Goal: Contribute content: Contribute content

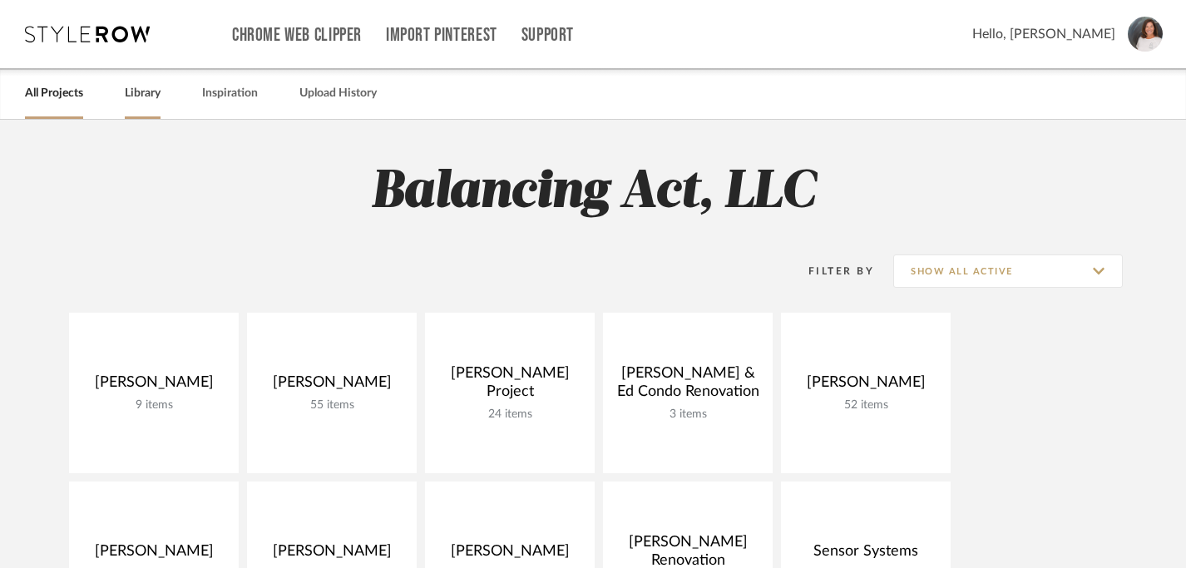
click at [145, 98] on link "Library" at bounding box center [143, 93] width 36 height 22
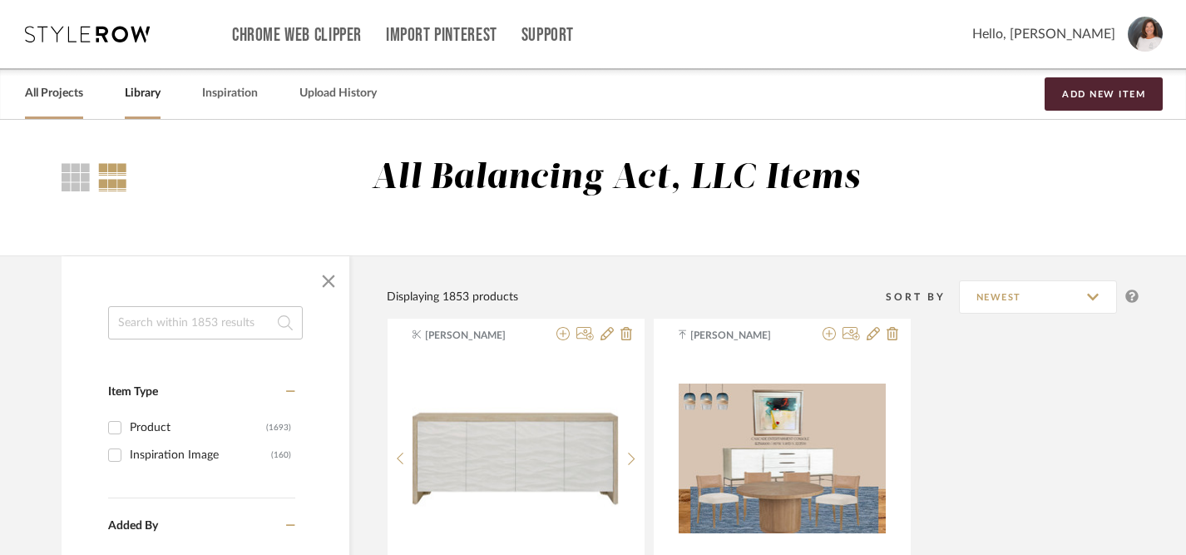
click at [58, 92] on link "All Projects" at bounding box center [54, 93] width 58 height 22
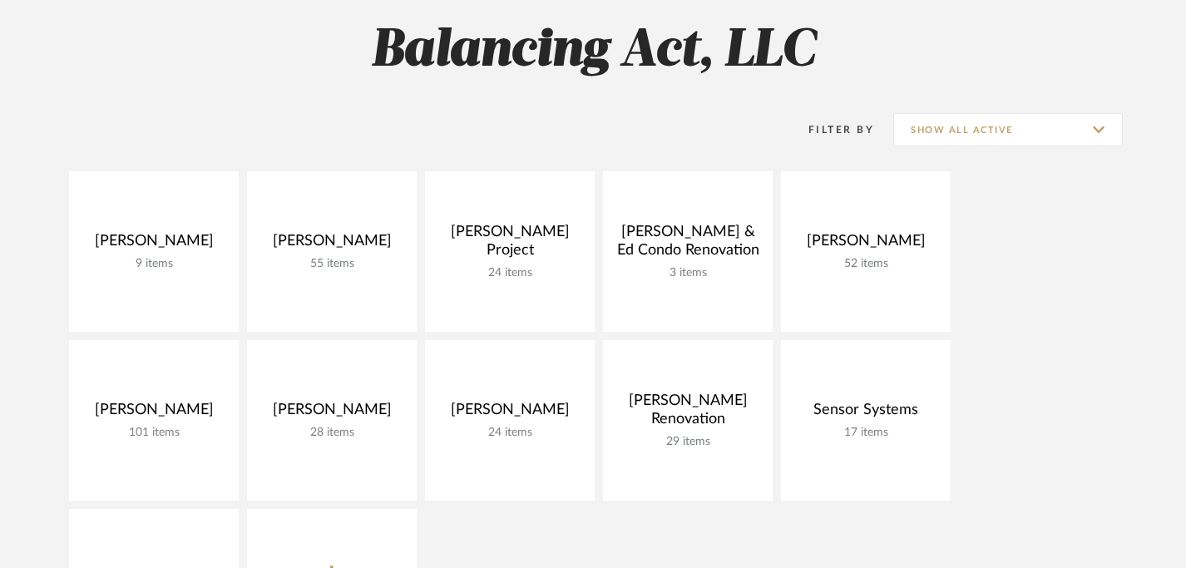
scroll to position [150, 0]
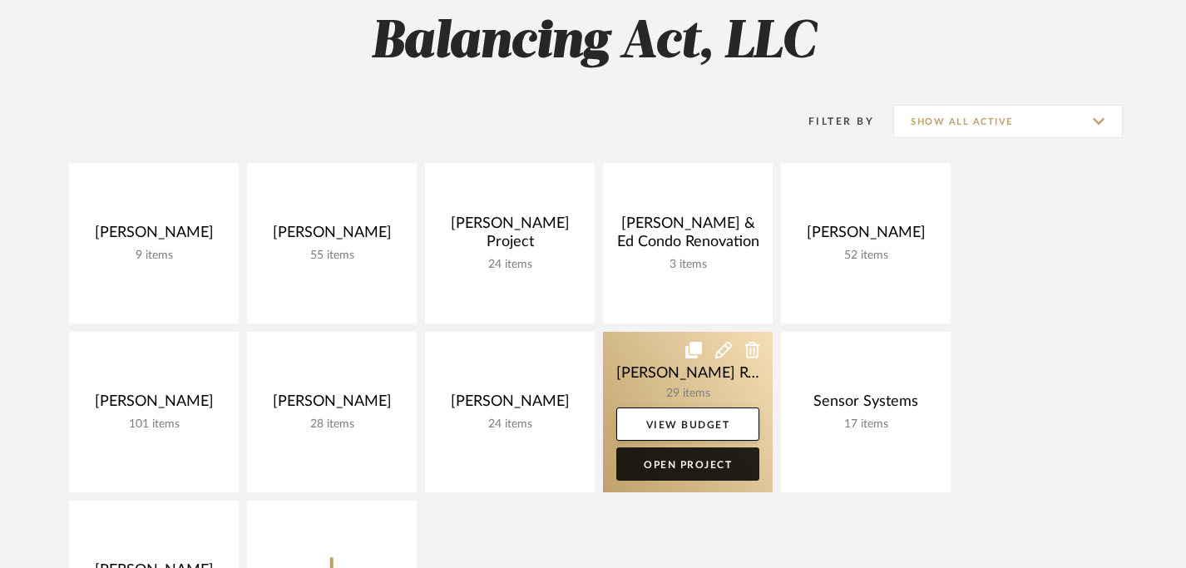
click at [678, 463] on link "Open Project" at bounding box center [687, 463] width 143 height 33
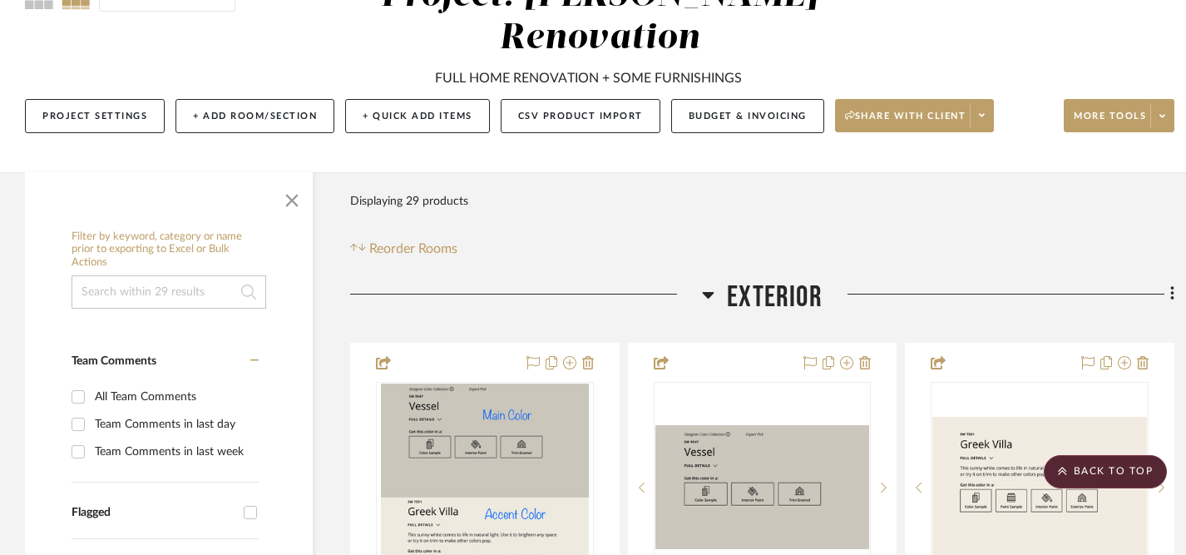
scroll to position [185, 0]
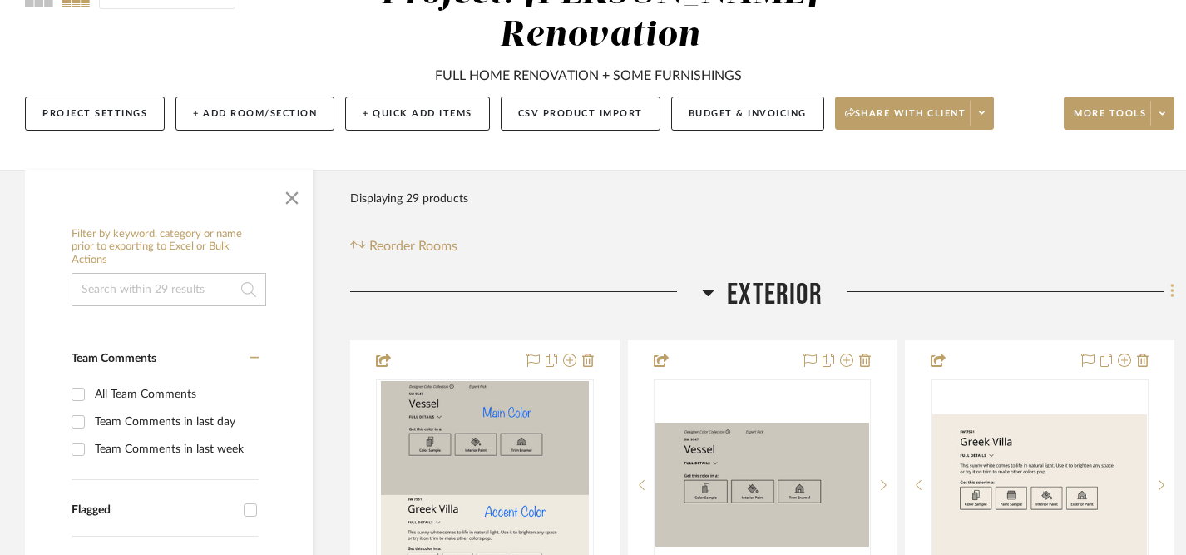
click at [1171, 293] on icon at bounding box center [1171, 291] width 3 height 14
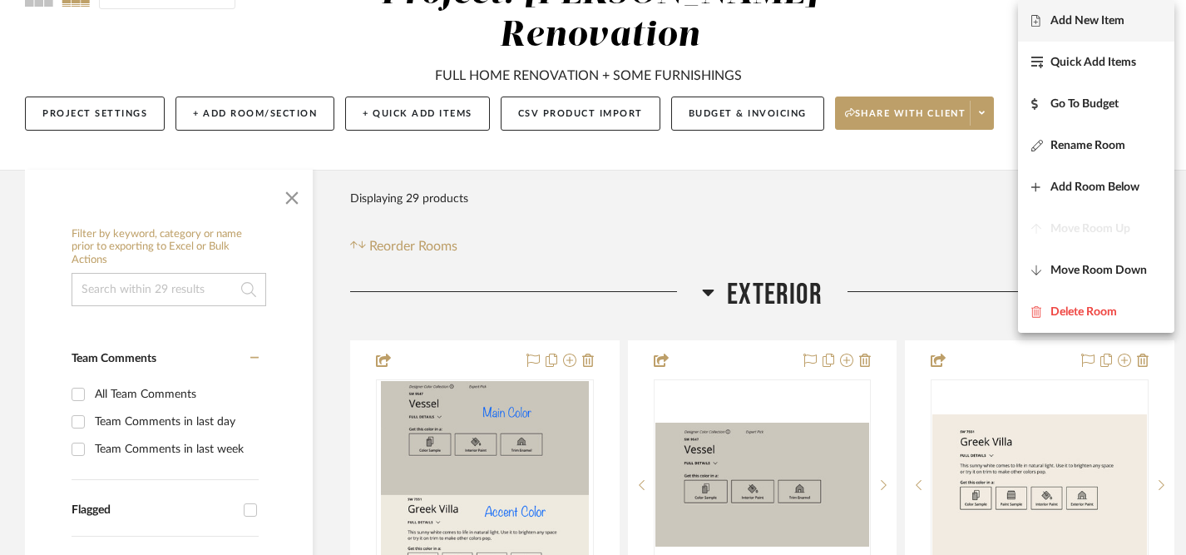
click at [1095, 29] on button "Add New Item" at bounding box center [1096, 21] width 156 height 42
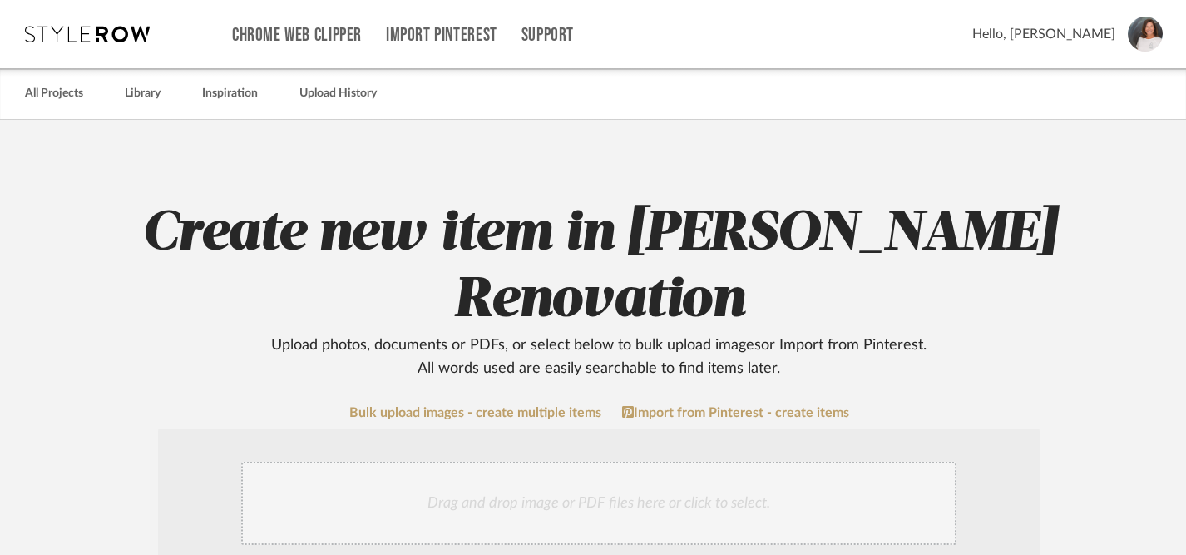
click at [614, 500] on div "Drag and drop image or PDF files here or click to select." at bounding box center [598, 502] width 715 height 83
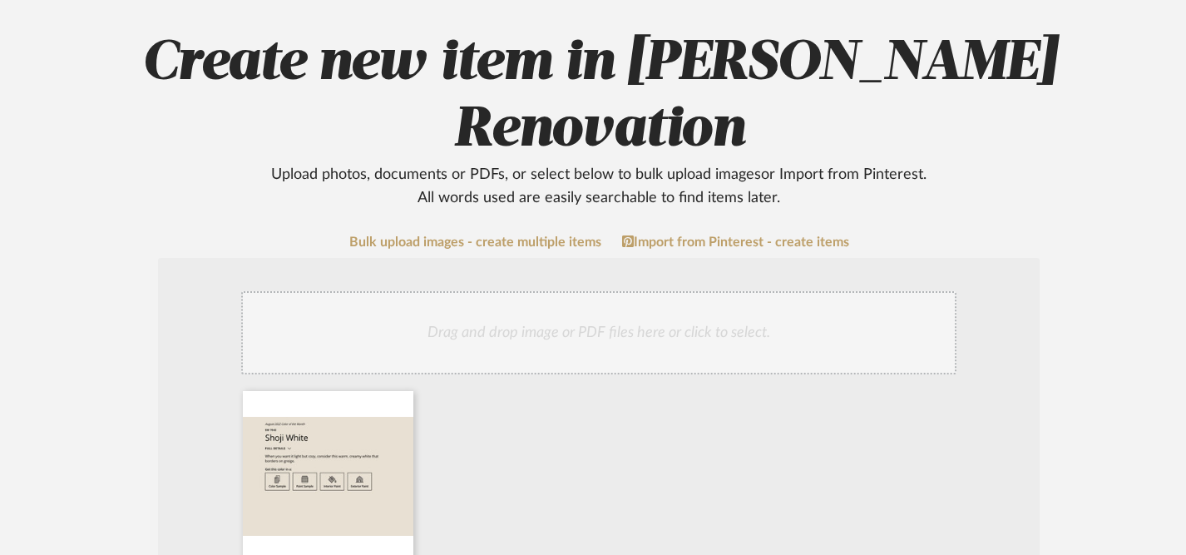
scroll to position [151, 0]
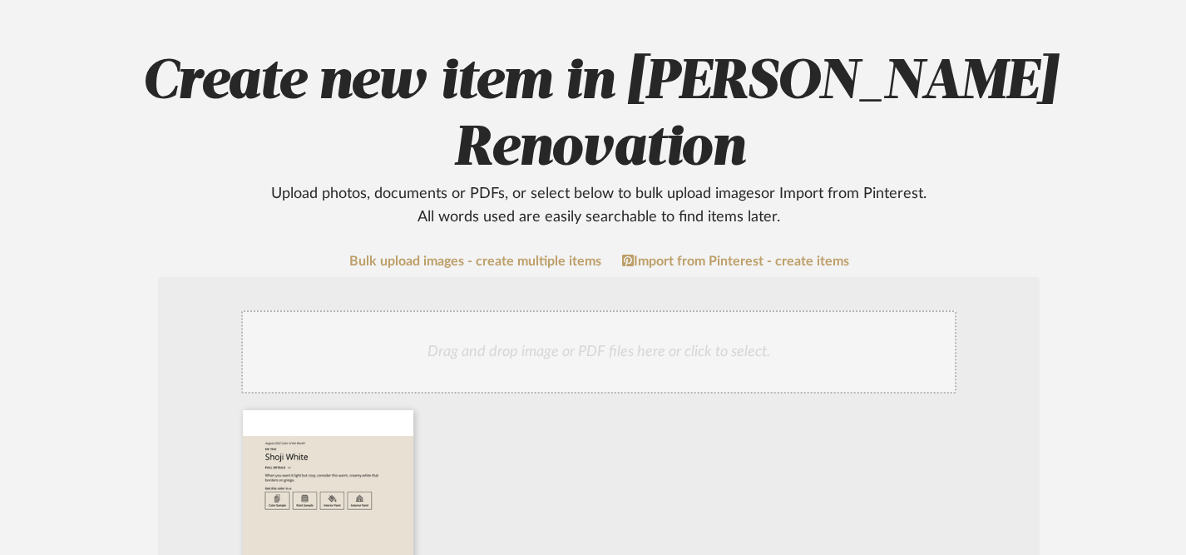
click at [622, 358] on div "Drag and drop image or PDF files here or click to select." at bounding box center [598, 351] width 715 height 83
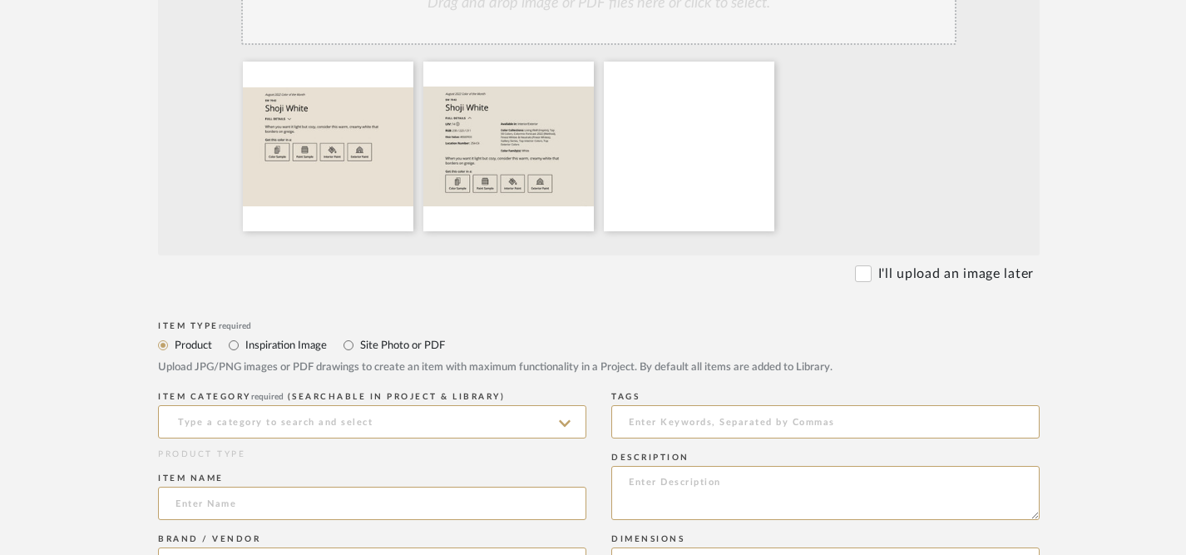
scroll to position [506, 0]
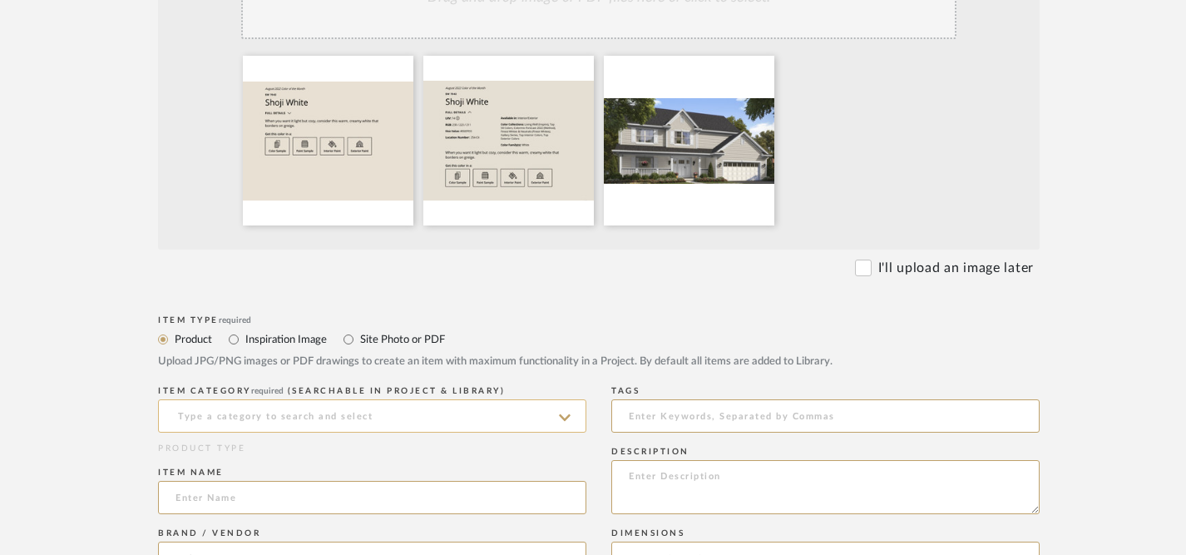
click at [460, 424] on input at bounding box center [372, 415] width 428 height 33
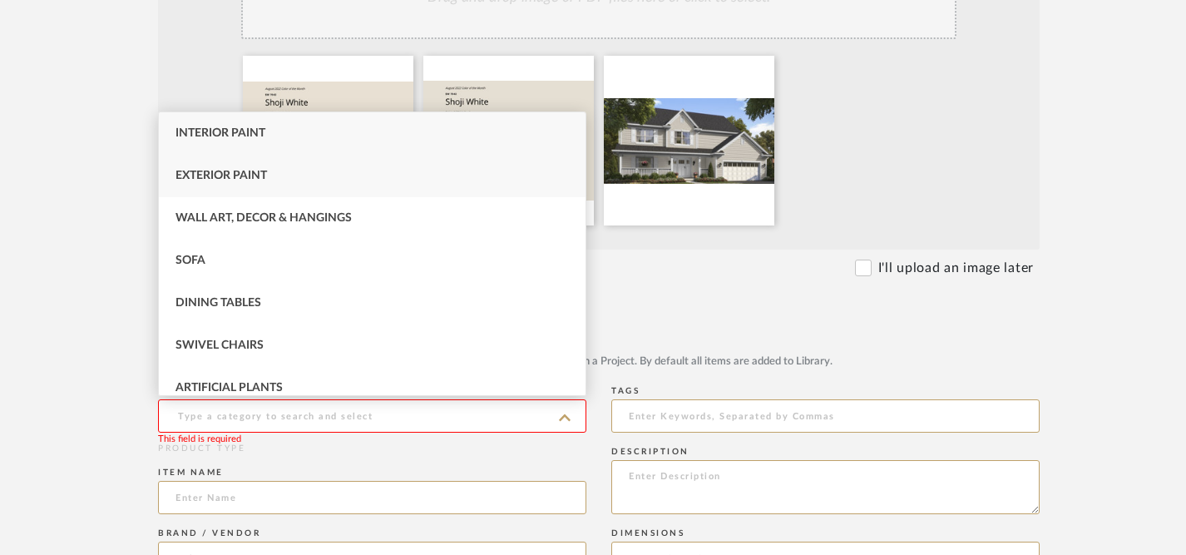
type input "a"
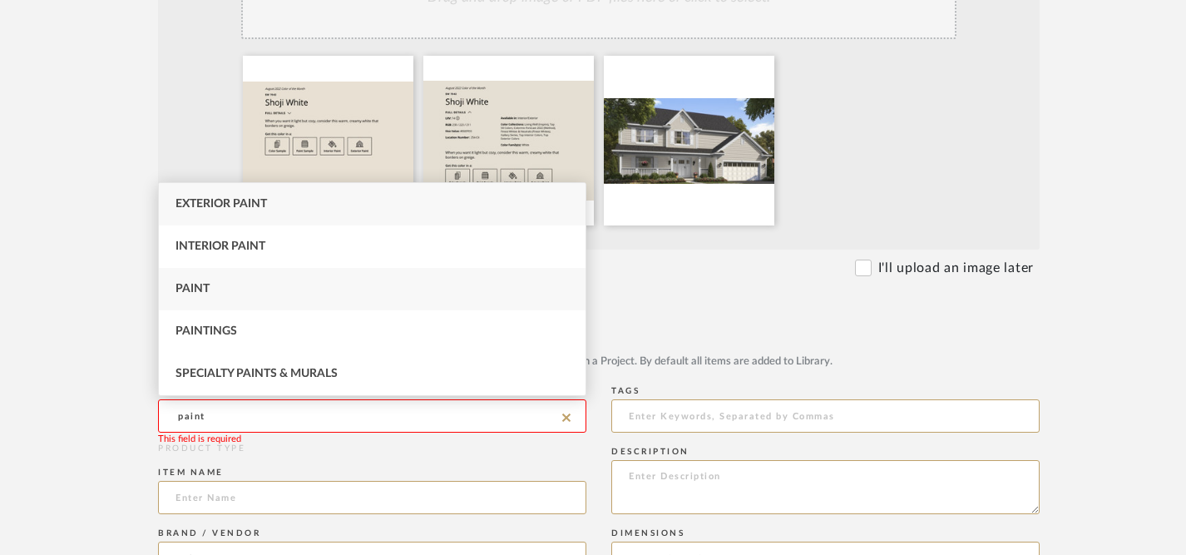
click at [200, 291] on span "Paint" at bounding box center [192, 289] width 34 height 12
type input "Paint"
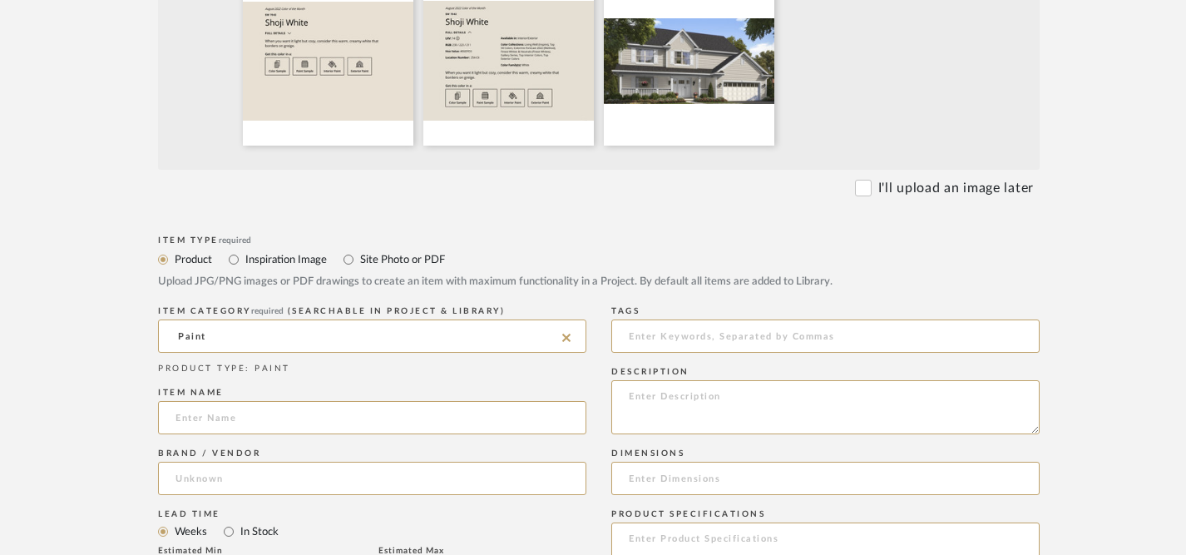
scroll to position [589, 0]
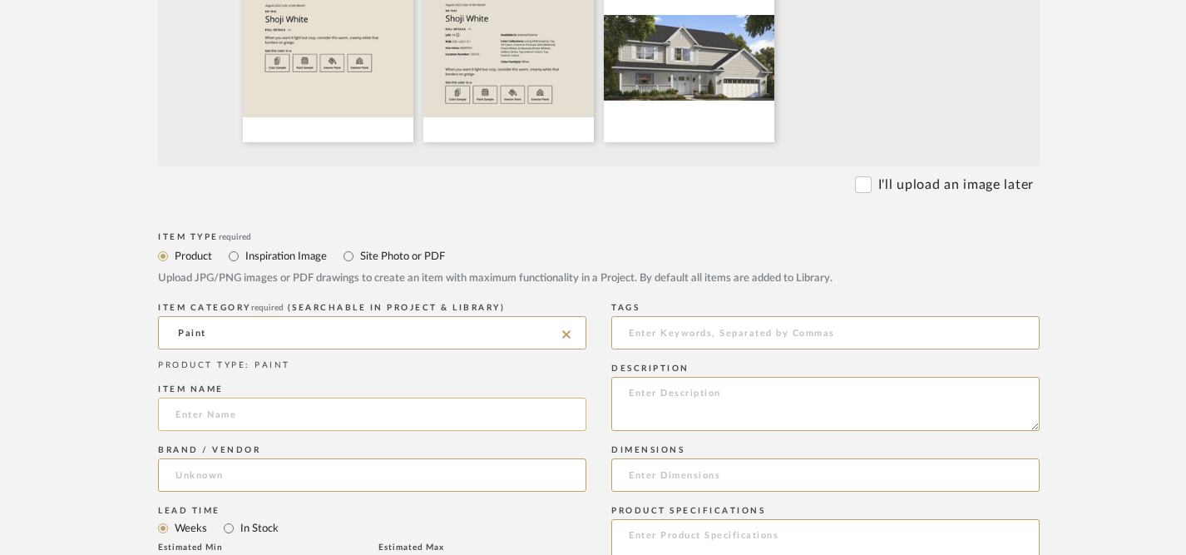
click at [470, 425] on input at bounding box center [372, 413] width 428 height 33
type input "[PERSON_NAME] SW 7042"
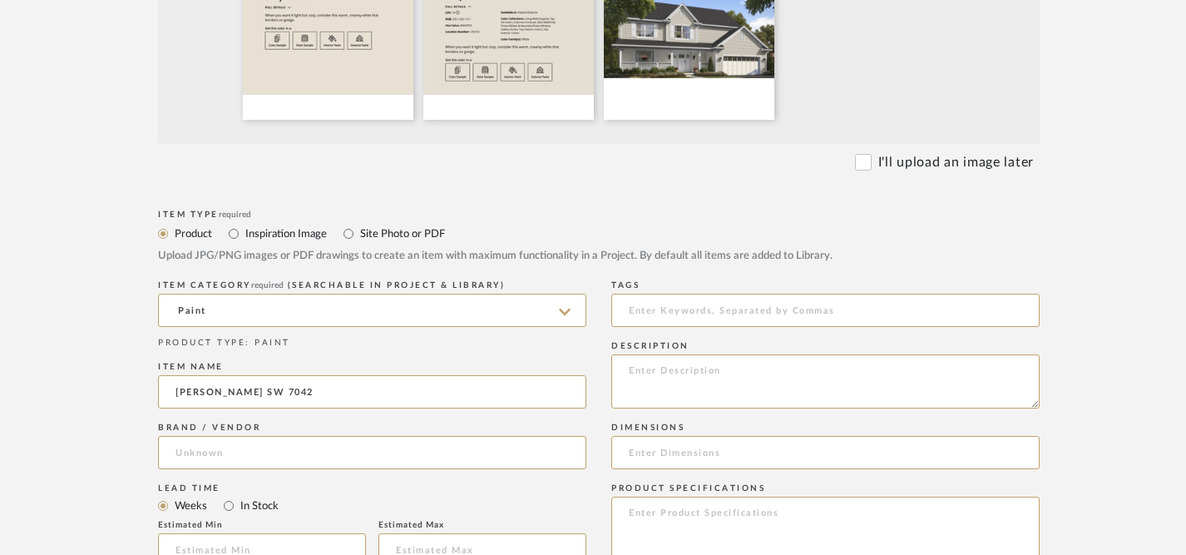
scroll to position [613, 0]
click at [328, 455] on input at bounding box center [372, 450] width 428 height 33
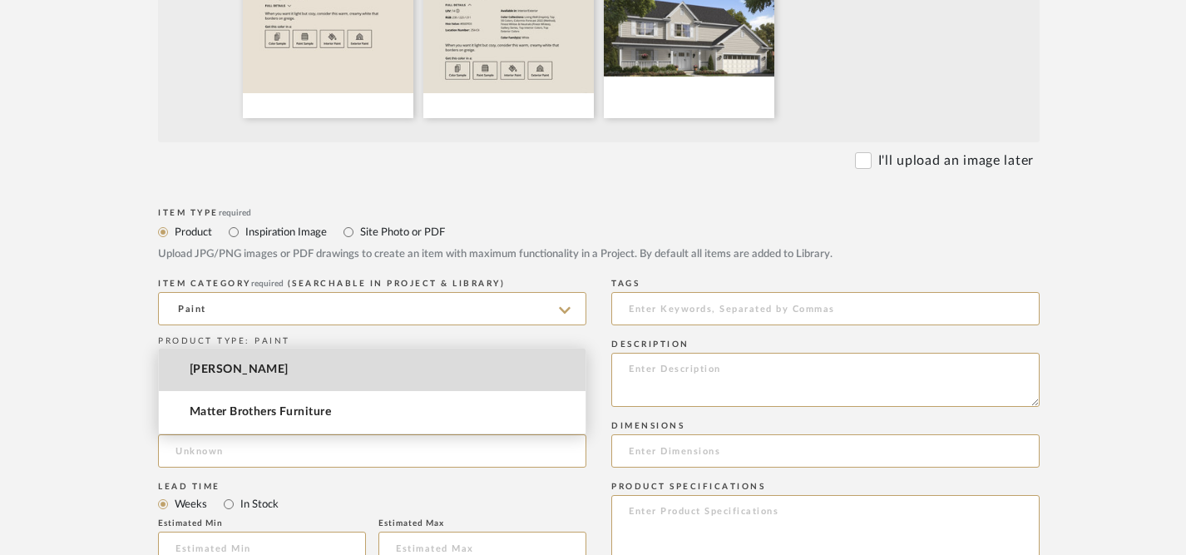
click at [345, 378] on mat-option "[PERSON_NAME]" at bounding box center [372, 369] width 427 height 42
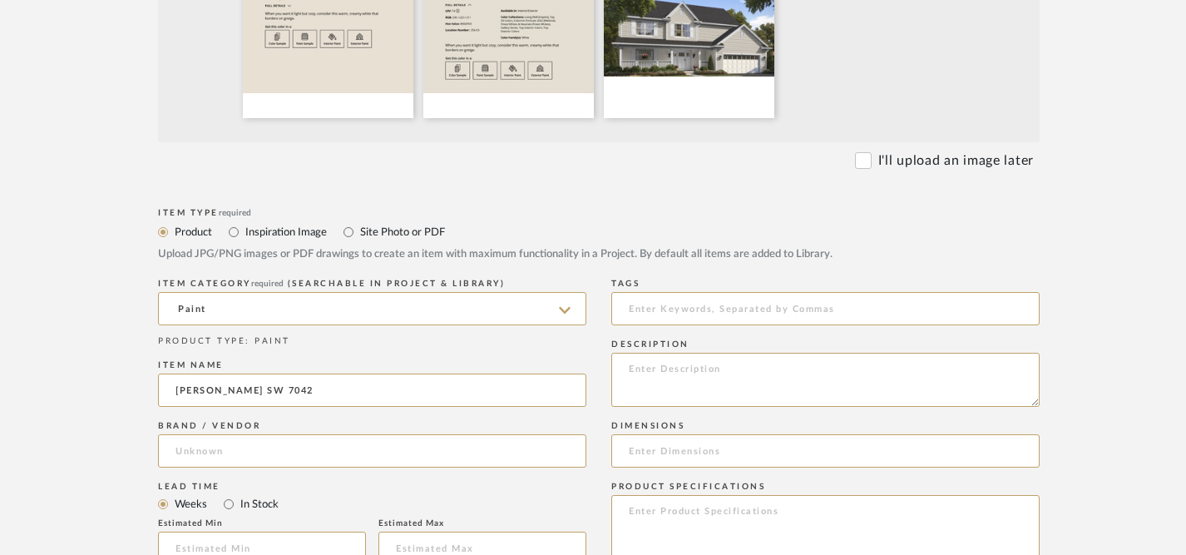
type input "[PERSON_NAME]"
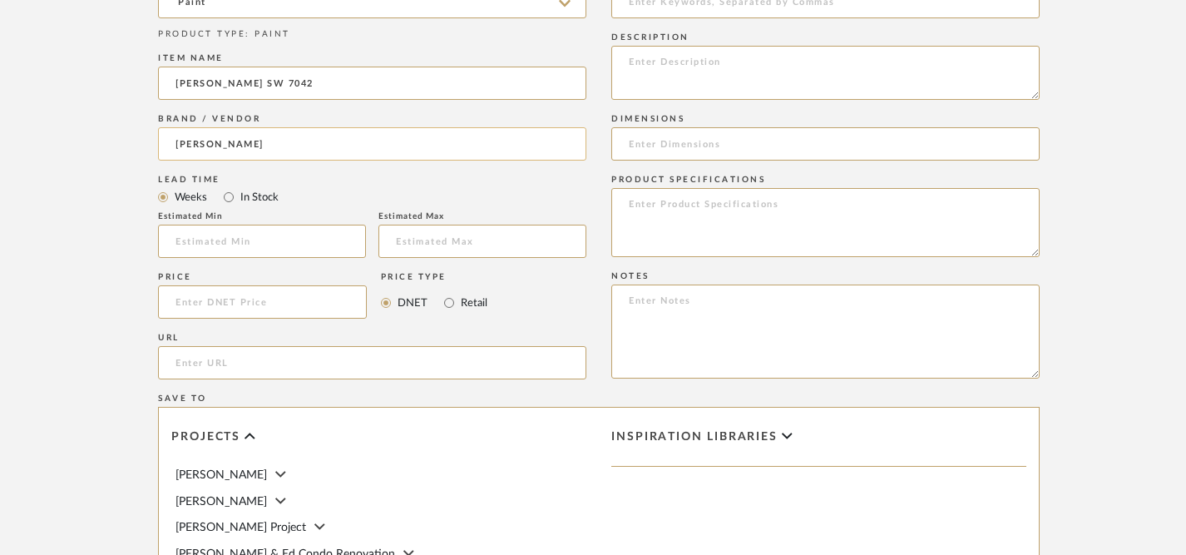
scroll to position [909, 0]
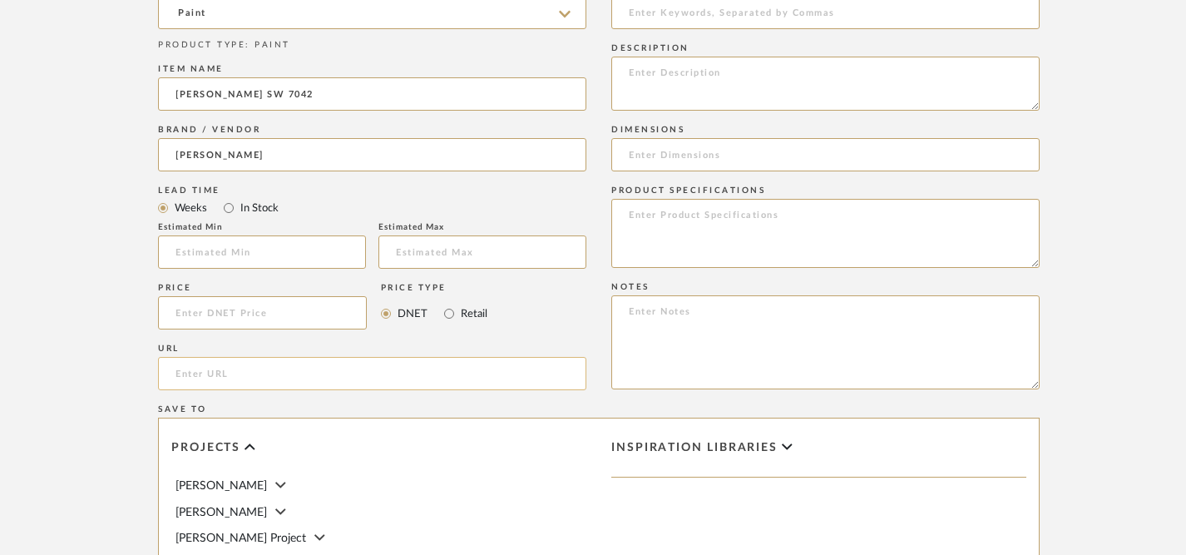
click at [288, 387] on input "url" at bounding box center [372, 373] width 428 height 33
paste input "[URL][DOMAIN_NAME][PERSON_NAME]"
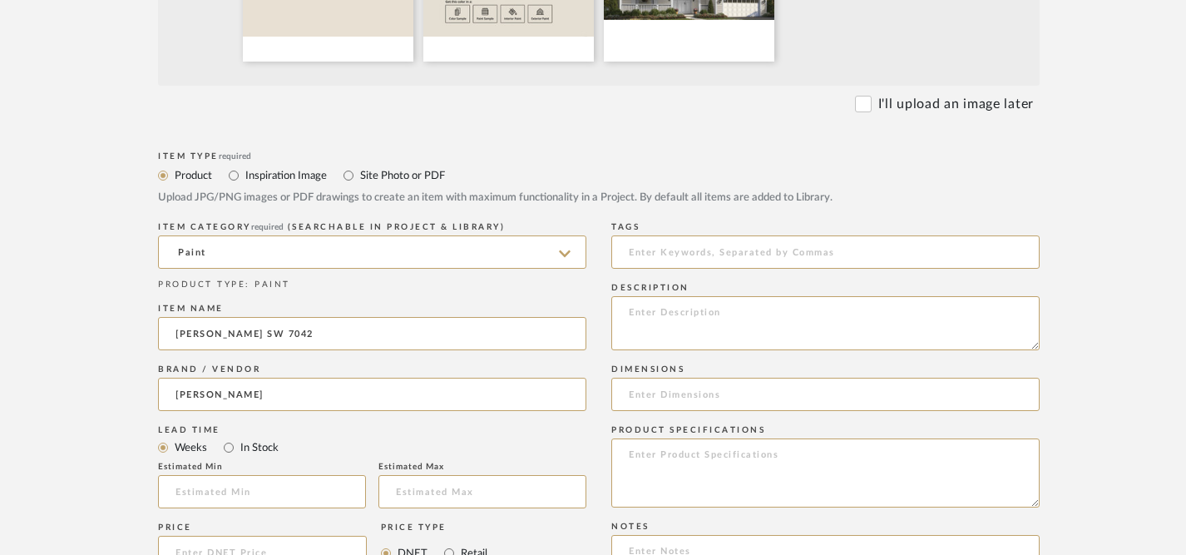
scroll to position [696, 0]
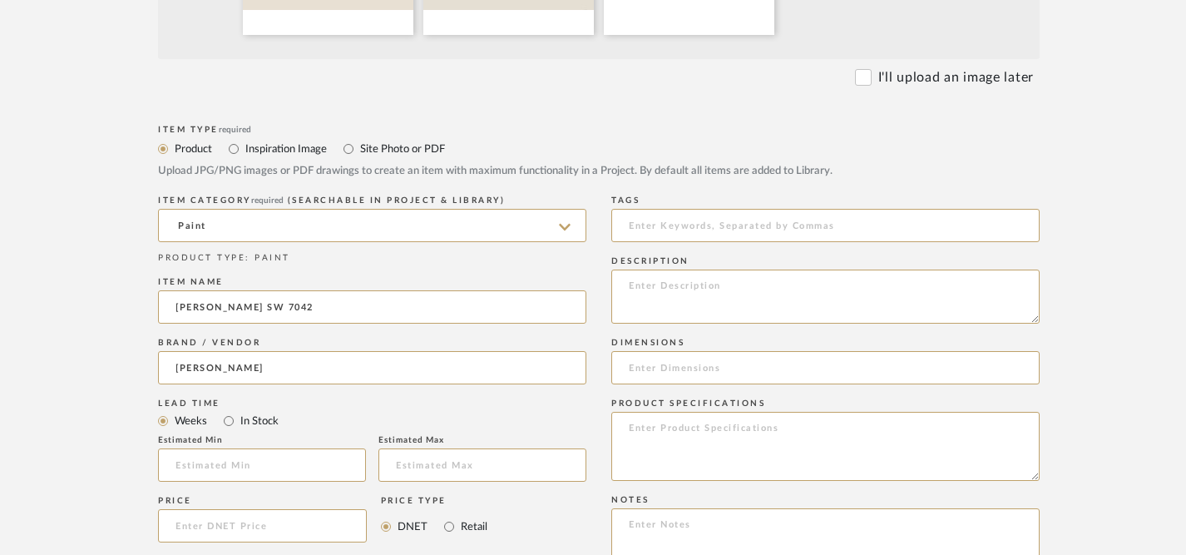
type input "[URL][DOMAIN_NAME][PERSON_NAME]"
click at [665, 433] on textarea at bounding box center [825, 446] width 428 height 69
paste textarea "Color Collections: Living Well (Inspire), Top 50 Colors, Colormix Forecast 2022…"
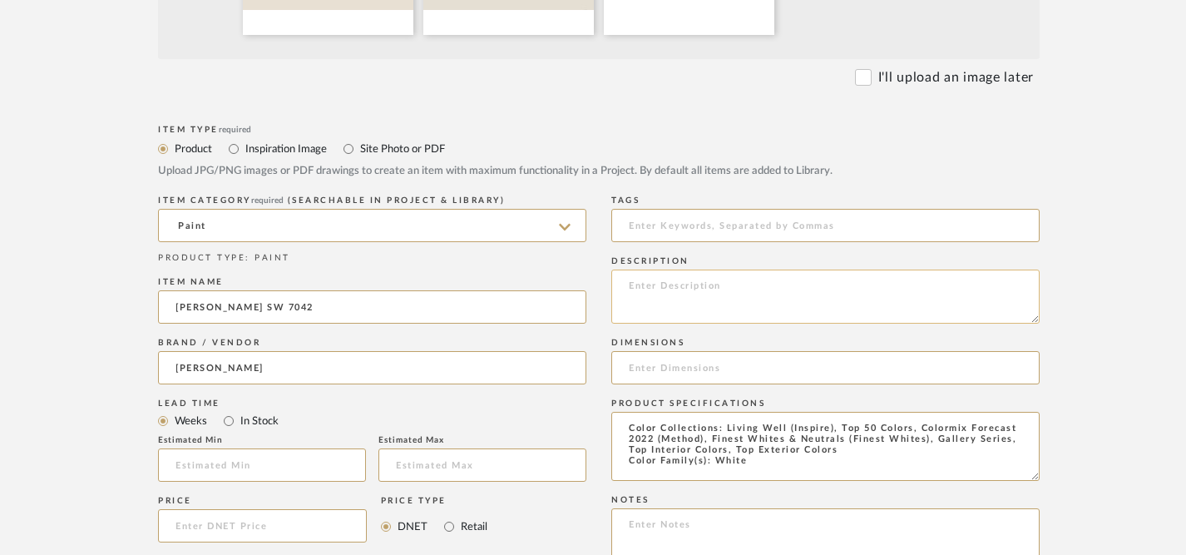
type textarea "Color Collections: Living Well (Inspire), Top 50 Colors, Colormix Forecast 2022…"
click at [671, 307] on textarea at bounding box center [825, 296] width 428 height 54
paste textarea "Color Collections: Living Well (Inspire), Top 50 Colors, Colormix Forecast 2022…"
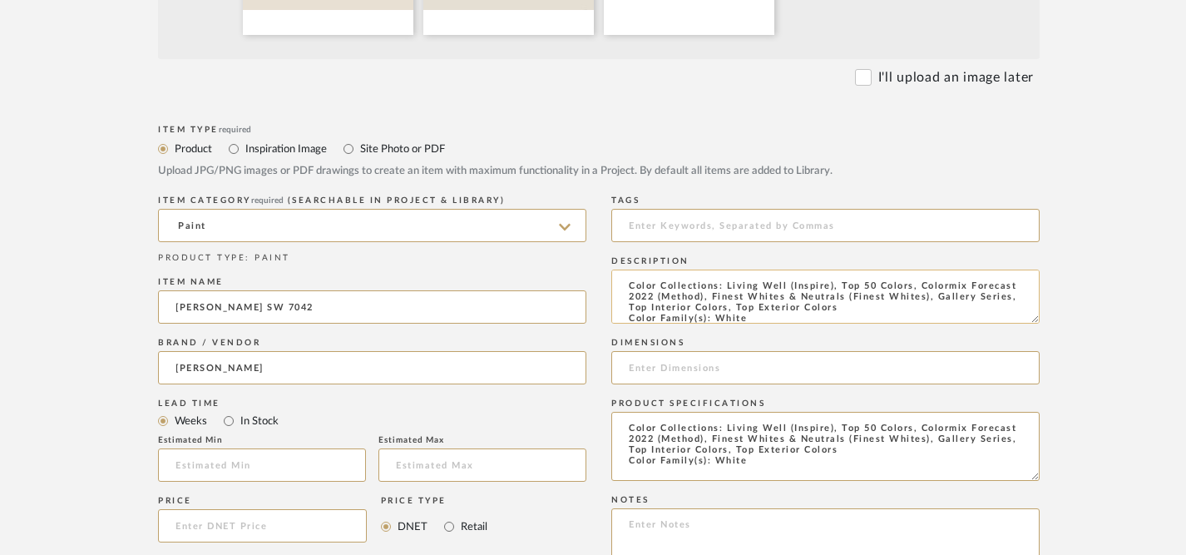
scroll to position [2, 0]
click at [630, 287] on textarea "Color Collections: Living Well (Inspire), Top 50 Colors, Colormix Forecast 2022…" at bounding box center [825, 296] width 428 height 54
paste textarea "When you want it light but cozy, consider this warm, creamy white that borders …"
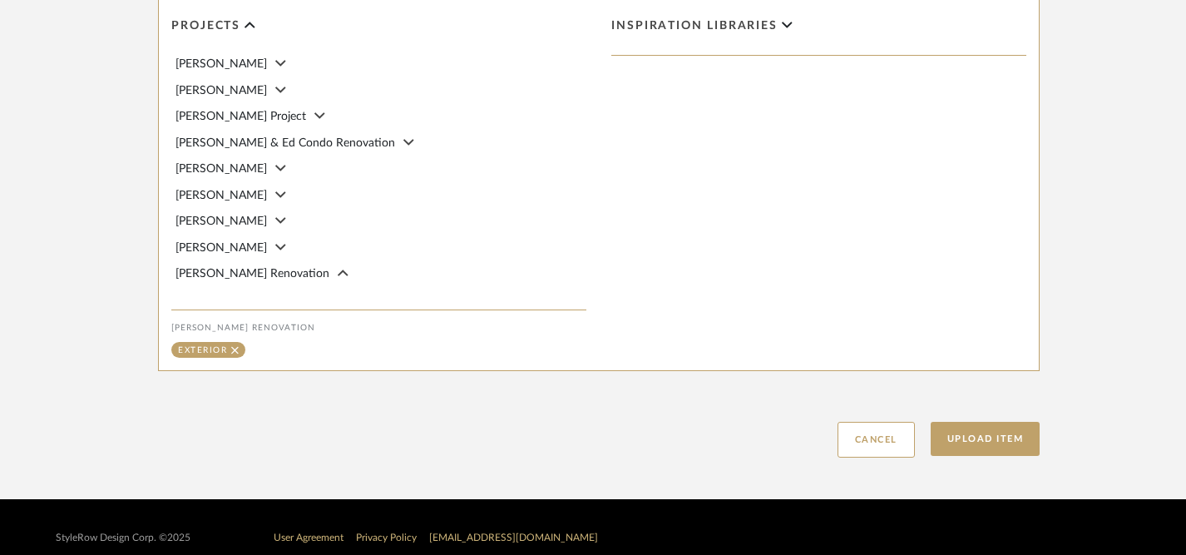
scroll to position [1335, 0]
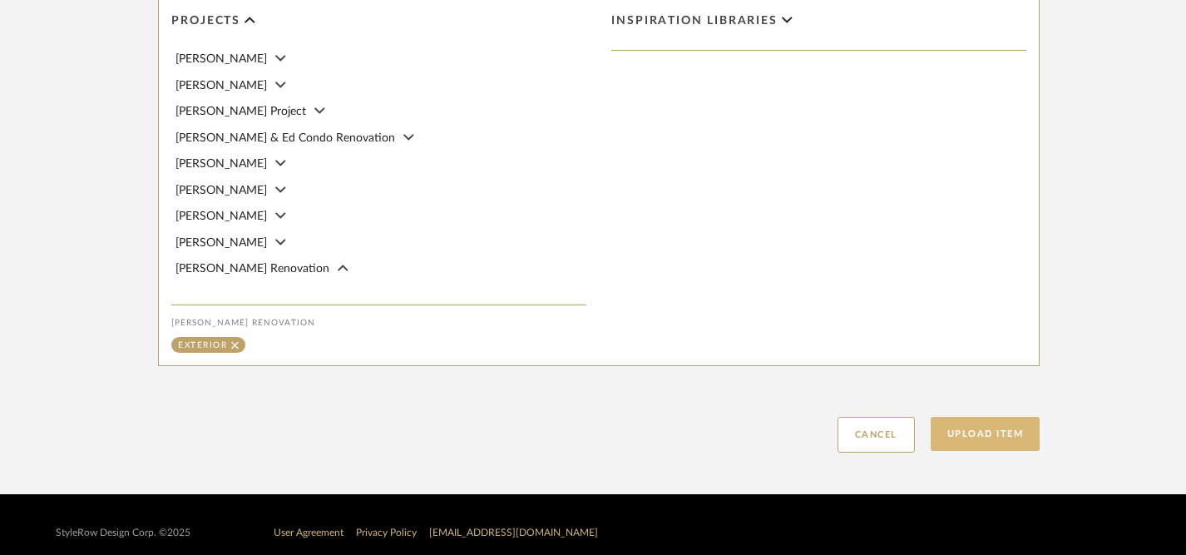
type textarea "When you want it light but cozy, consider this warm, creamy white that borders …"
click at [992, 436] on button "Upload Item" at bounding box center [985, 434] width 110 height 34
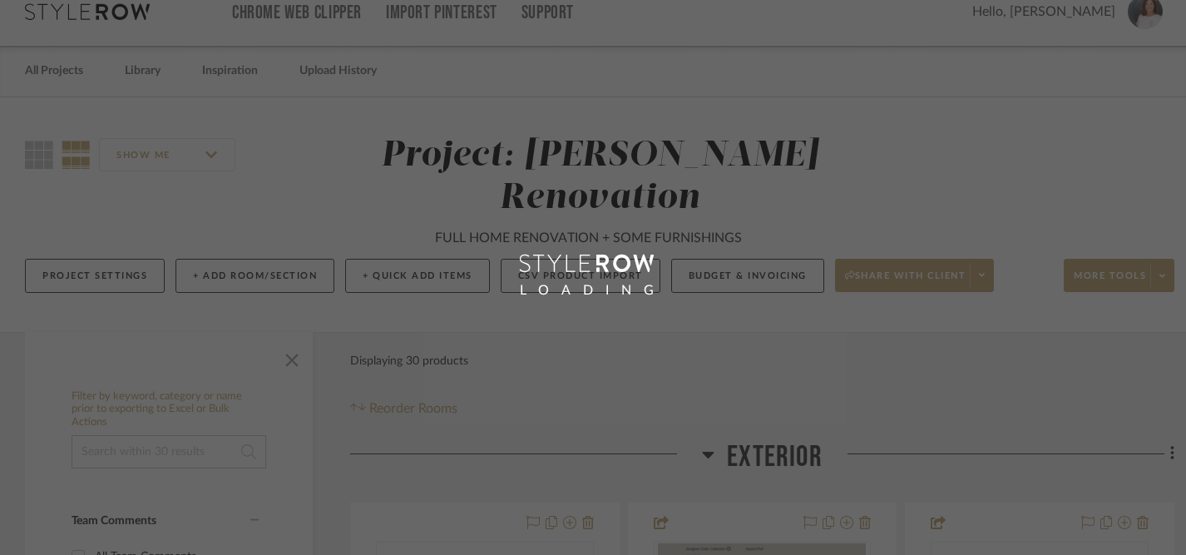
scroll to position [3, 0]
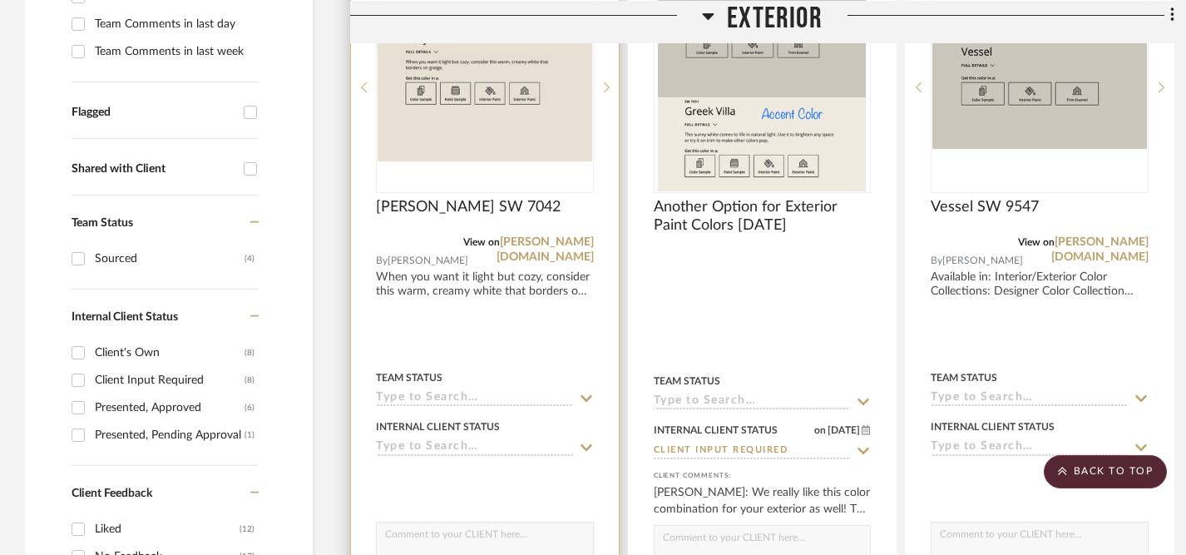
scroll to position [584, 0]
click at [587, 442] on icon at bounding box center [586, 445] width 15 height 13
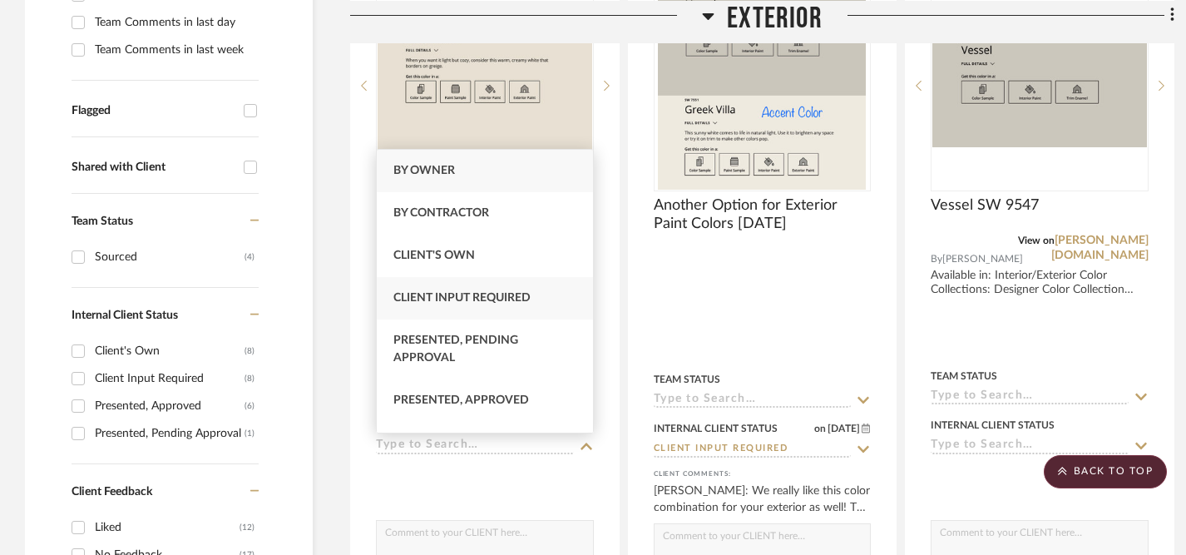
click at [525, 300] on span "Client Input Required" at bounding box center [461, 298] width 137 height 12
type input "[DATE]"
type input "Client Input Required"
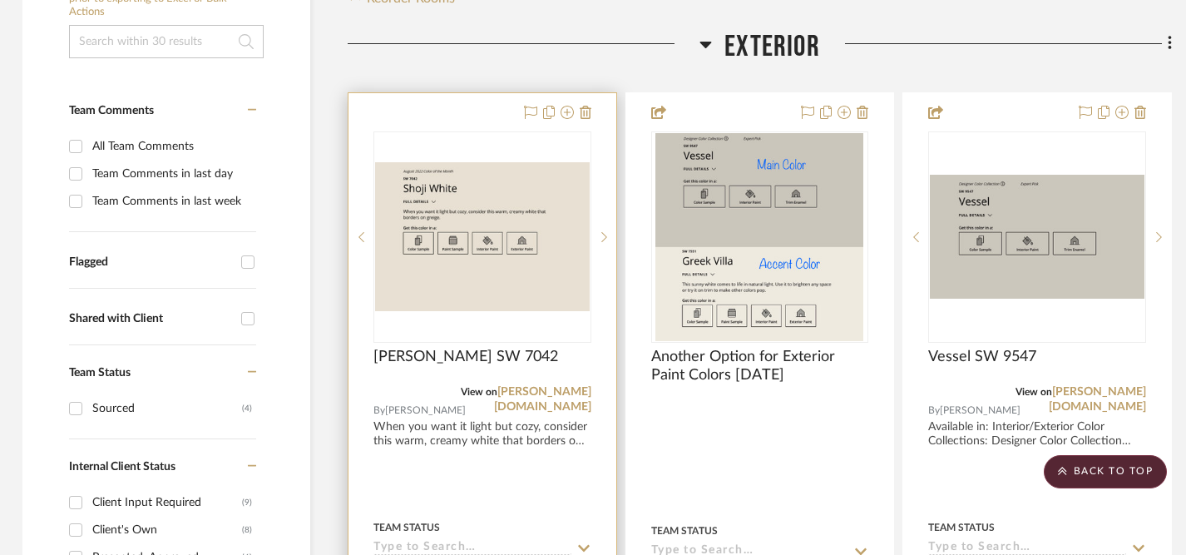
scroll to position [412, 2]
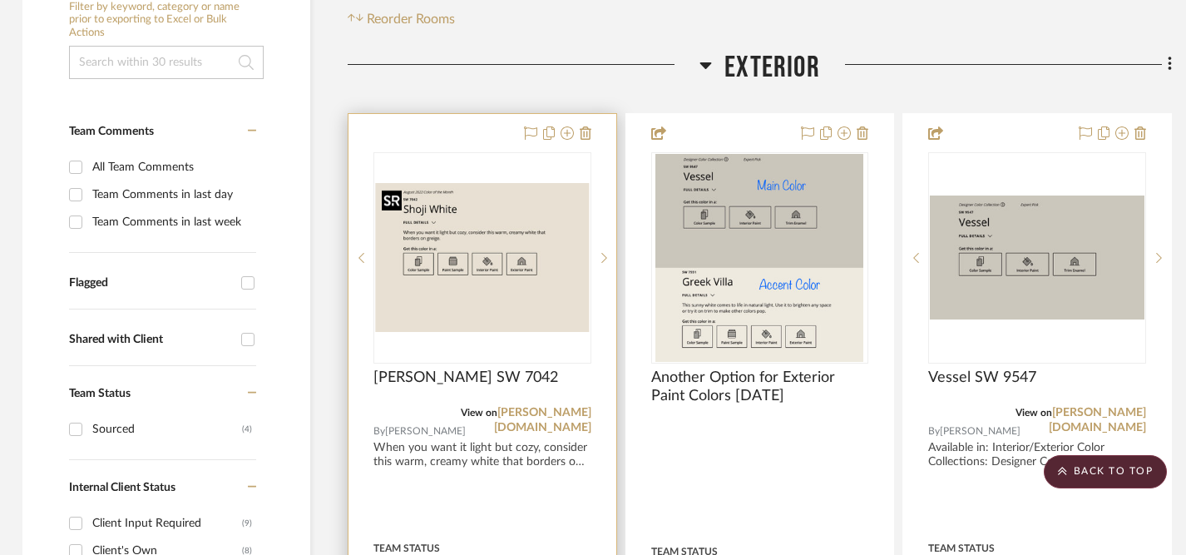
click at [512, 200] on img "0" at bounding box center [482, 258] width 215 height 150
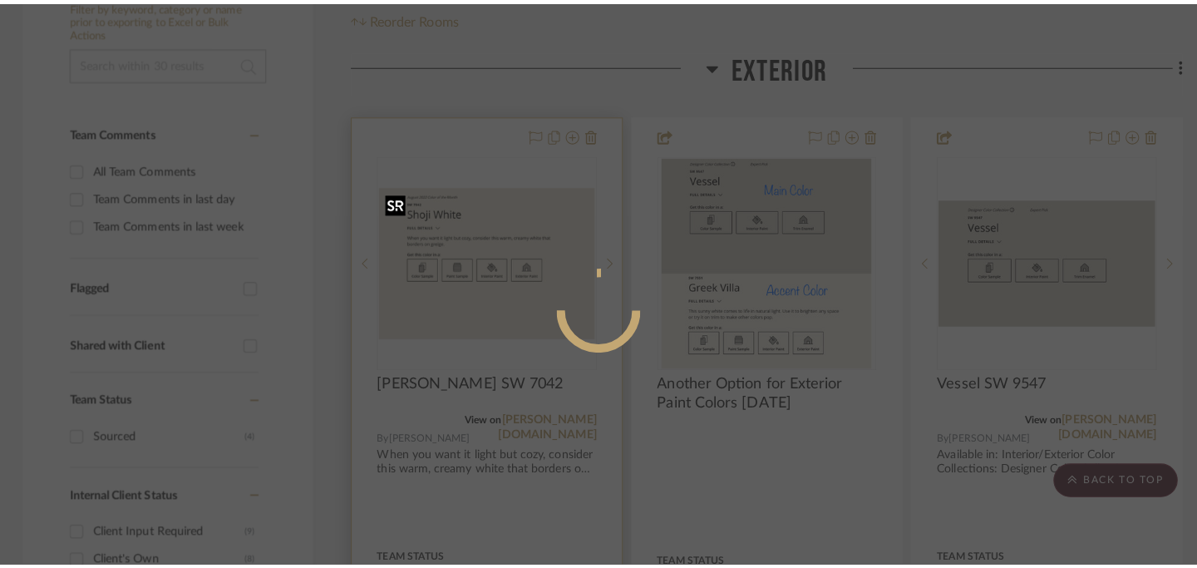
scroll to position [0, 0]
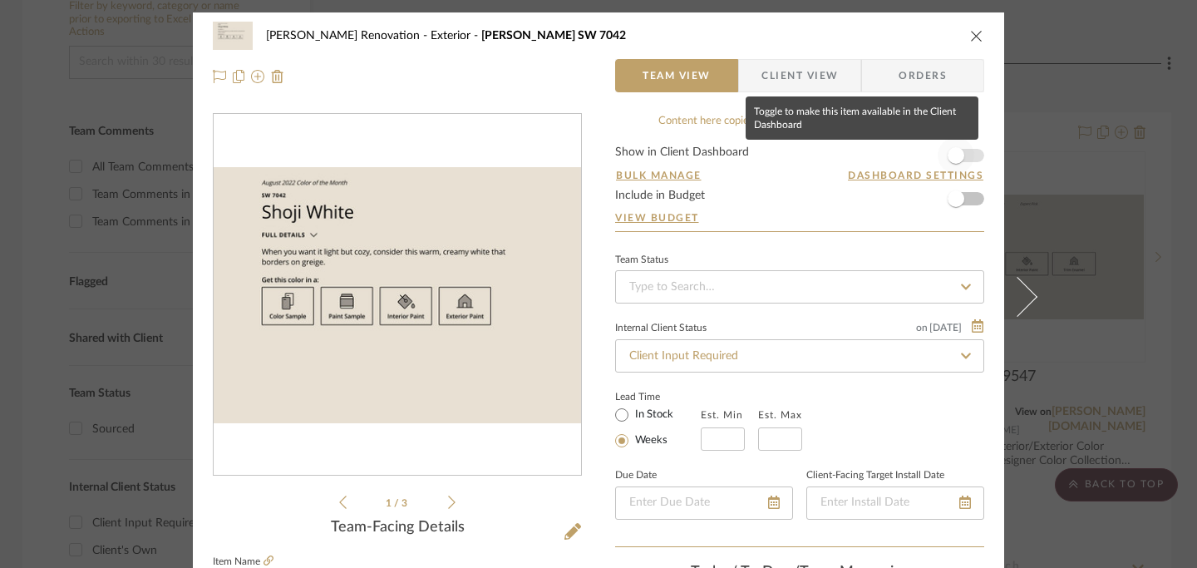
click at [954, 155] on span "button" at bounding box center [956, 155] width 17 height 17
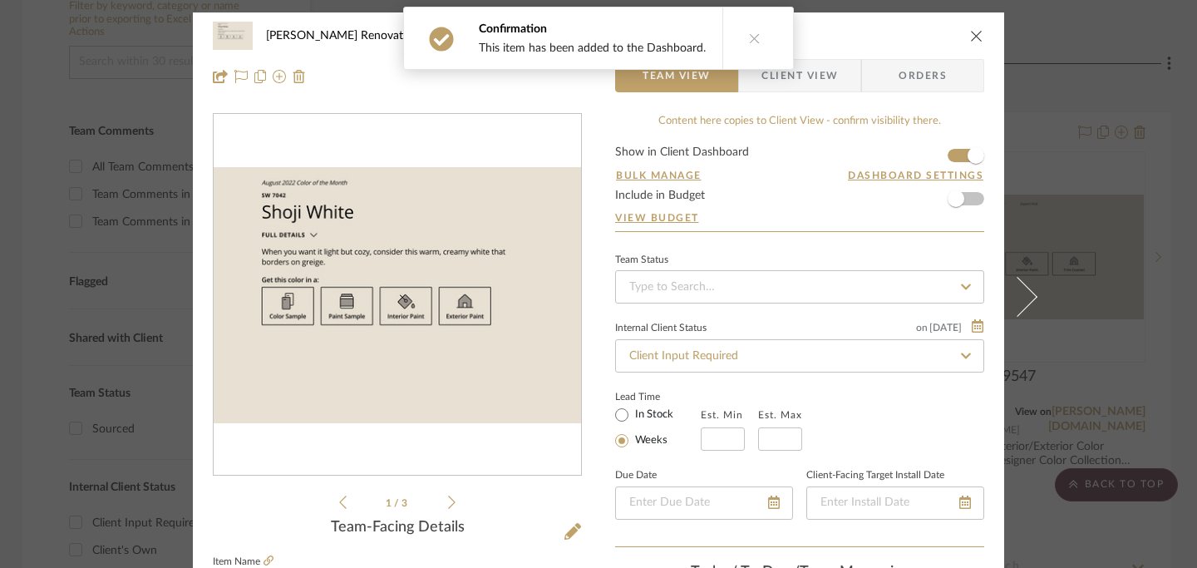
click at [976, 33] on icon "close" at bounding box center [976, 35] width 13 height 13
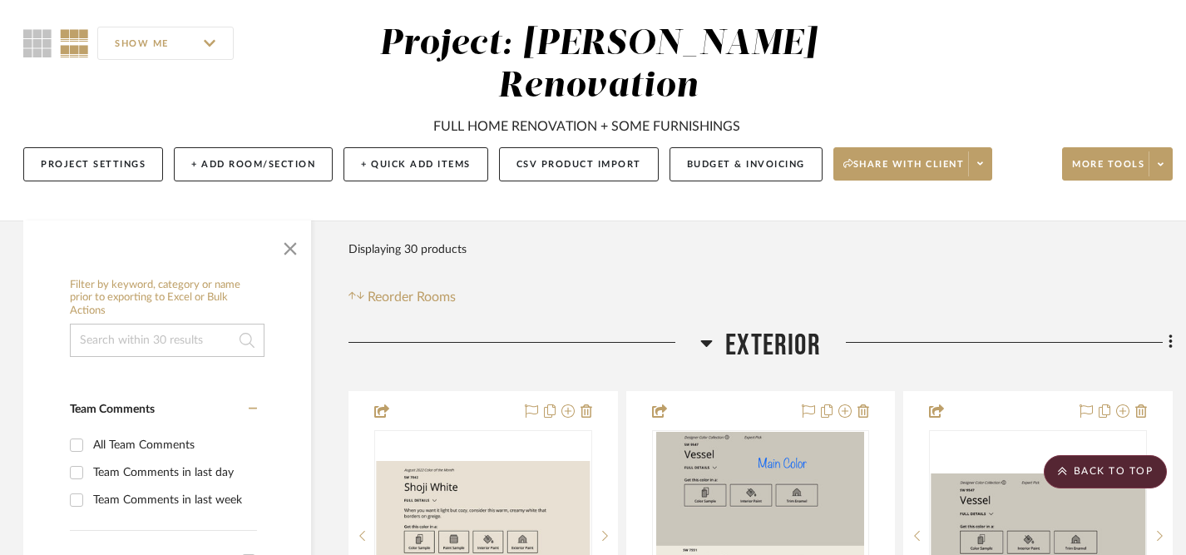
scroll to position [0, 2]
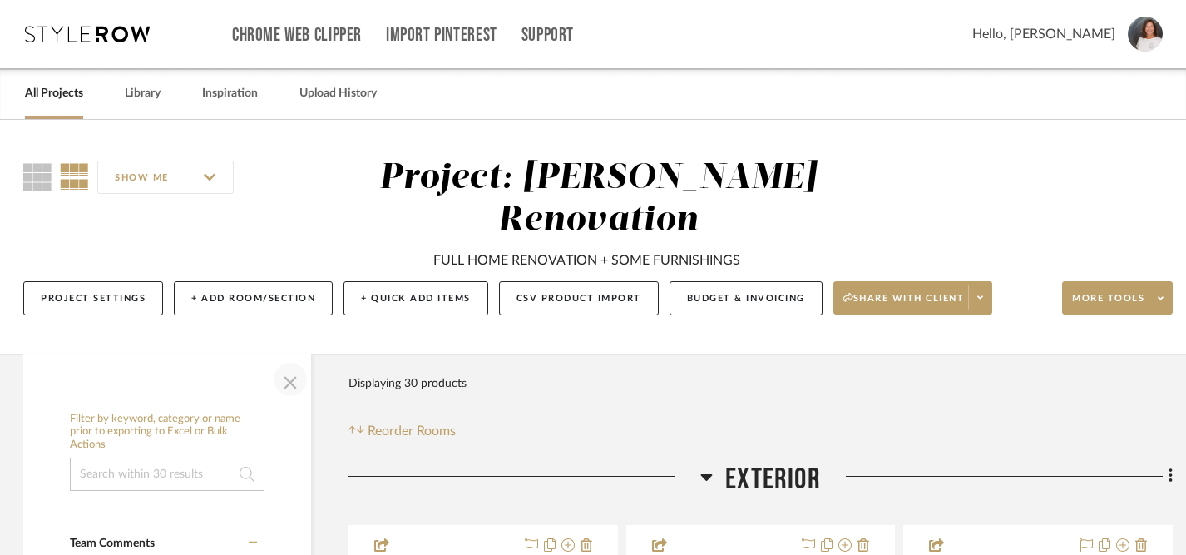
click at [285, 388] on span "button" at bounding box center [290, 379] width 40 height 40
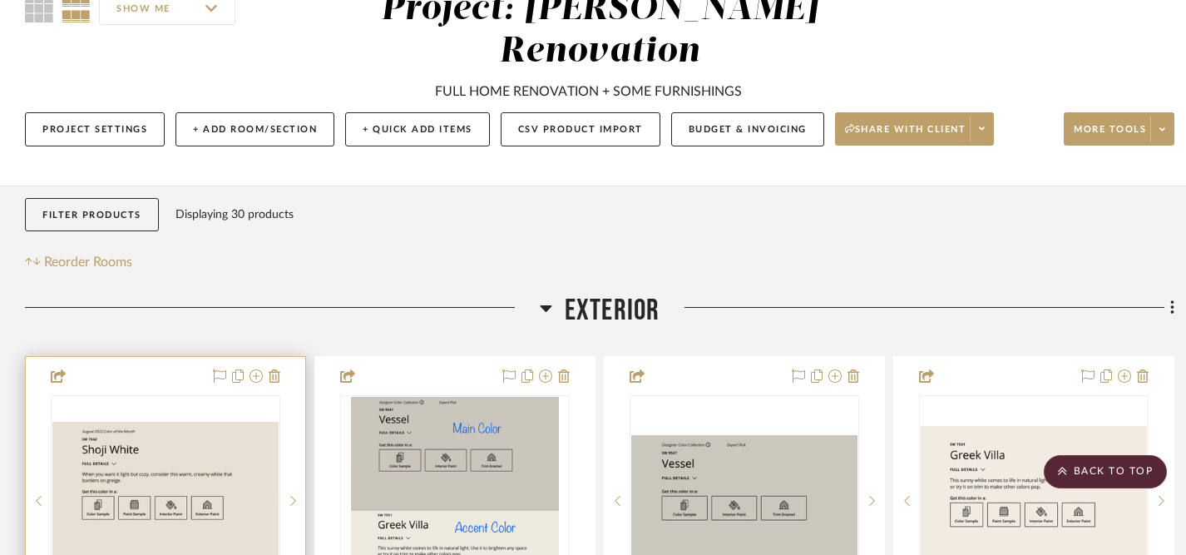
scroll to position [0, 0]
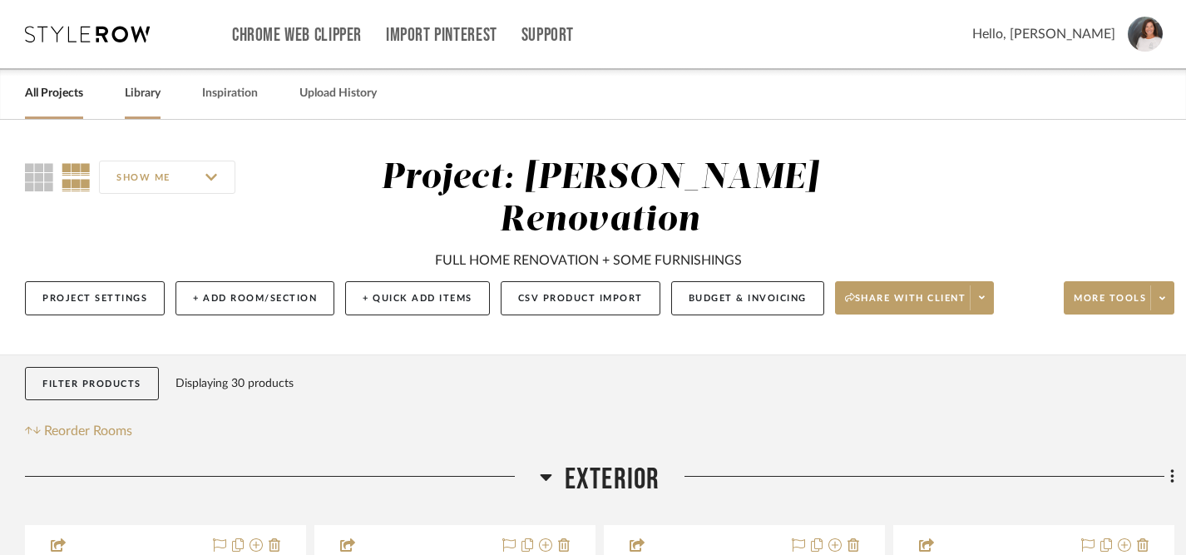
click at [144, 99] on link "Library" at bounding box center [143, 93] width 36 height 22
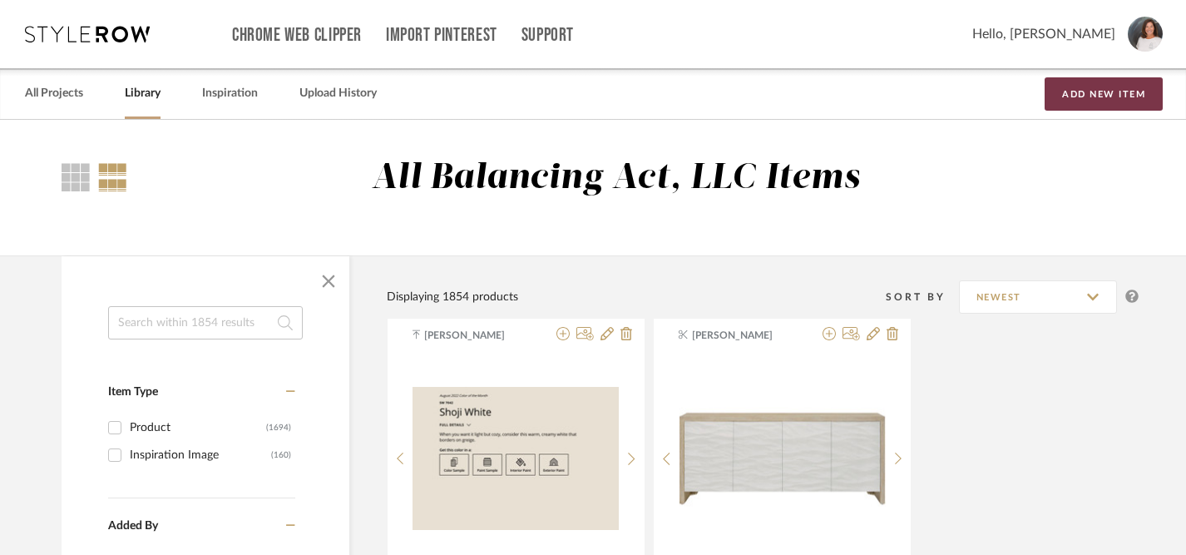
click at [1106, 94] on button "Add New Item" at bounding box center [1103, 93] width 118 height 33
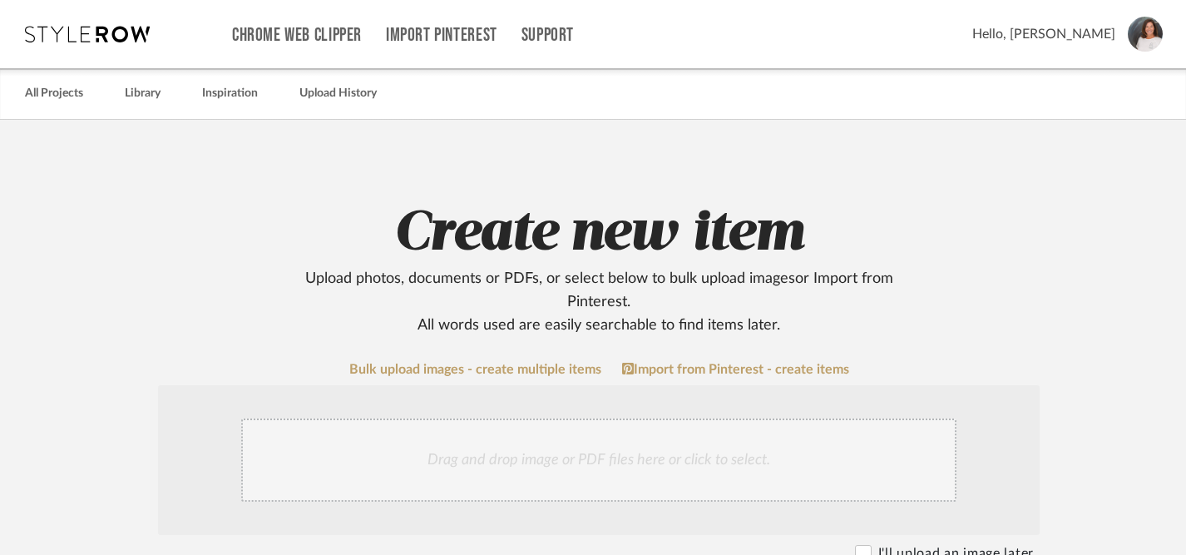
click at [603, 454] on div "Drag and drop image or PDF files here or click to select." at bounding box center [598, 459] width 715 height 83
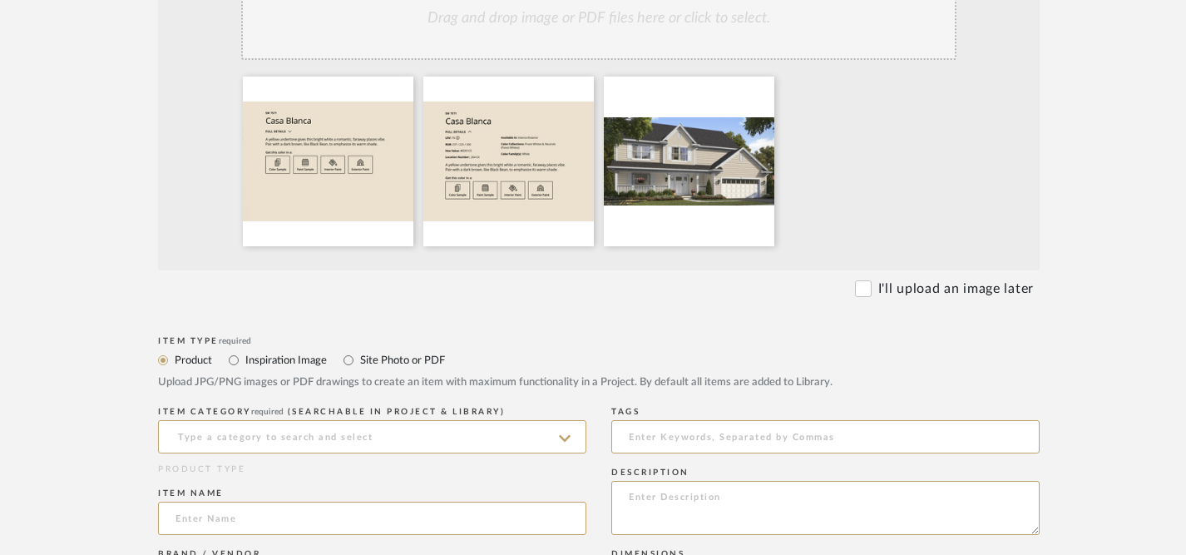
scroll to position [447, 0]
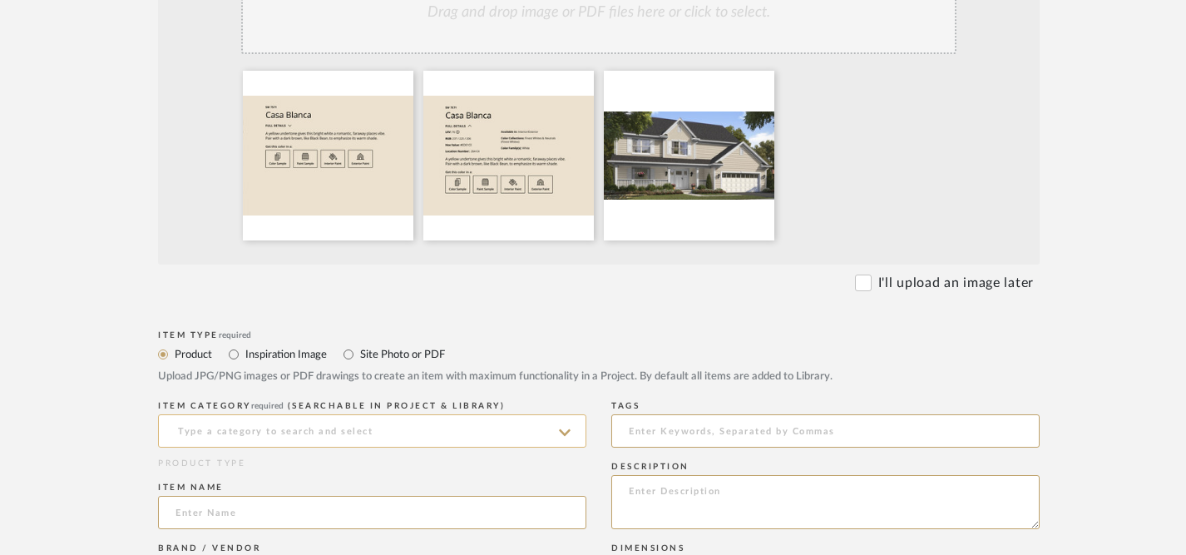
click at [570, 435] on input at bounding box center [372, 430] width 428 height 33
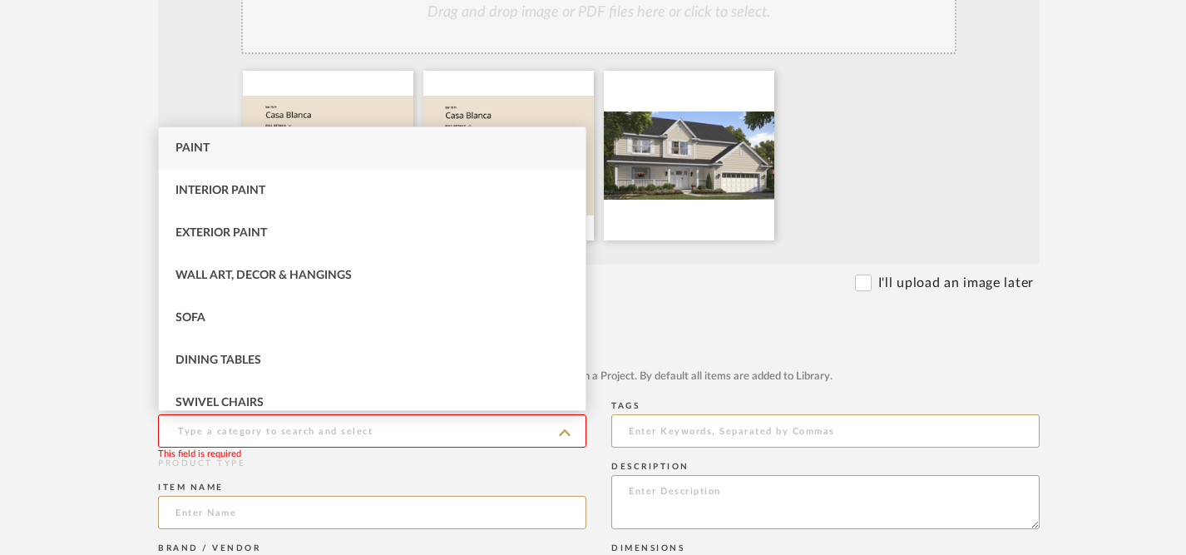
click at [450, 160] on div "Paint" at bounding box center [372, 148] width 427 height 42
type input "Paint"
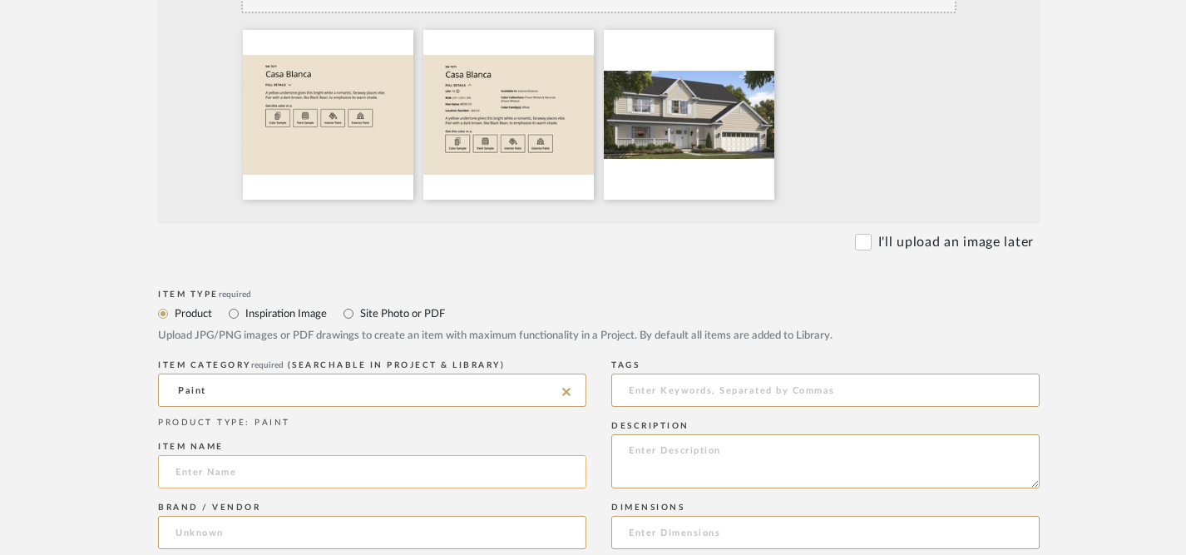
scroll to position [490, 0]
click at [561, 476] on input at bounding box center [372, 469] width 428 height 33
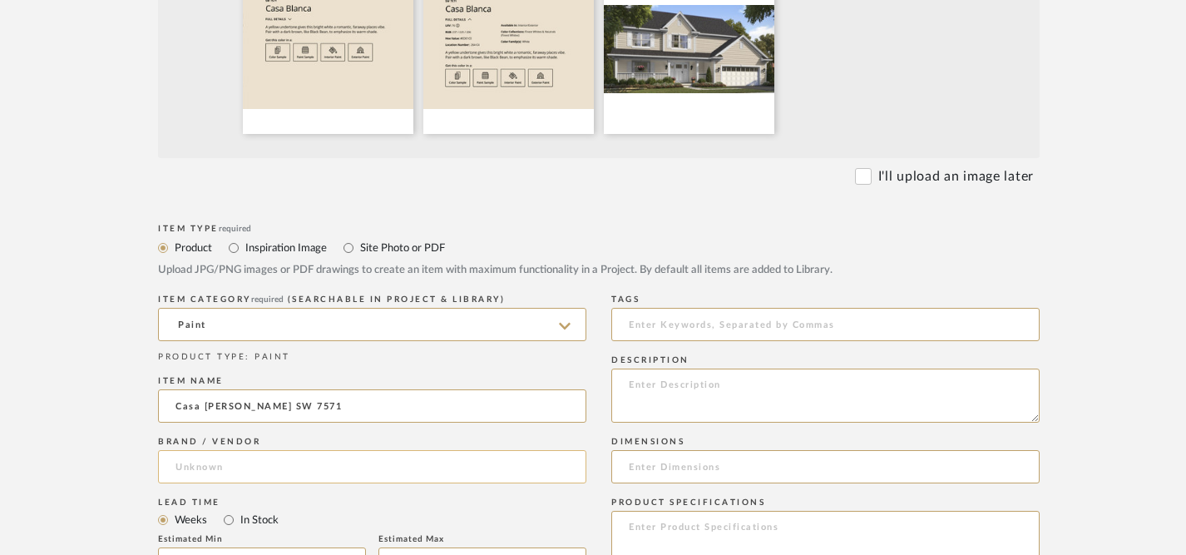
scroll to position [560, 0]
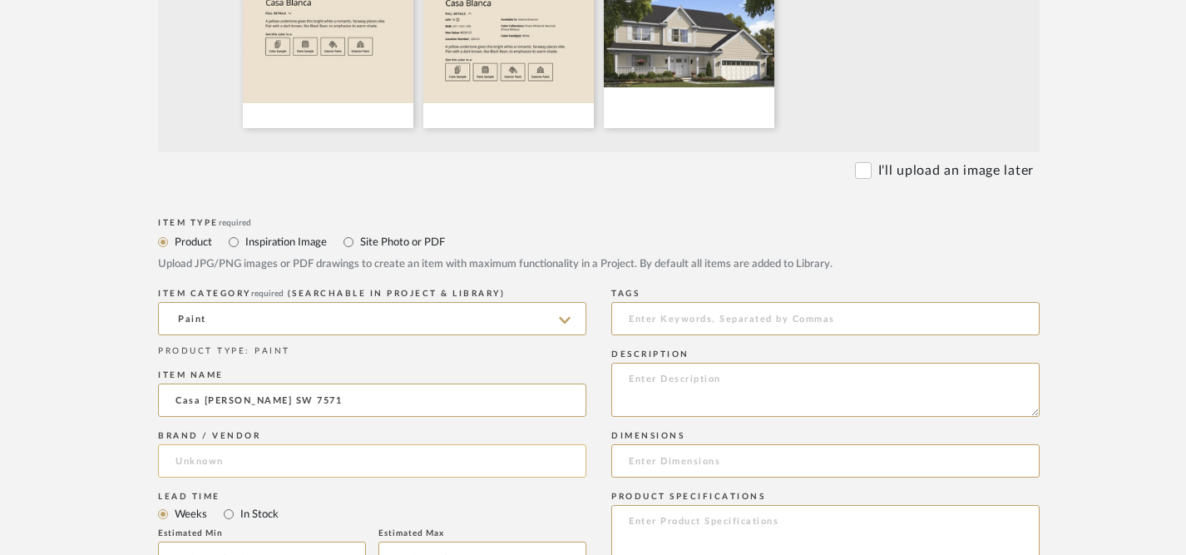
type input "Casa [PERSON_NAME] SW 7571"
click at [444, 461] on input at bounding box center [372, 460] width 428 height 33
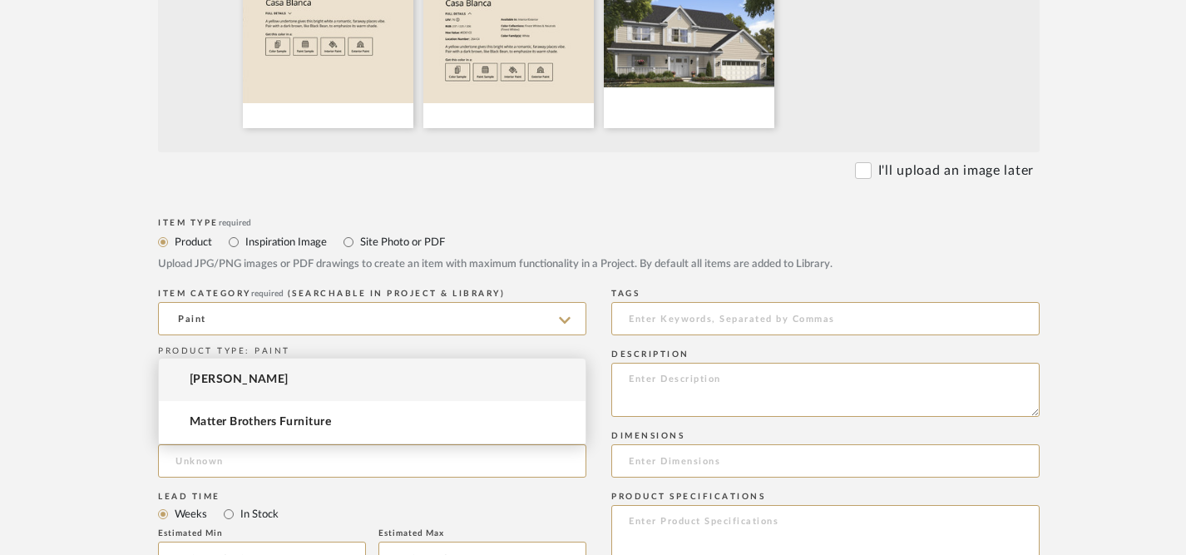
click at [393, 382] on mat-option "[PERSON_NAME]" at bounding box center [372, 379] width 427 height 42
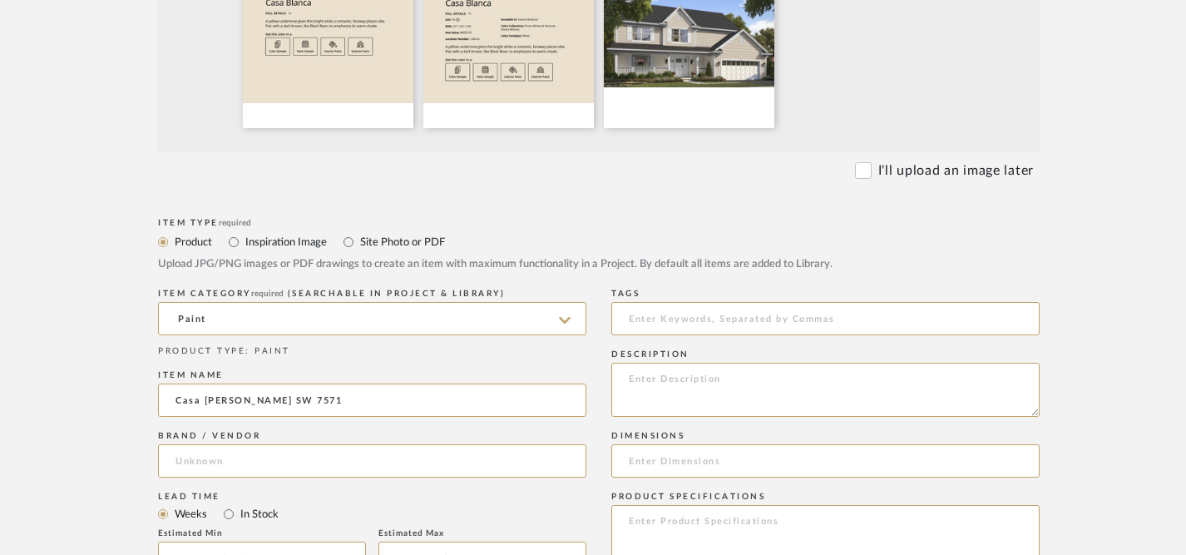
type input "[PERSON_NAME]"
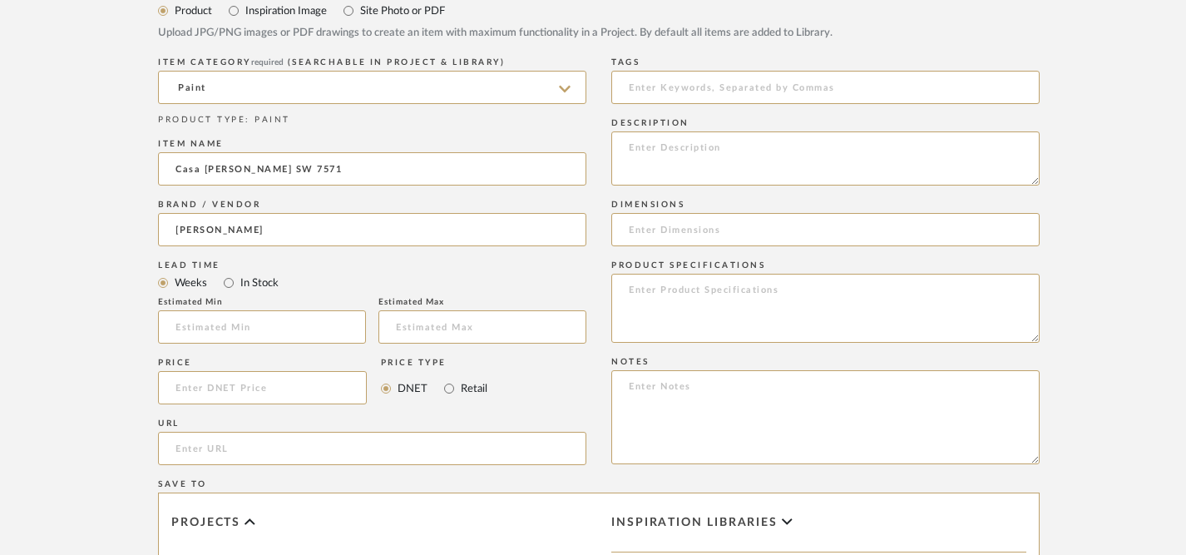
scroll to position [793, 0]
click at [418, 452] on input "url" at bounding box center [372, 445] width 428 height 33
paste input "Casa [PERSON_NAME]"
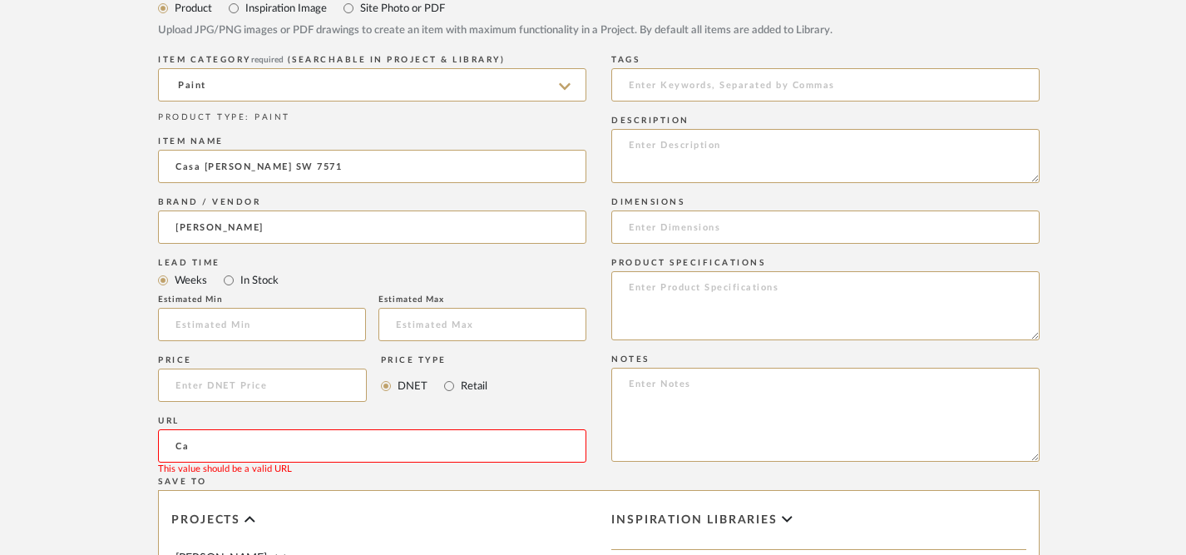
type input "C"
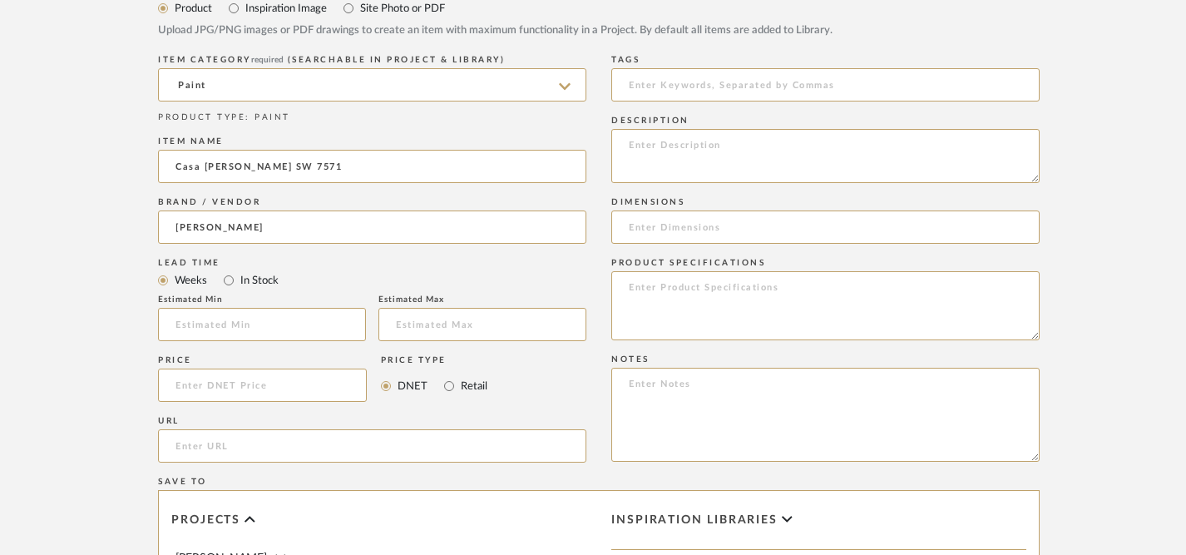
paste input "[URL][DOMAIN_NAME][PERSON_NAME][PERSON_NAME]"
type input "[URL][DOMAIN_NAME][PERSON_NAME][PERSON_NAME]"
click at [729, 150] on textarea at bounding box center [825, 156] width 428 height 54
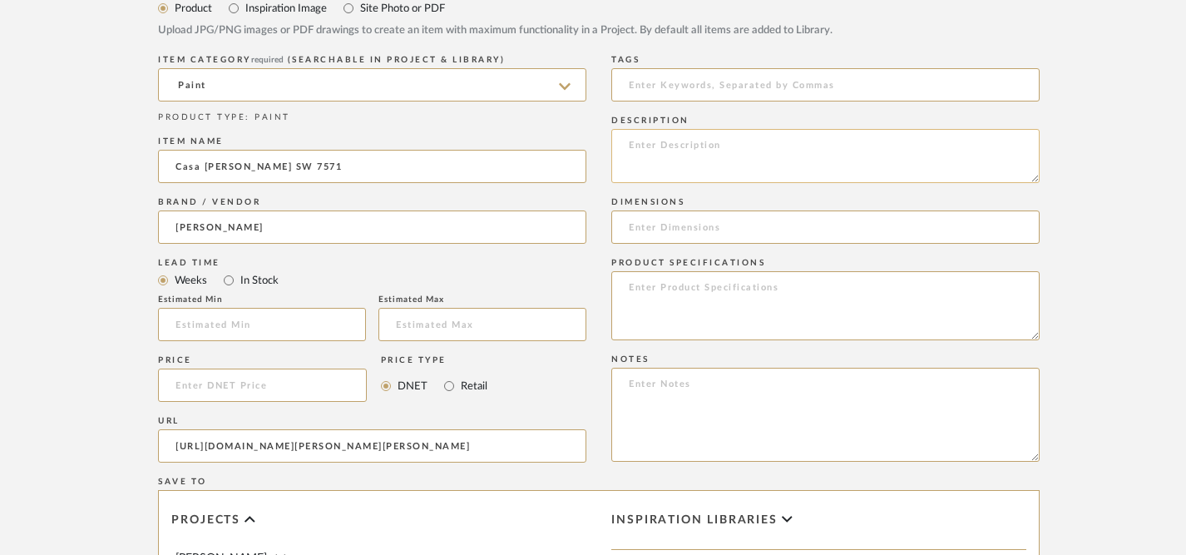
paste textarea "A yellow undertone gives this bright white a romantic, faraway places vibe. Pai…"
type textarea "A yellow undertone gives this bright white a romantic, faraway places vibe. Pai…"
click at [658, 319] on textarea at bounding box center [825, 305] width 428 height 69
paste textarea "Available in: Interior/Exterior Color Collections: Finest Whites & Neutrals (Fi…"
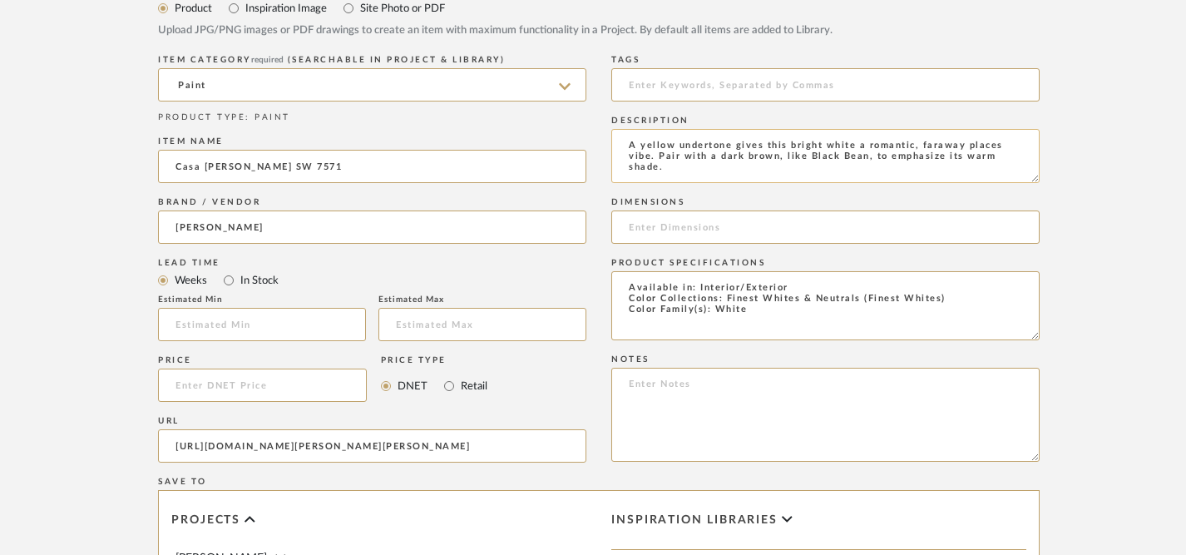
type textarea "Available in: Interior/Exterior Color Collections: Finest Whites & Neutrals (Fi…"
click at [678, 175] on textarea "A yellow undertone gives this bright white a romantic, faraway places vibe. Pai…" at bounding box center [825, 156] width 428 height 54
paste textarea "Available in: Interior/Exterior Color Collections: Finest Whites & Neutrals (Fi…"
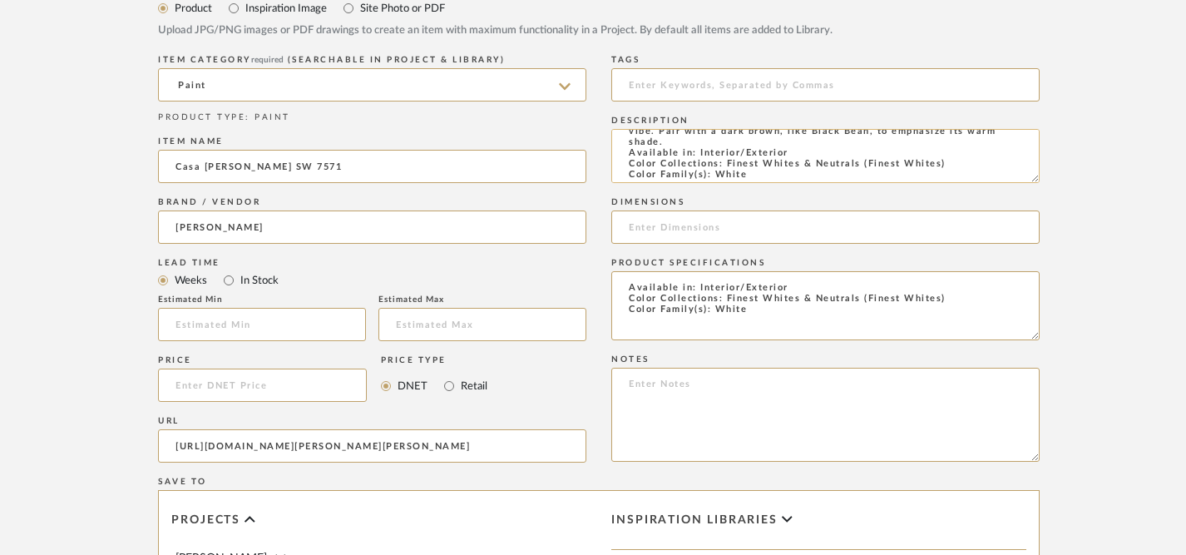
click at [629, 160] on textarea "A yellow undertone gives this bright white a romantic, faraway places vibe. Pai…" at bounding box center [825, 156] width 428 height 54
click at [629, 155] on textarea "A yellow undertone gives this bright white a romantic, faraway places vibe. Pai…" at bounding box center [825, 156] width 428 height 54
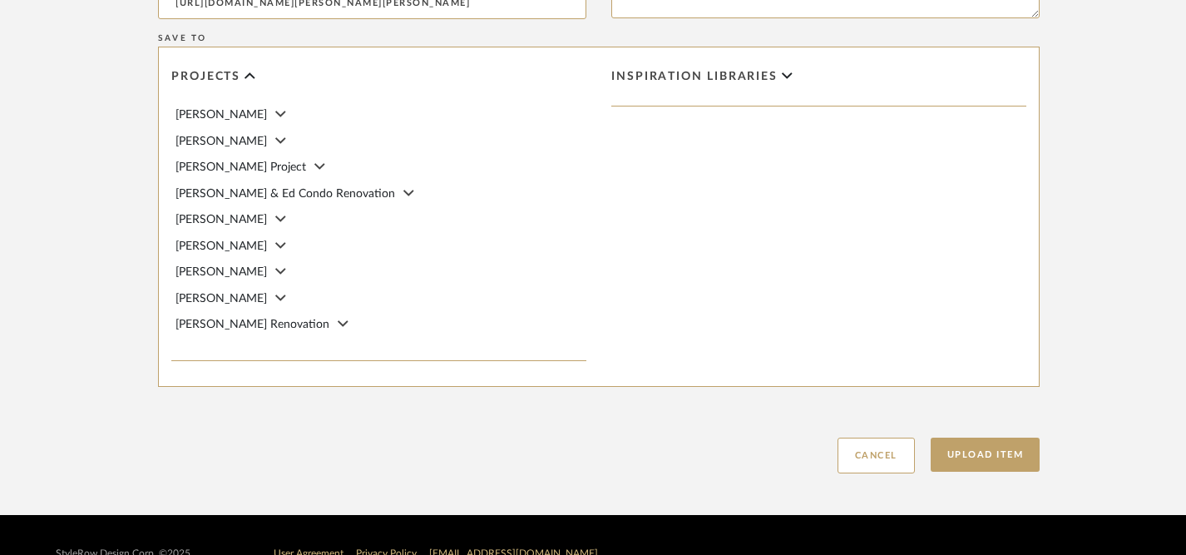
scroll to position [1240, 0]
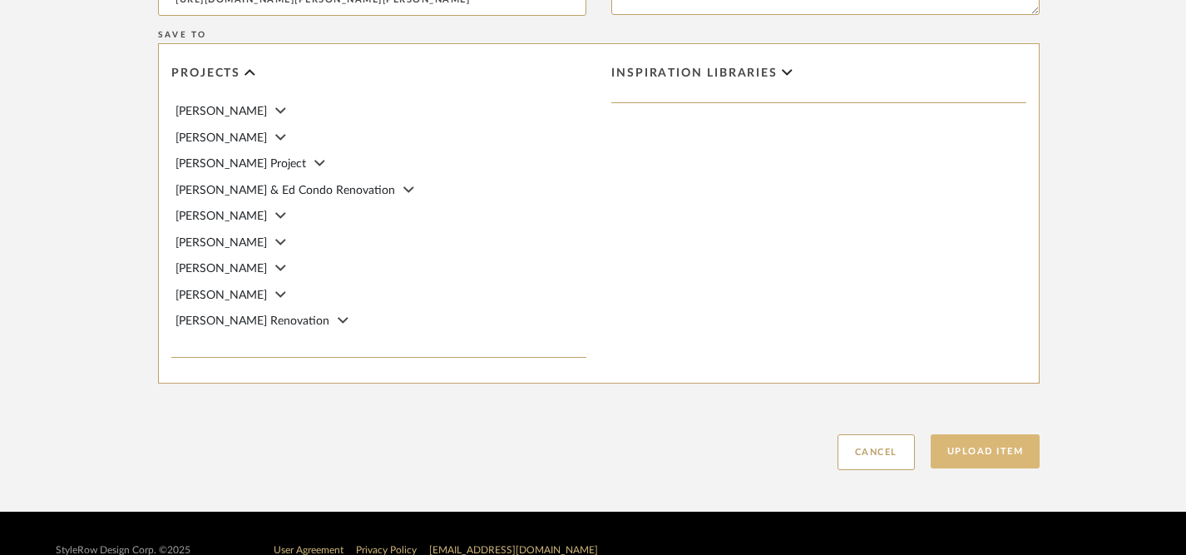
type textarea "A yellow undertone gives this bright white a romantic, faraway places vibe. Pai…"
click at [974, 453] on button "Upload Item" at bounding box center [985, 451] width 110 height 34
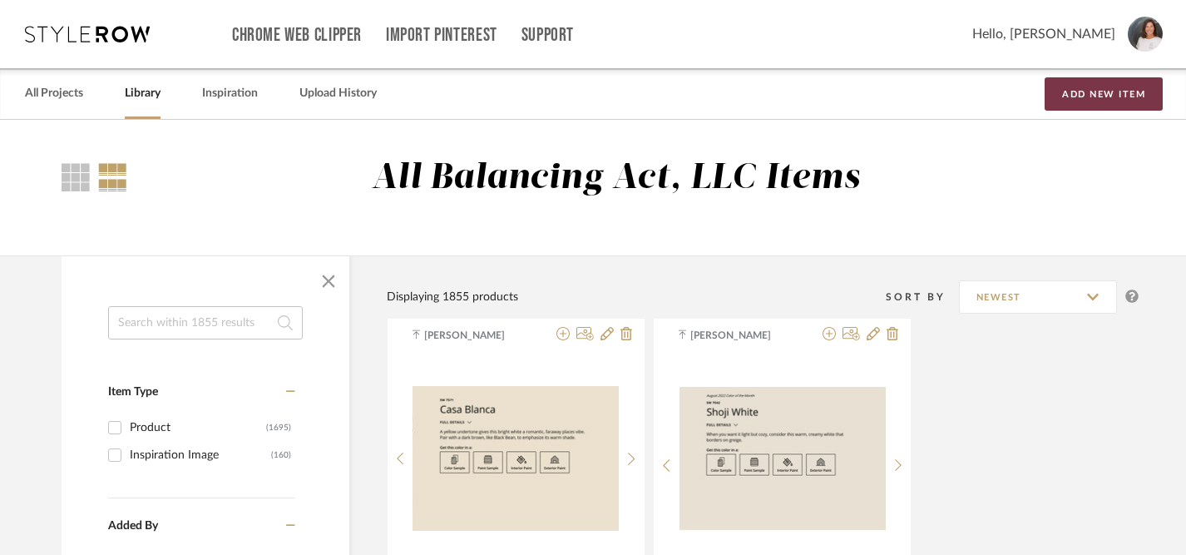
click at [1117, 96] on button "Add New Item" at bounding box center [1103, 93] width 118 height 33
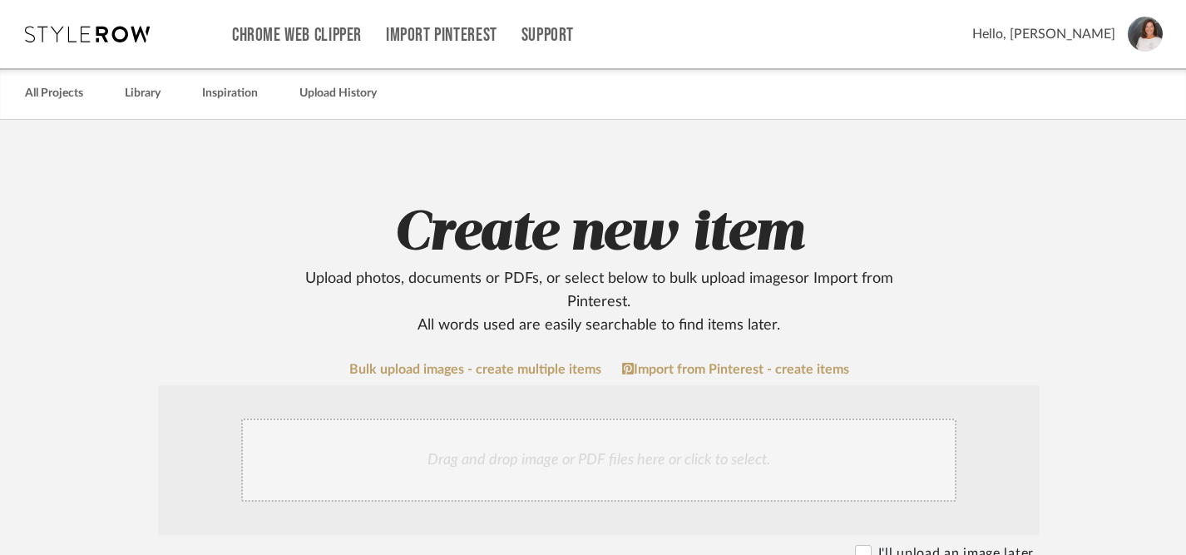
click at [586, 461] on div "Drag and drop image or PDF files here or click to select." at bounding box center [598, 459] width 715 height 83
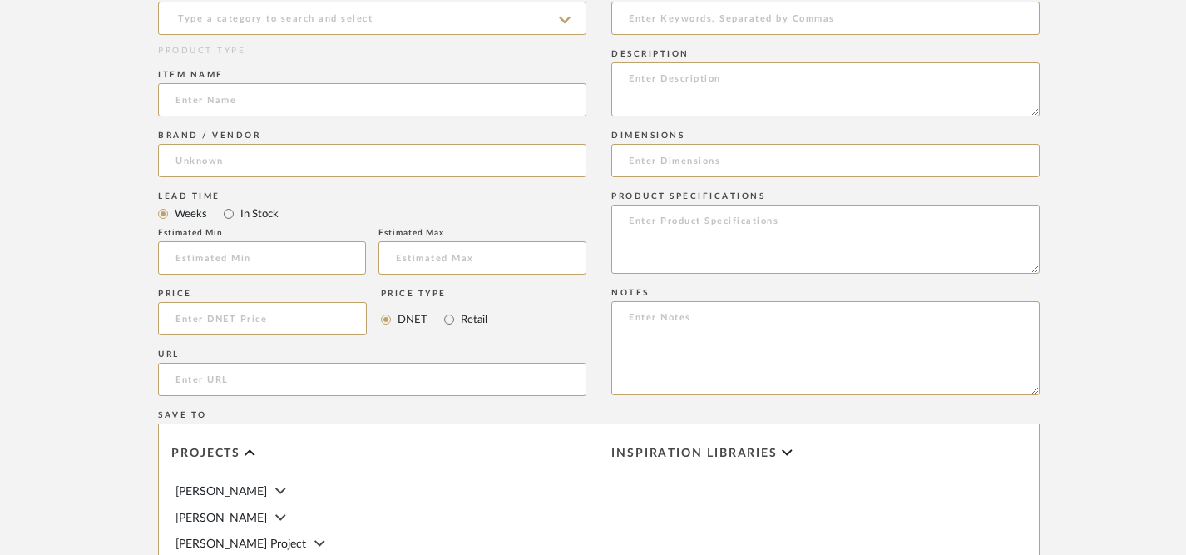
scroll to position [862, 0]
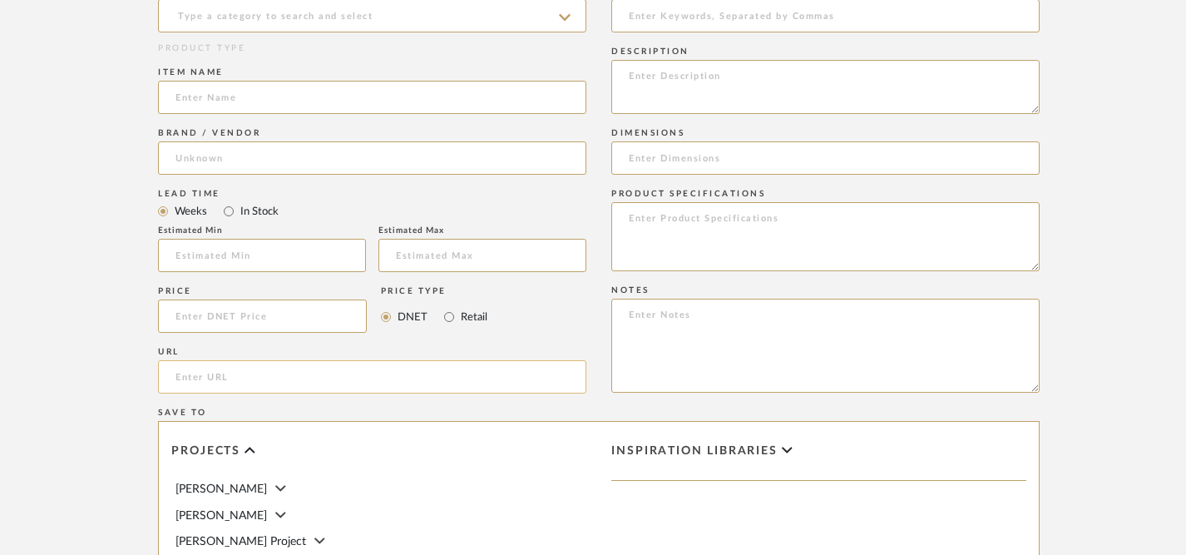
click at [483, 382] on input "url" at bounding box center [372, 376] width 428 height 33
paste input "[URL][DOMAIN_NAME][PERSON_NAME]"
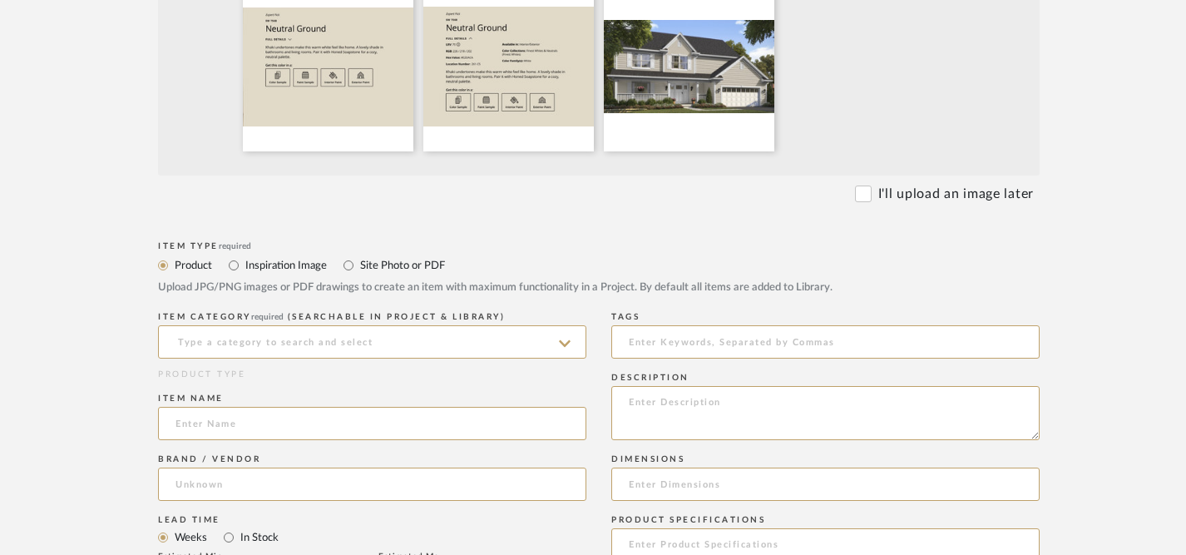
scroll to position [535, 0]
type input "[URL][DOMAIN_NAME][PERSON_NAME]"
click at [443, 346] on input at bounding box center [372, 343] width 428 height 33
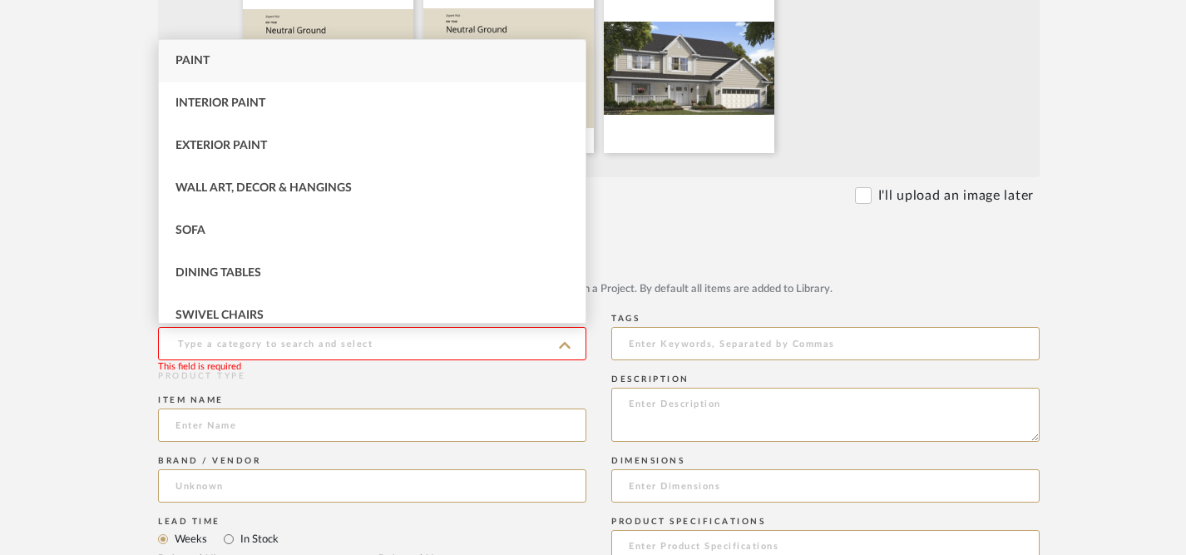
click at [324, 59] on div "Paint" at bounding box center [372, 61] width 427 height 42
type input "Paint"
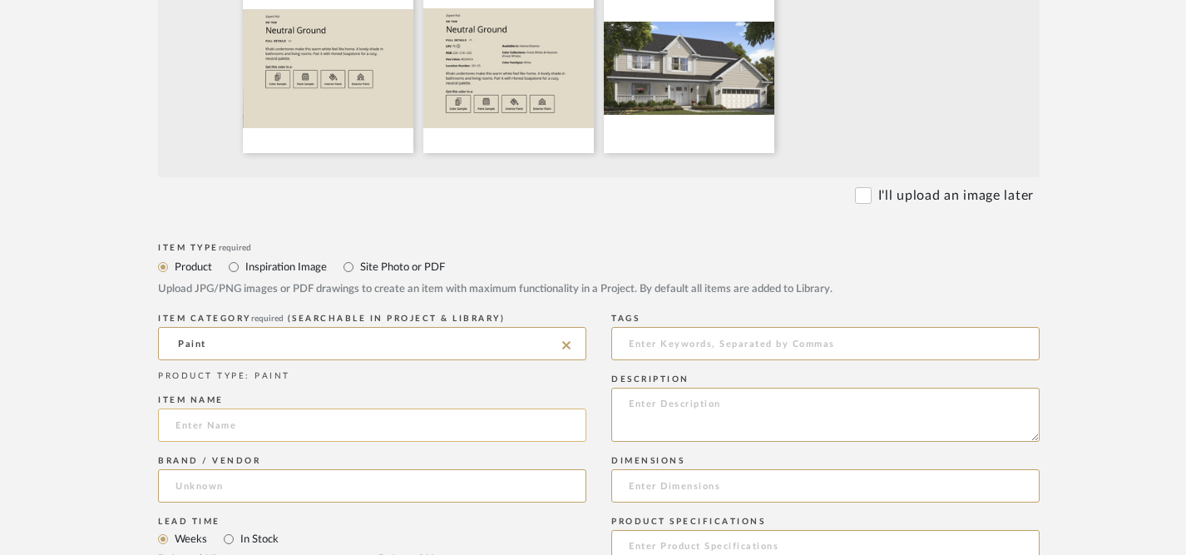
click at [308, 438] on input at bounding box center [372, 424] width 428 height 33
type input "Neutral Ground SW 7568"
click at [346, 488] on input at bounding box center [372, 485] width 428 height 33
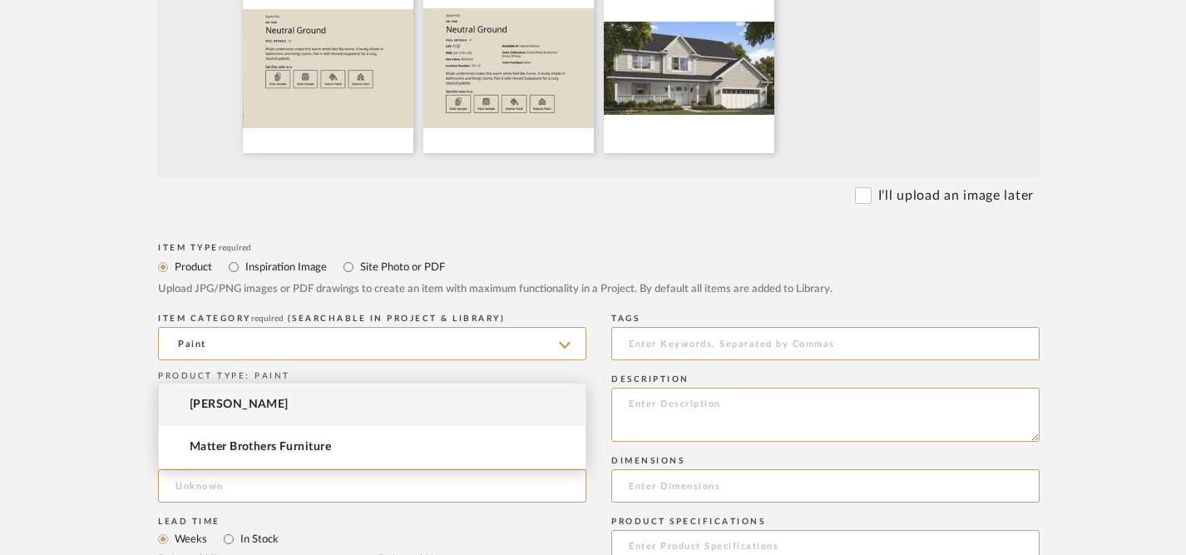
click at [371, 406] on mat-option "[PERSON_NAME]" at bounding box center [372, 404] width 427 height 42
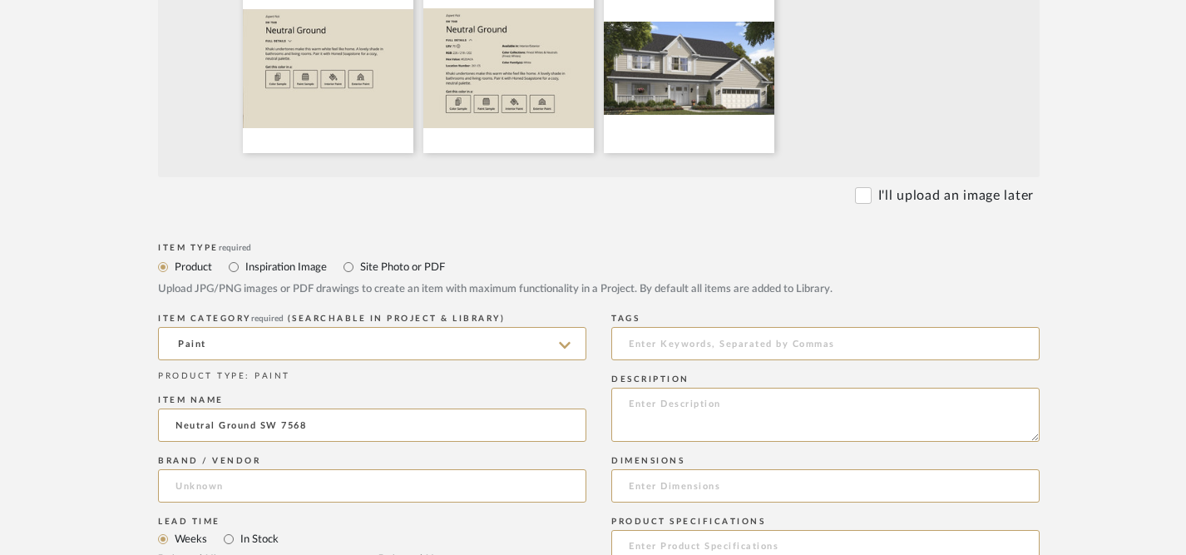
type input "[PERSON_NAME]"
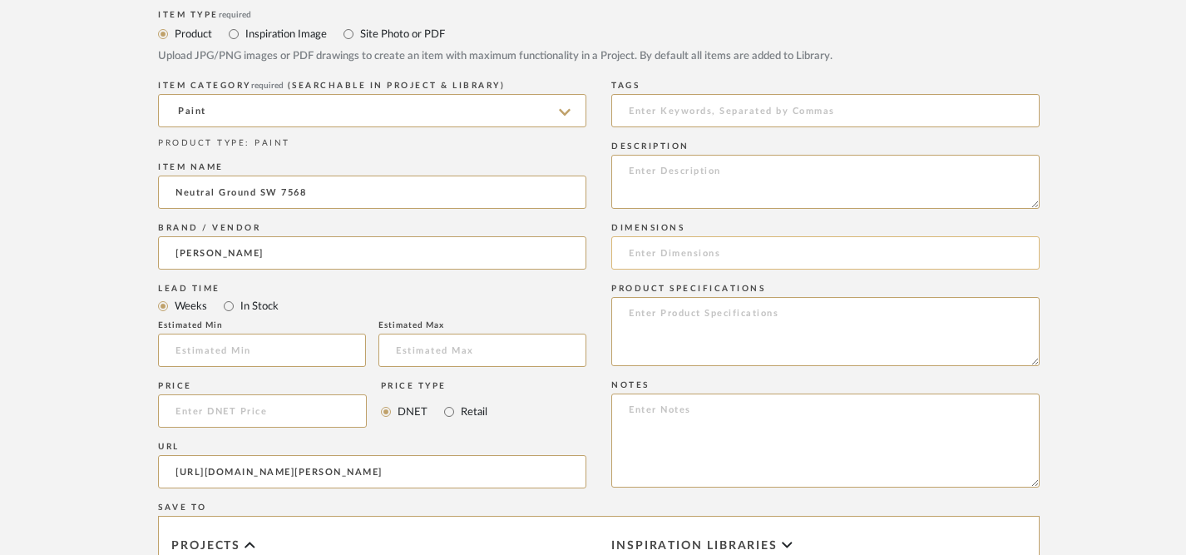
scroll to position [768, 0]
click at [742, 177] on textarea at bounding box center [825, 181] width 428 height 54
paste textarea "Khaki undertones make this warm white feel like home. A lovely shade in bathroo…"
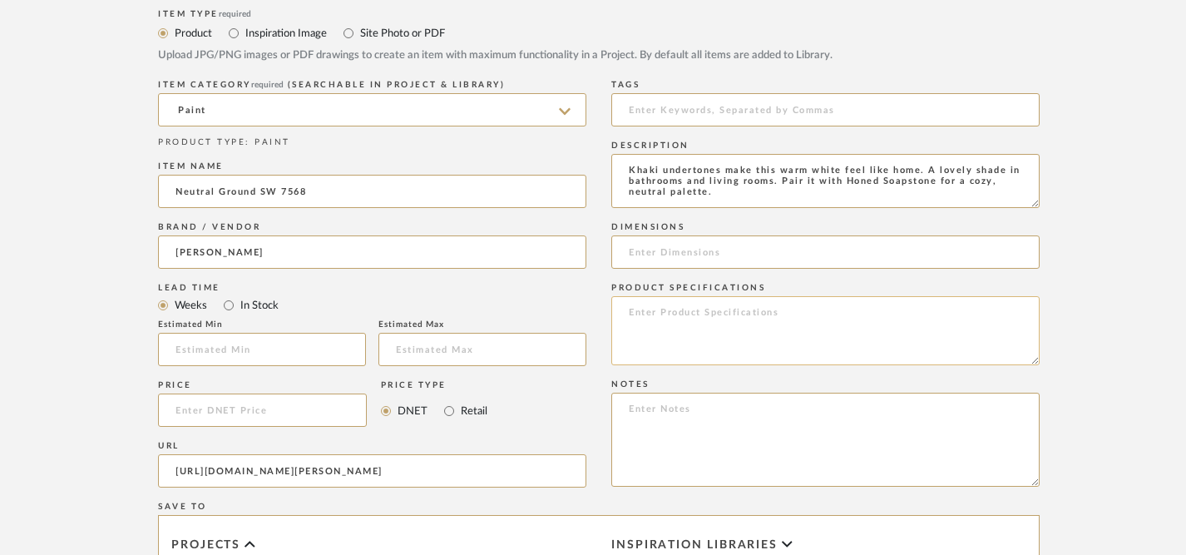
type textarea "Khaki undertones make this warm white feel like home. A lovely shade in bathroo…"
click at [742, 328] on textarea at bounding box center [825, 330] width 428 height 69
paste textarea "LRV: 70 RGB: 226 / 218 / 202 Hex Value: #E2DACA Location Number: 261-C5 Availab…"
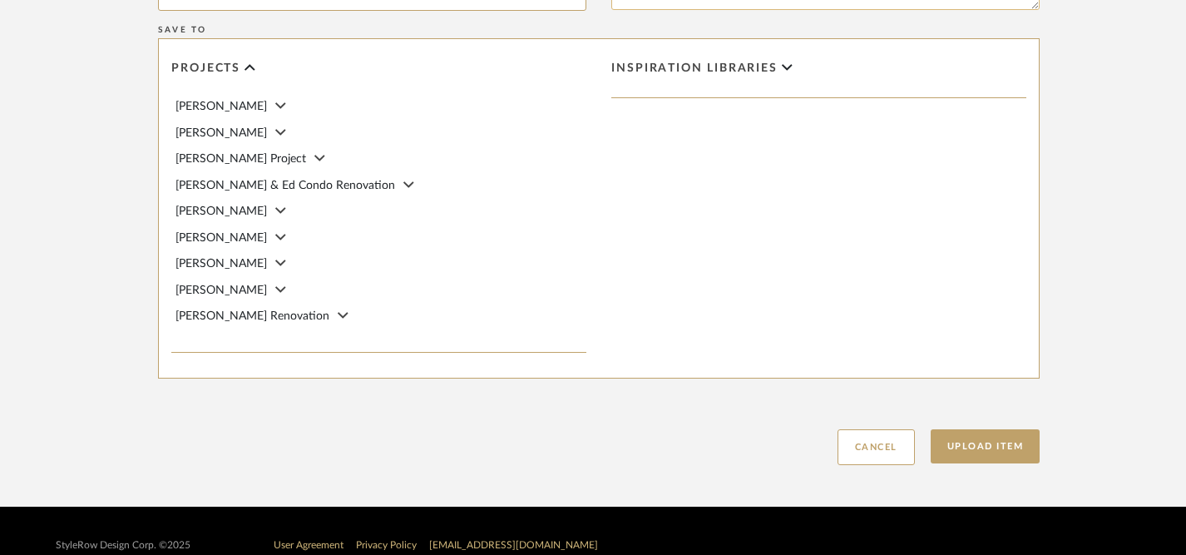
scroll to position [1274, 0]
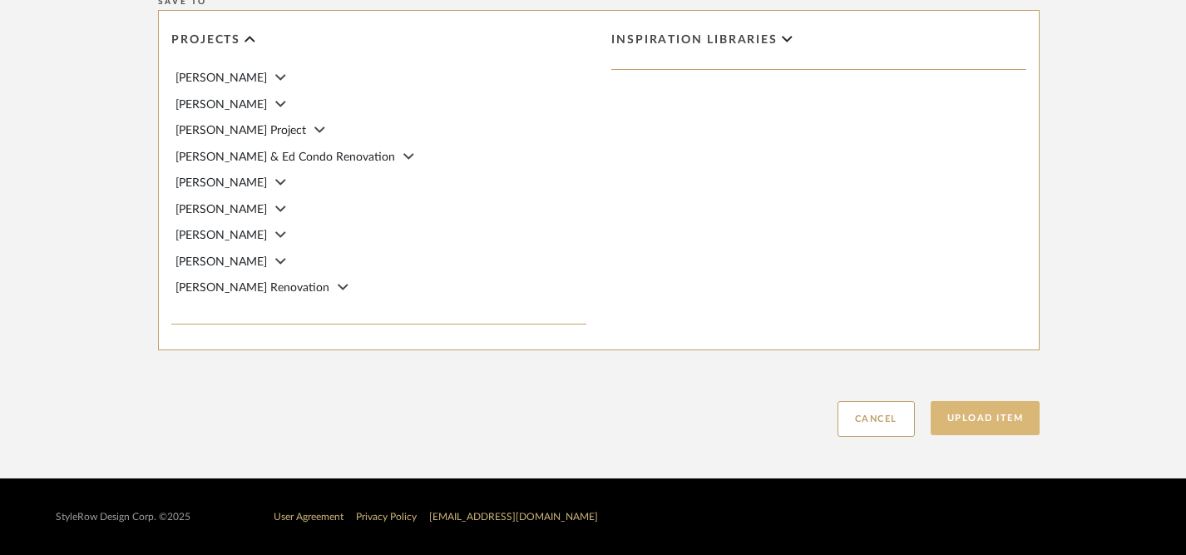
type textarea "LRV: 70 RGB: 226 / 218 / 202 Hex Value: #E2DACA Location Number: 261-C5 Availab…"
click at [976, 420] on button "Upload Item" at bounding box center [985, 418] width 110 height 34
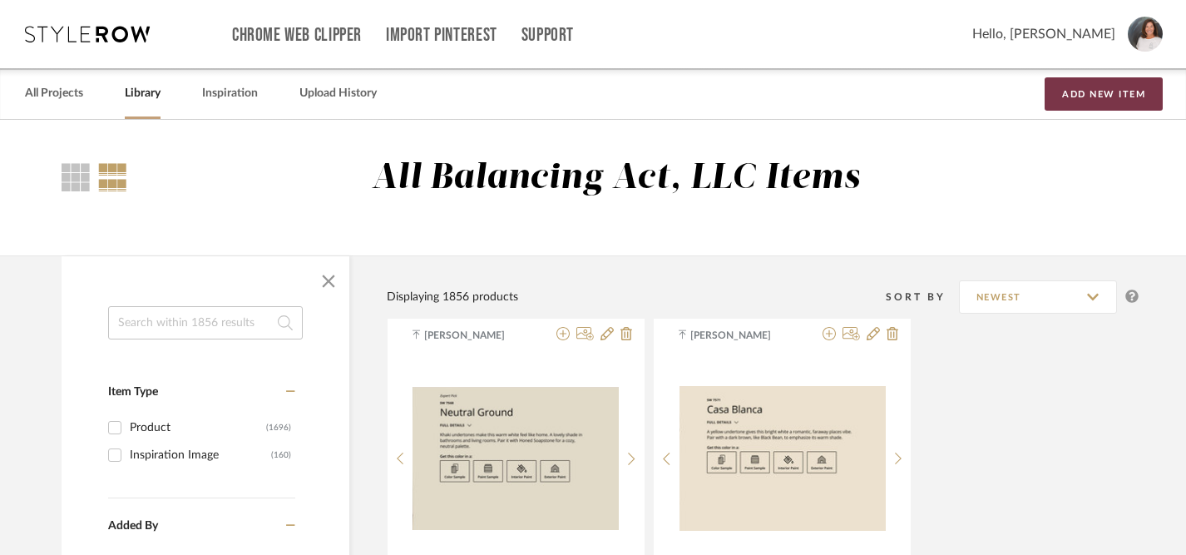
click at [1114, 94] on button "Add New Item" at bounding box center [1103, 93] width 118 height 33
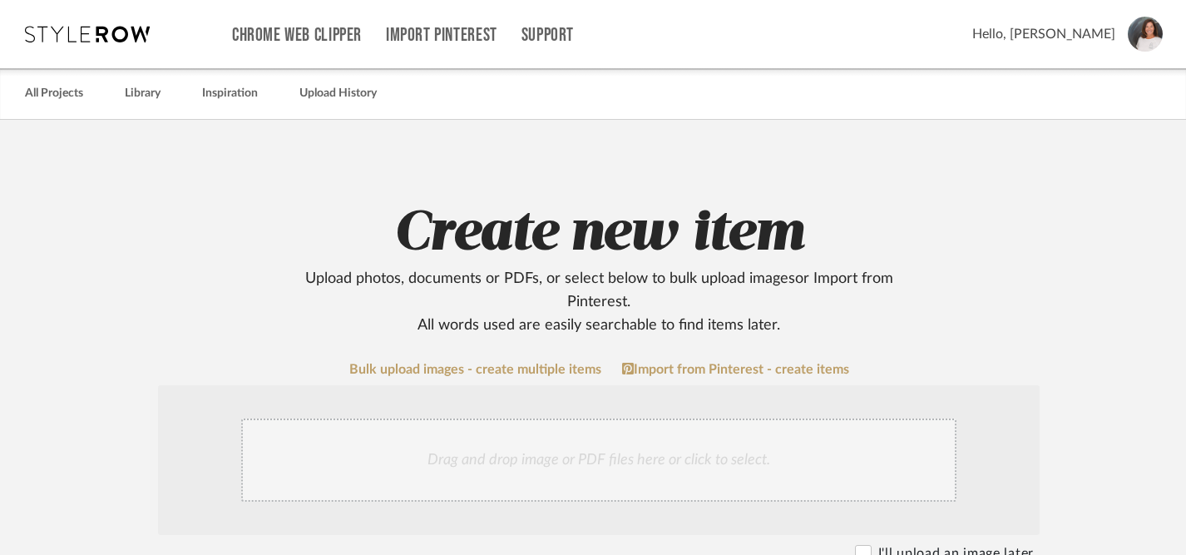
click at [613, 460] on div "Drag and drop image or PDF files here or click to select." at bounding box center [598, 459] width 715 height 83
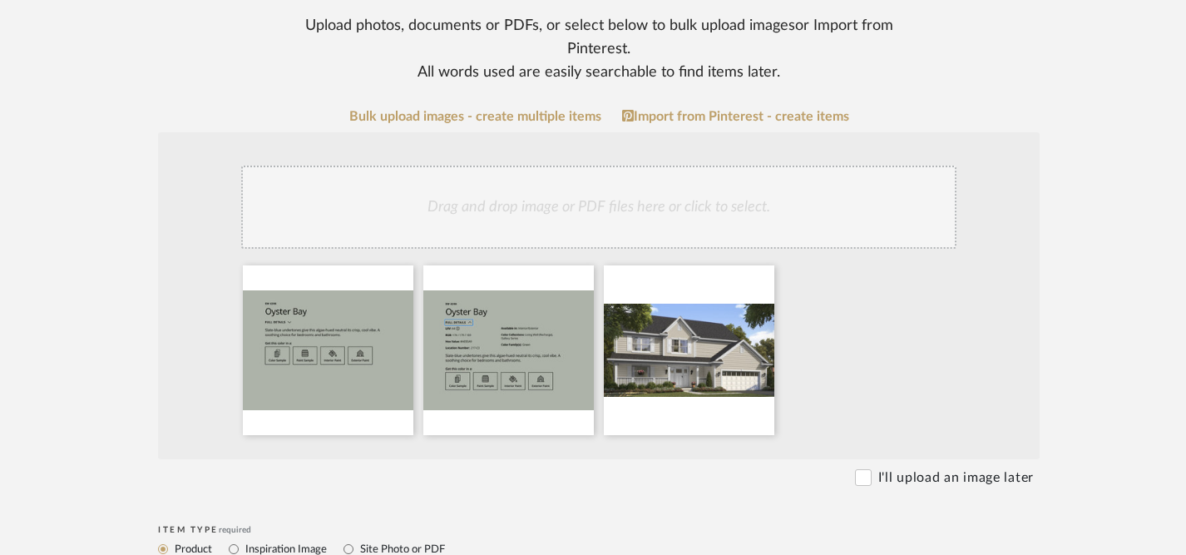
scroll to position [255, 0]
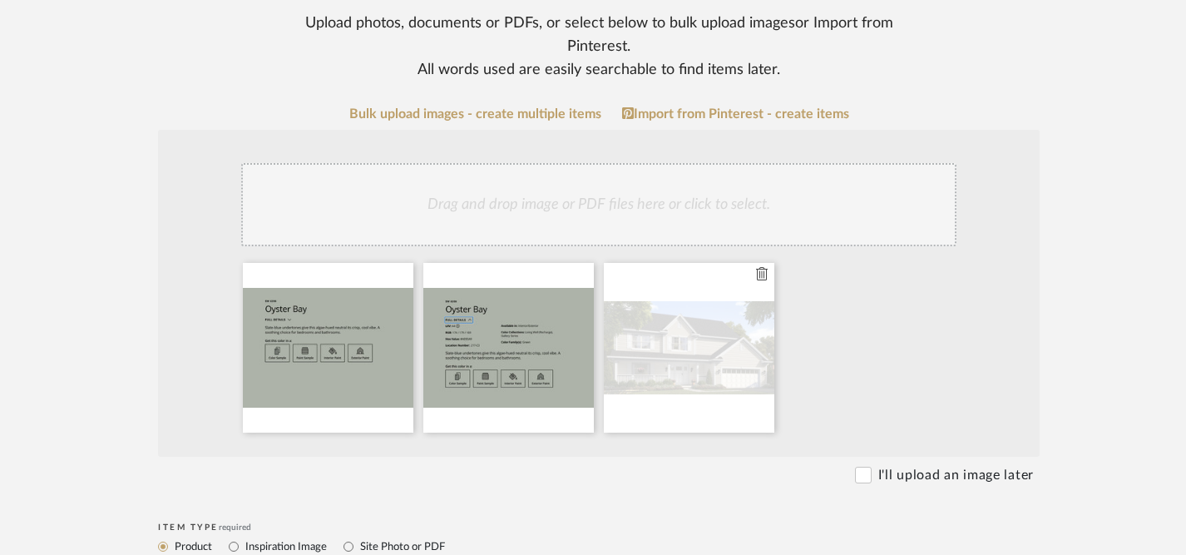
click at [762, 274] on icon at bounding box center [762, 273] width 12 height 13
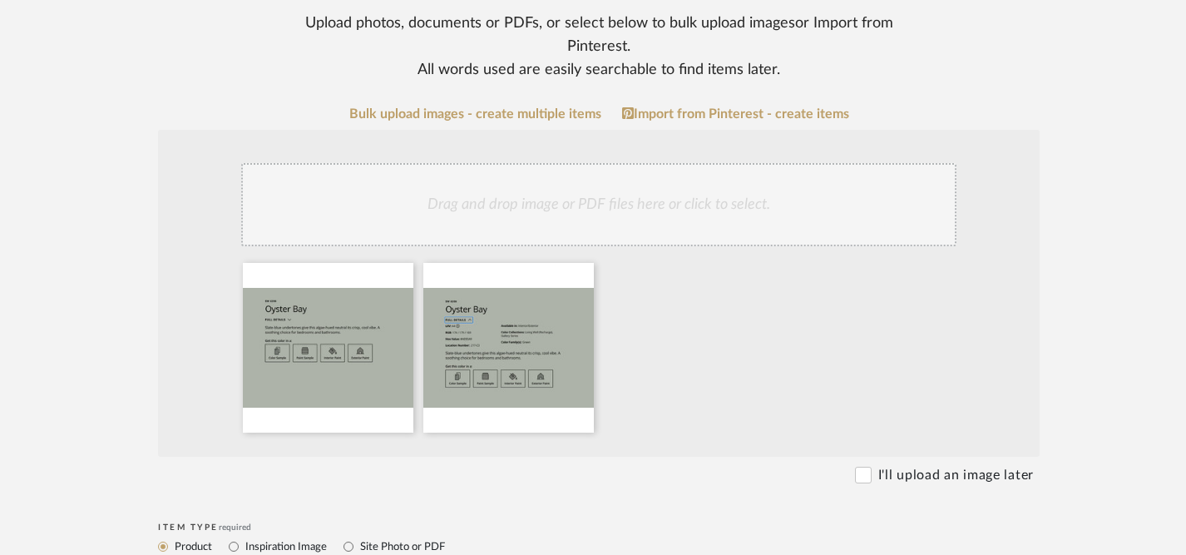
click at [638, 214] on div "Drag and drop image or PDF files here or click to select." at bounding box center [598, 204] width 715 height 83
click at [441, 210] on div "Drag and drop image or PDF files here or click to select." at bounding box center [598, 204] width 715 height 83
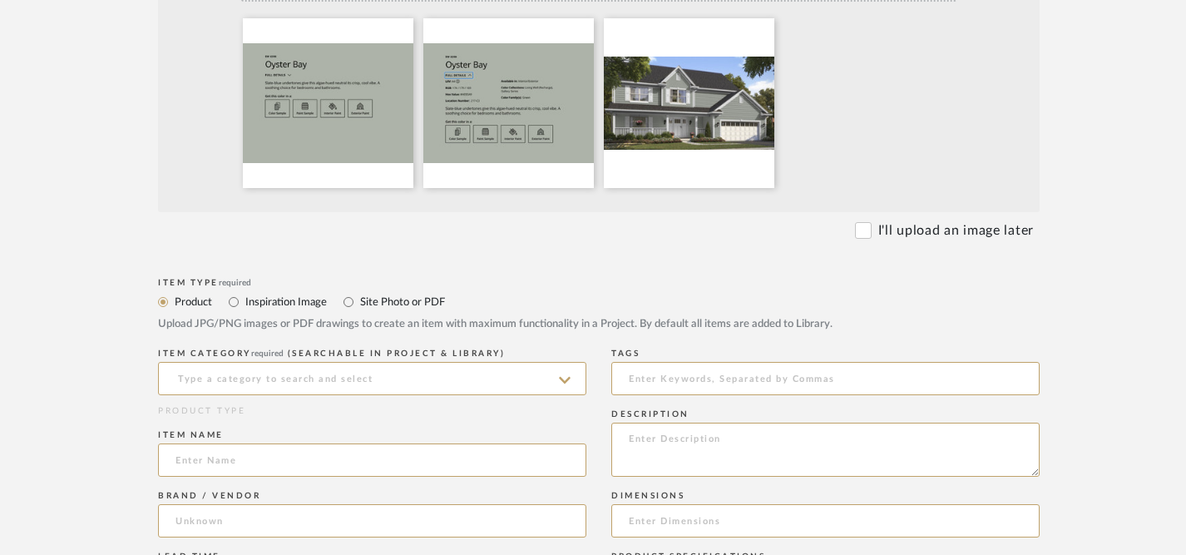
scroll to position [501, 0]
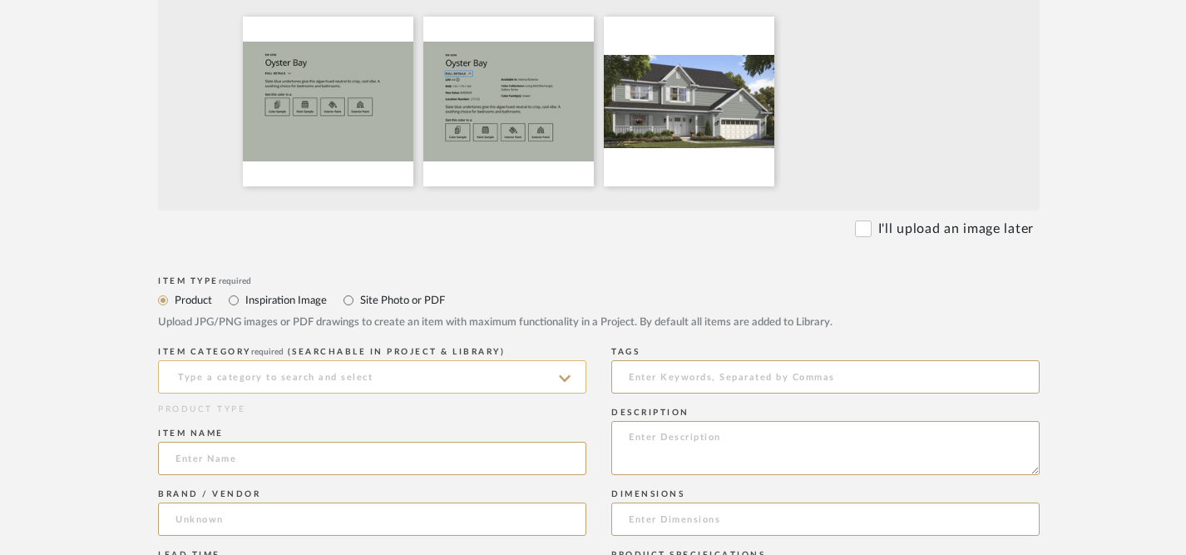
click at [494, 383] on input at bounding box center [372, 376] width 428 height 33
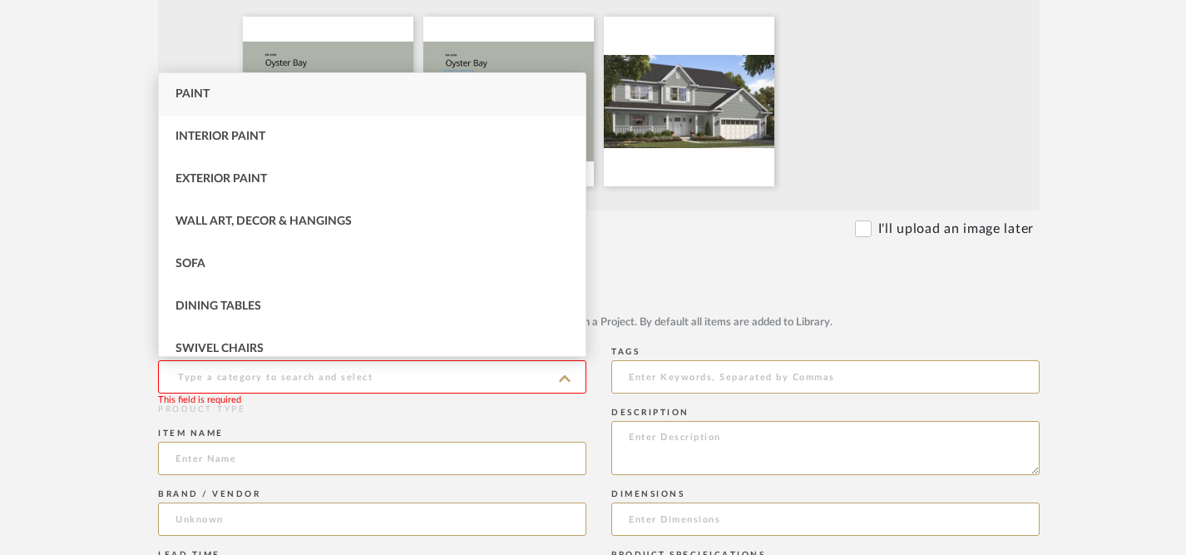
click at [409, 98] on div "Paint" at bounding box center [372, 94] width 427 height 42
type input "Paint"
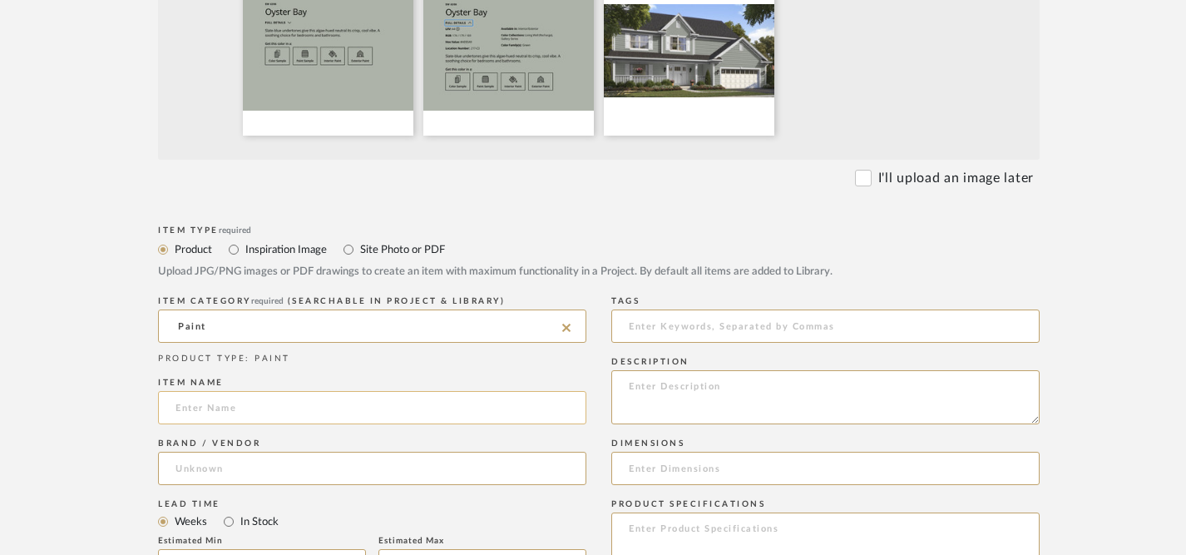
scroll to position [554, 0]
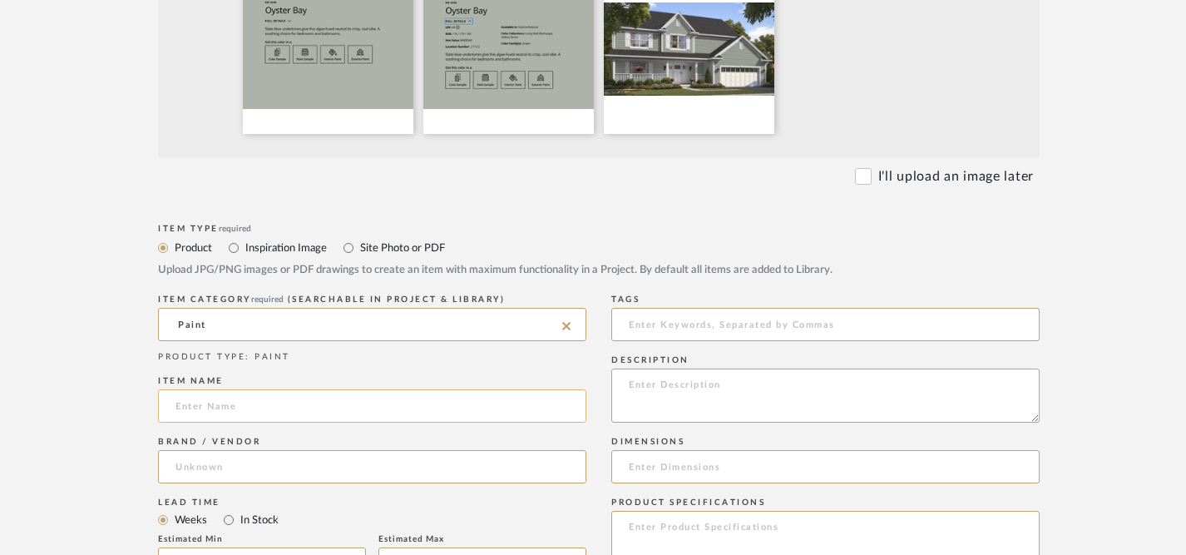
click at [378, 405] on input at bounding box center [372, 405] width 428 height 33
type input "o"
paste input "6206"
type input "[GEOGRAPHIC_DATA] 6206"
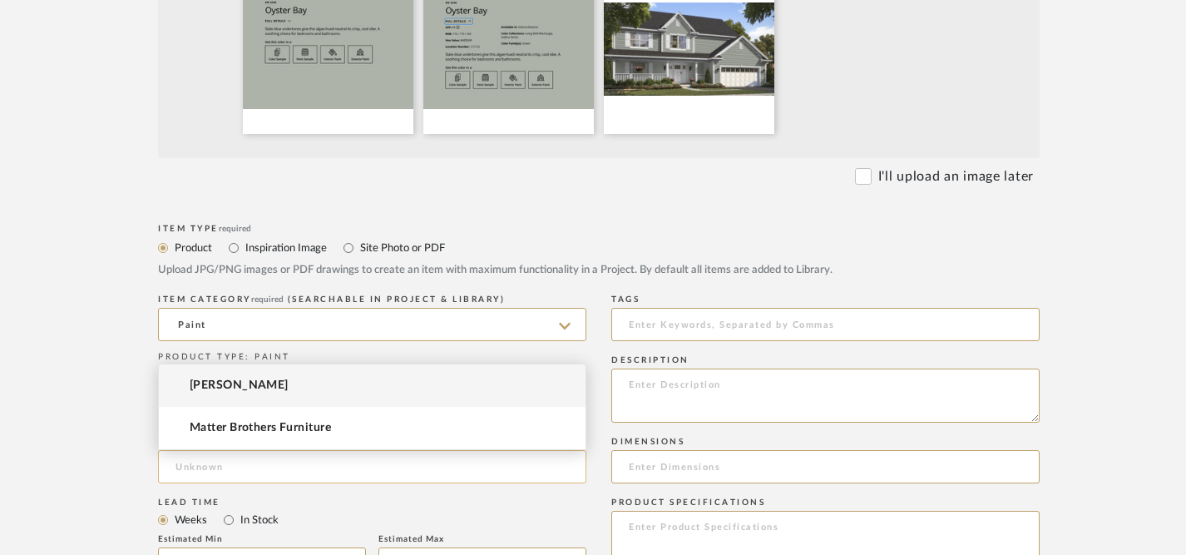
click at [369, 466] on input at bounding box center [372, 466] width 428 height 33
click at [372, 387] on mat-option "[PERSON_NAME]" at bounding box center [372, 385] width 427 height 42
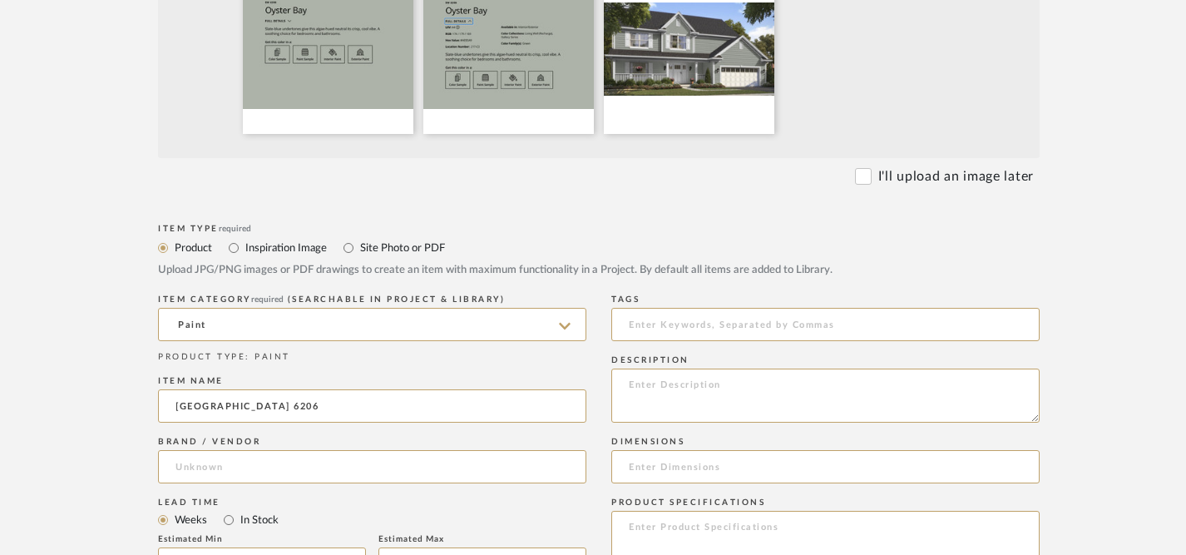
type input "[PERSON_NAME]"
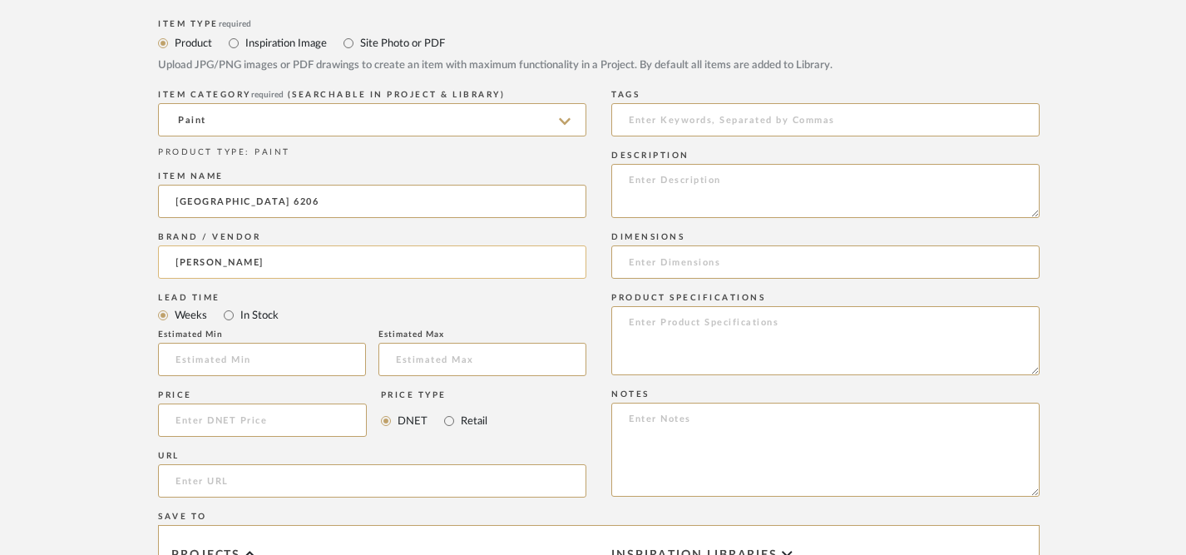
scroll to position [761, 0]
click at [389, 486] on input "url" at bounding box center [372, 477] width 428 height 33
paste input "[URL][DOMAIN_NAME][PERSON_NAME]"
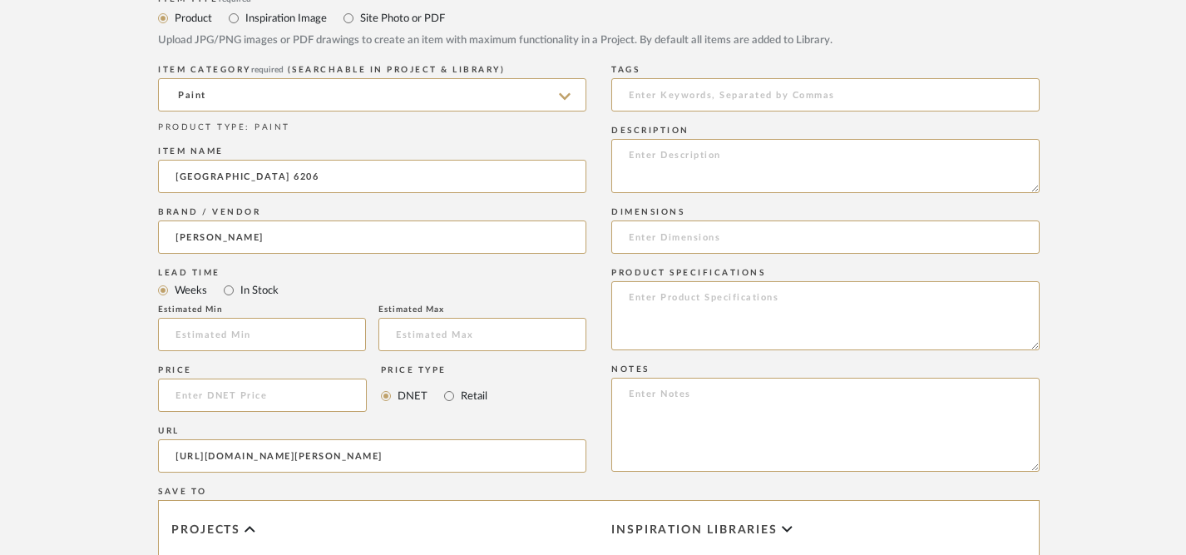
scroll to position [787, 0]
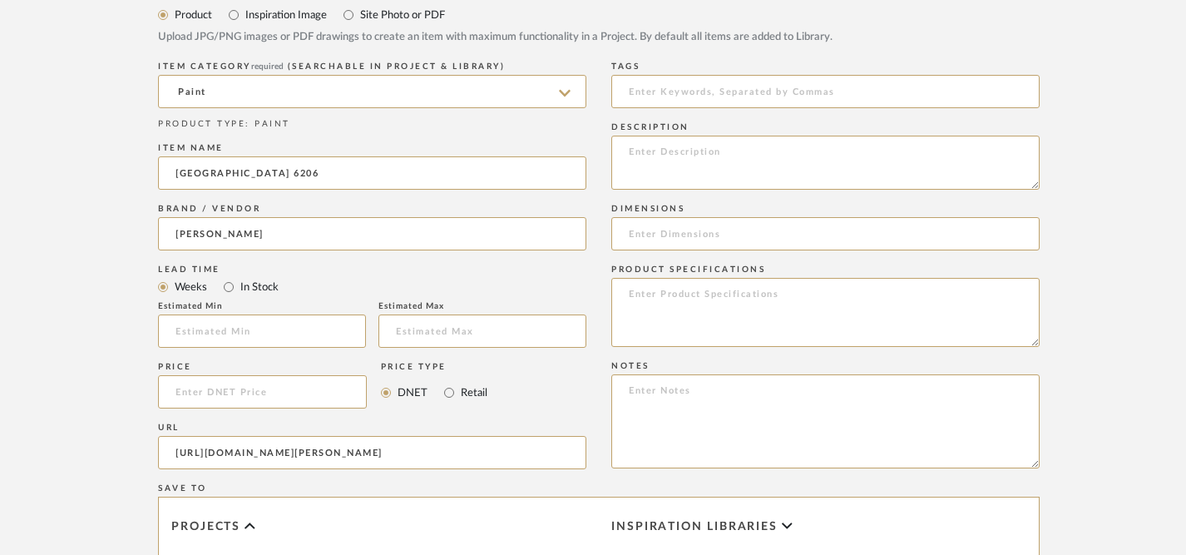
type input "[URL][DOMAIN_NAME][PERSON_NAME]"
click at [696, 156] on textarea at bounding box center [825, 163] width 428 height 54
paste textarea "Slate-blue undertones give this algae-hued neutral its crisp, cool vibe. A soot…"
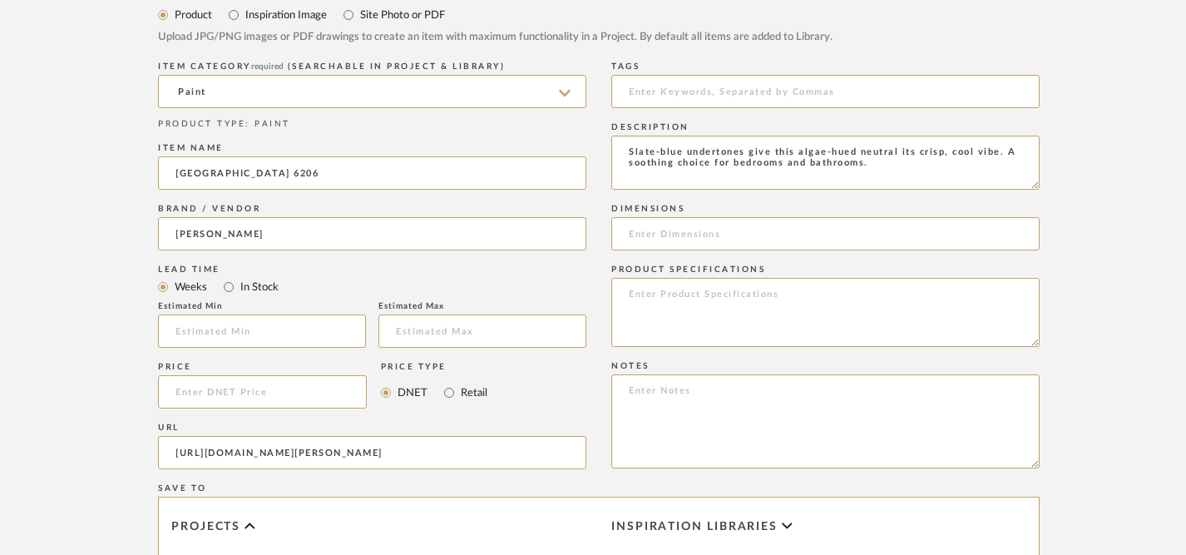
type textarea "Slate-blue undertones give this algae-hued neutral its crisp, cool vibe. A soot…"
click at [713, 313] on textarea at bounding box center [825, 312] width 428 height 69
paste textarea "LRV: 44 RGB: 174 / 179 / 169 Hex Value: #AEB3A9 Location Number: 217-C3 Availab…"
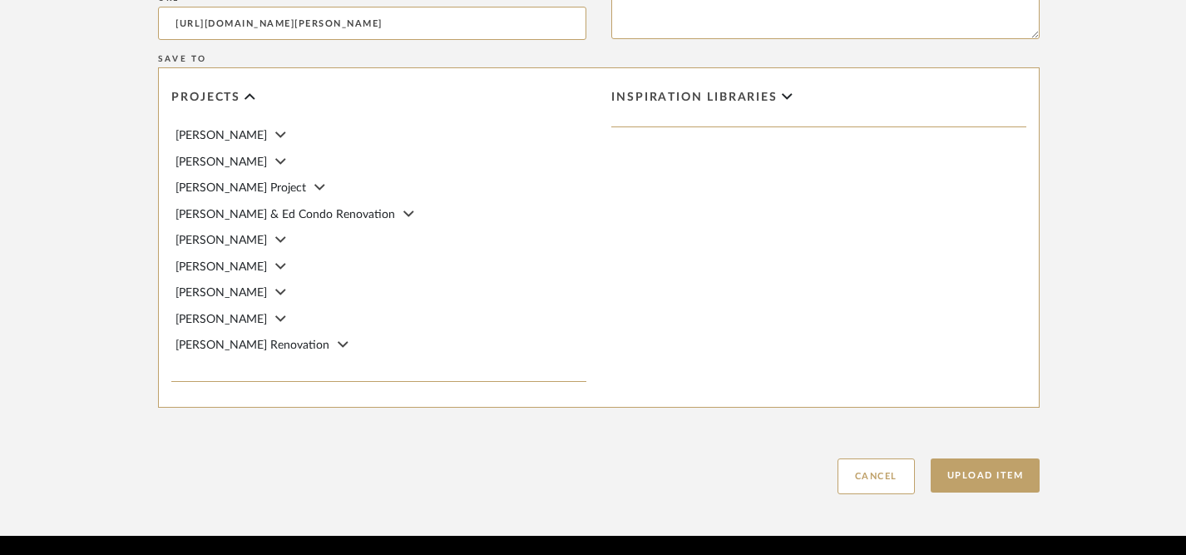
scroll to position [1220, 0]
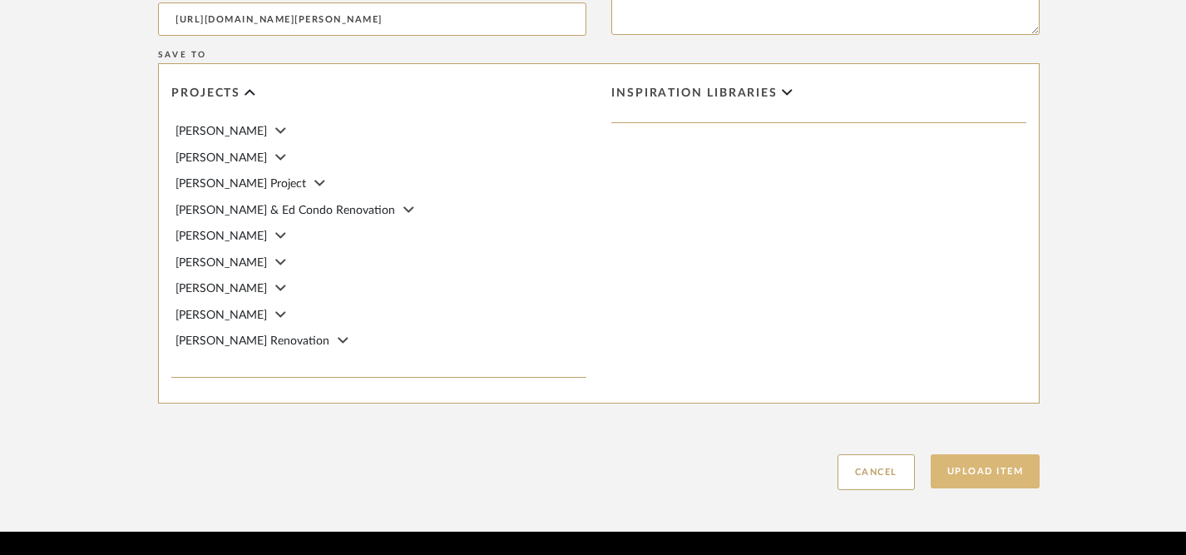
type textarea "LRV: 44 RGB: 174 / 179 / 169 Hex Value: #AEB3A9 Location Number: 217-C3 Availab…"
click at [974, 471] on button "Upload Item" at bounding box center [985, 471] width 110 height 34
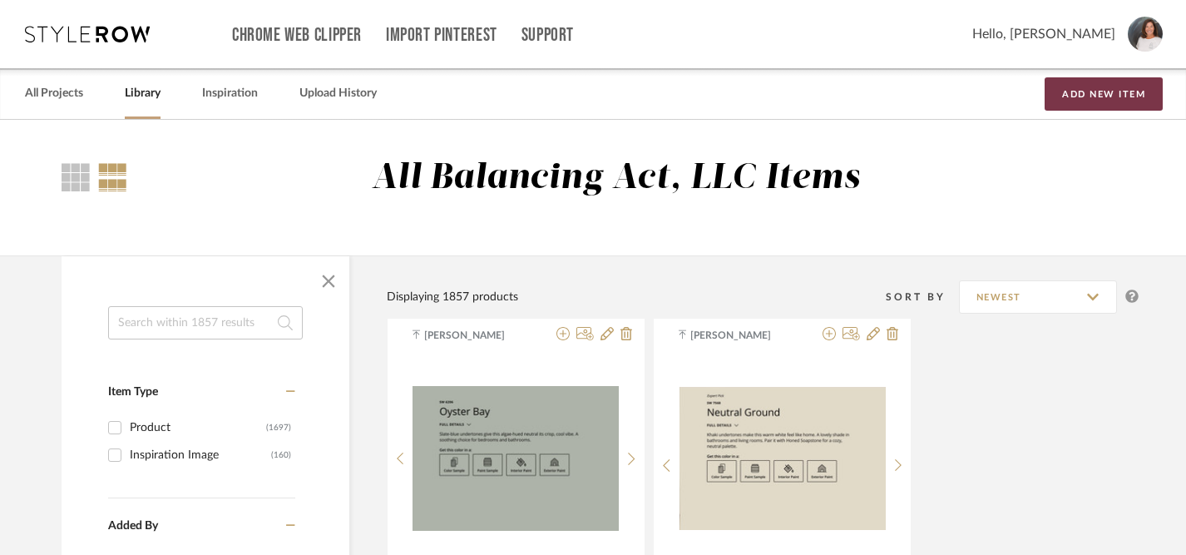
click at [1115, 93] on button "Add New Item" at bounding box center [1103, 93] width 118 height 33
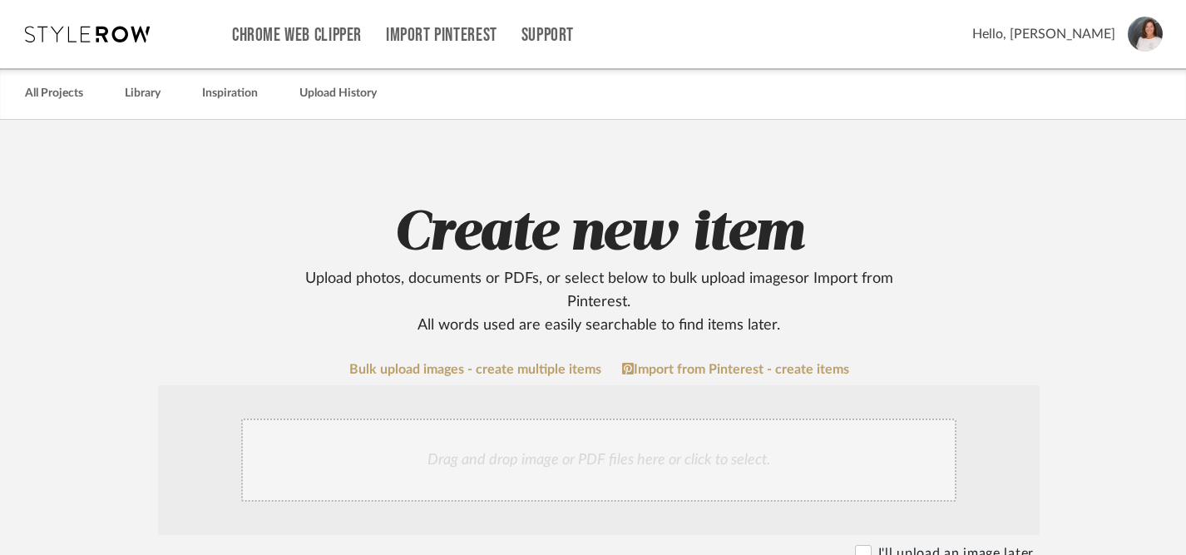
click at [550, 461] on div "Drag and drop image or PDF files here or click to select." at bounding box center [598, 459] width 715 height 83
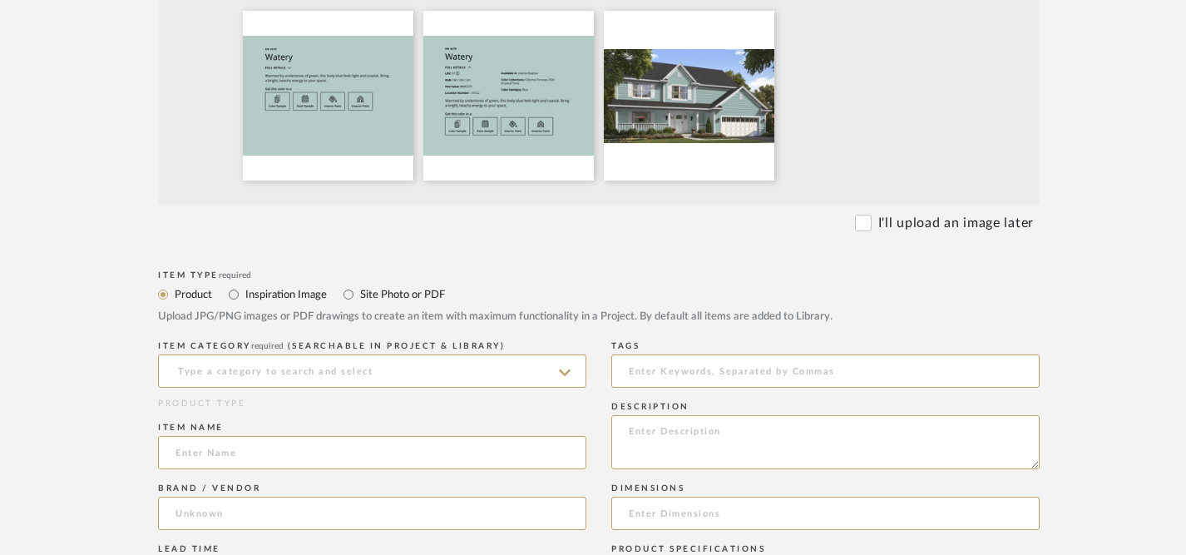
scroll to position [515, 0]
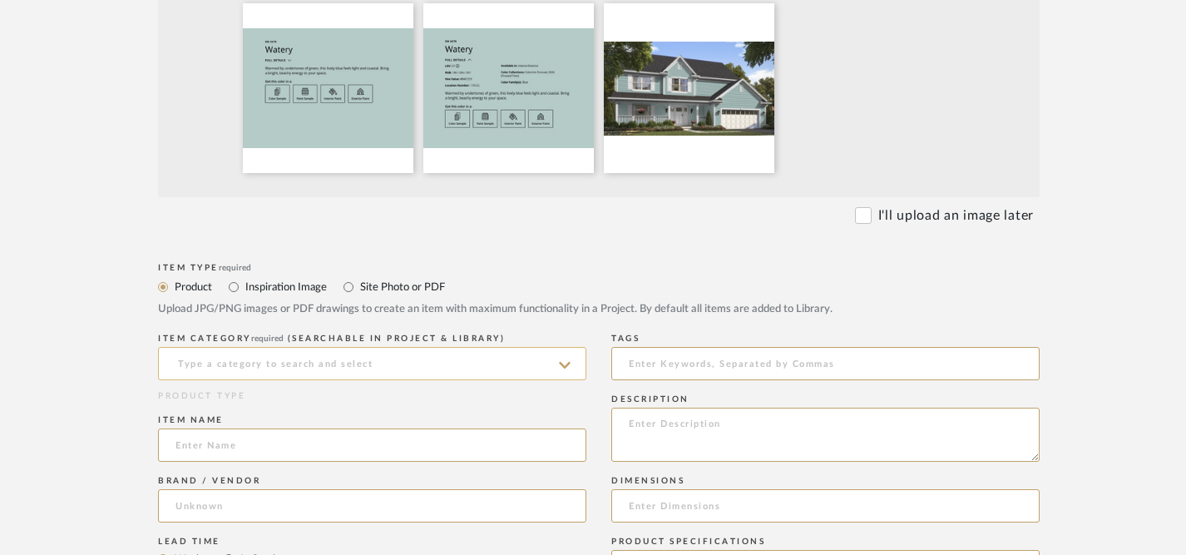
click at [501, 373] on input at bounding box center [372, 363] width 428 height 33
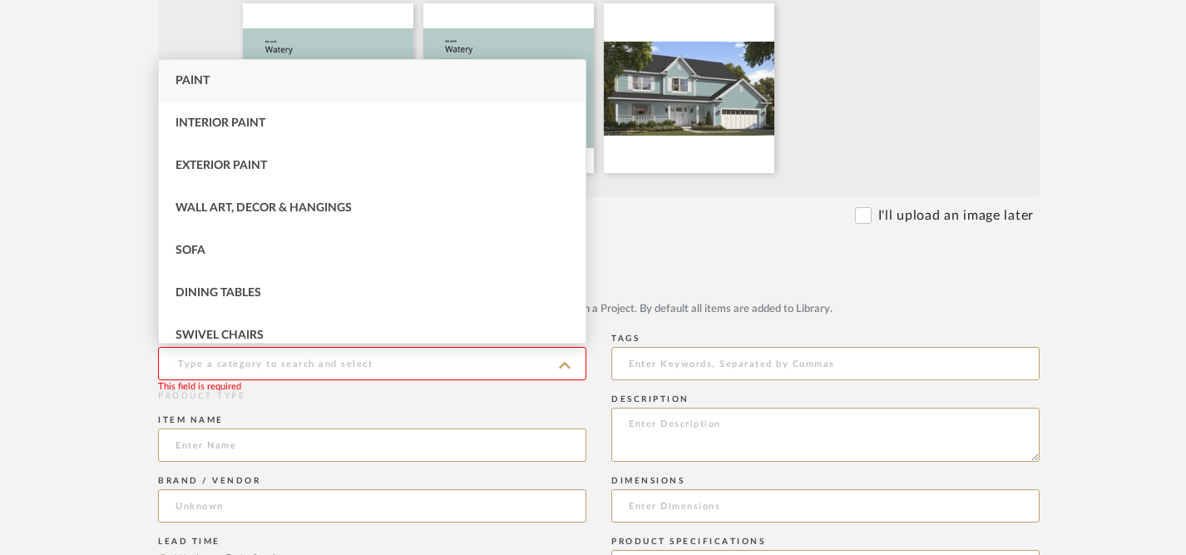
click at [193, 82] on span "Paint" at bounding box center [192, 81] width 34 height 12
type input "Paint"
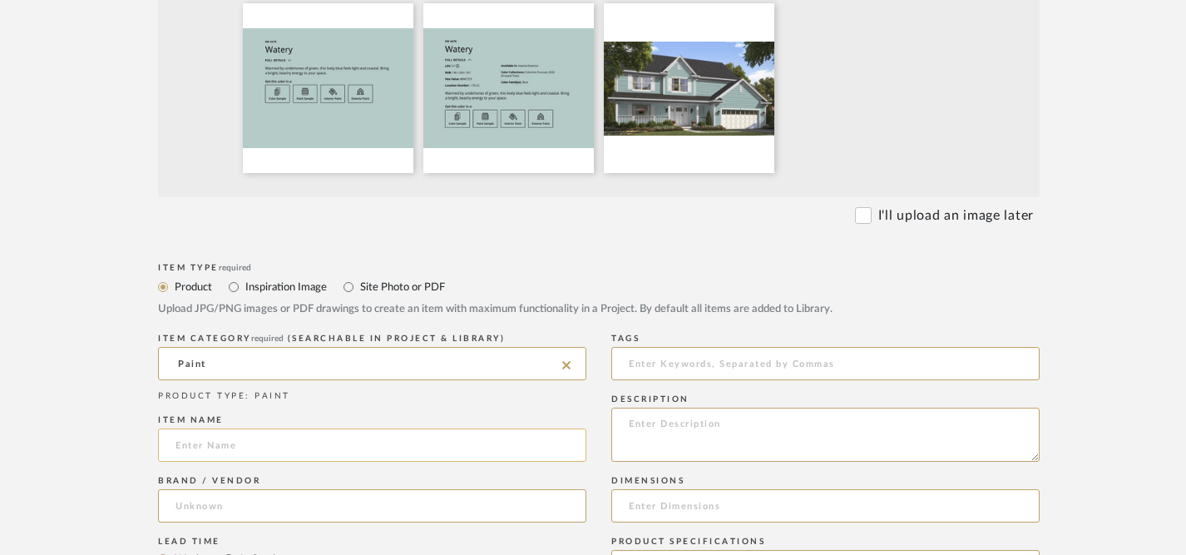
click at [382, 446] on input at bounding box center [372, 444] width 428 height 33
type input "Watery SW 6478"
click at [402, 510] on input at bounding box center [372, 505] width 428 height 33
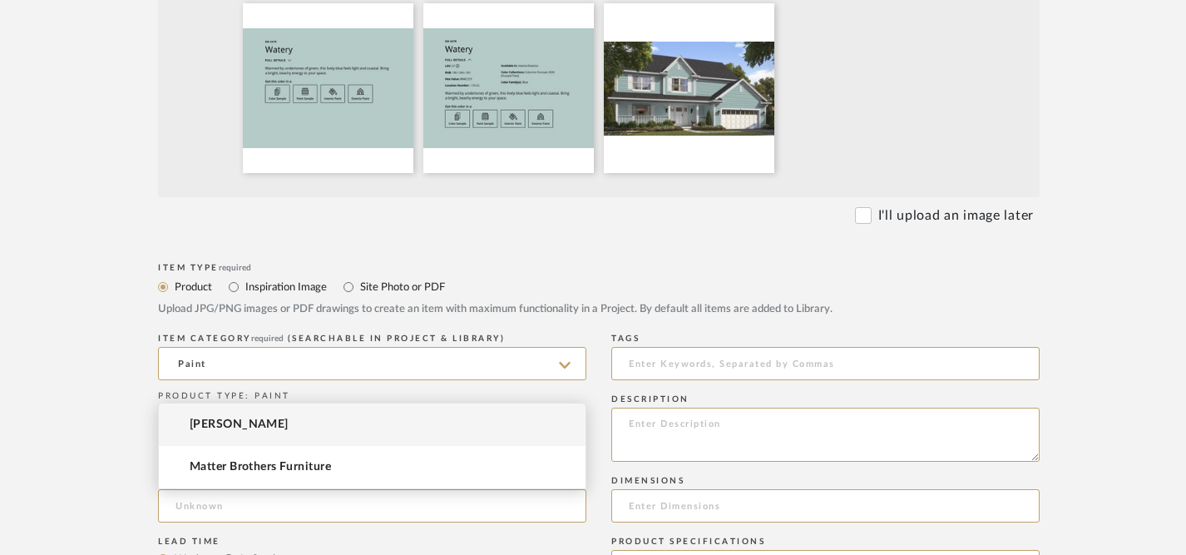
click at [392, 422] on mat-option "[PERSON_NAME]" at bounding box center [372, 424] width 427 height 42
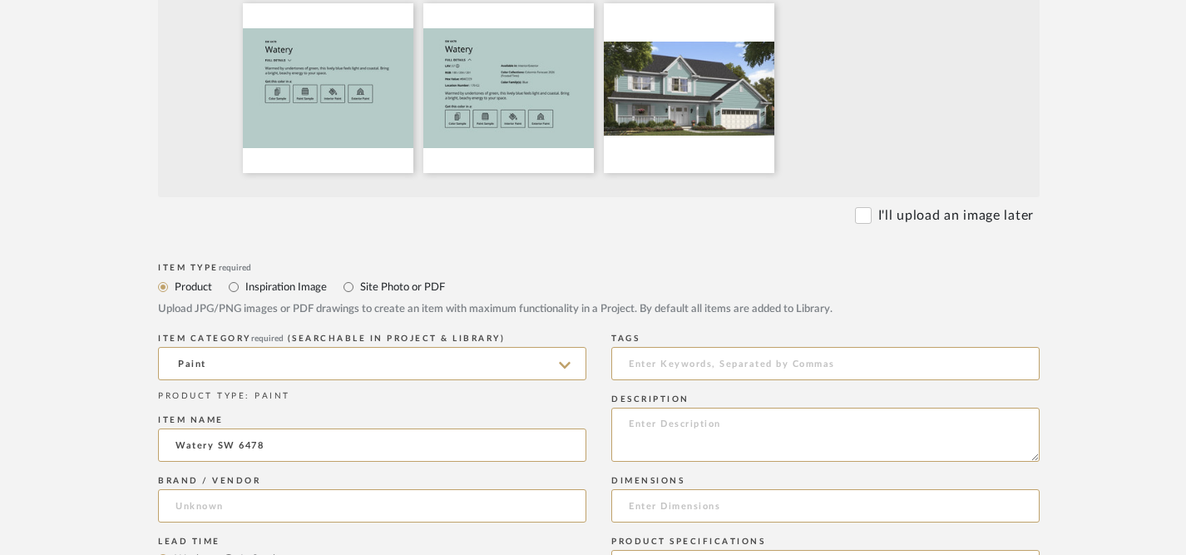
type input "[PERSON_NAME]"
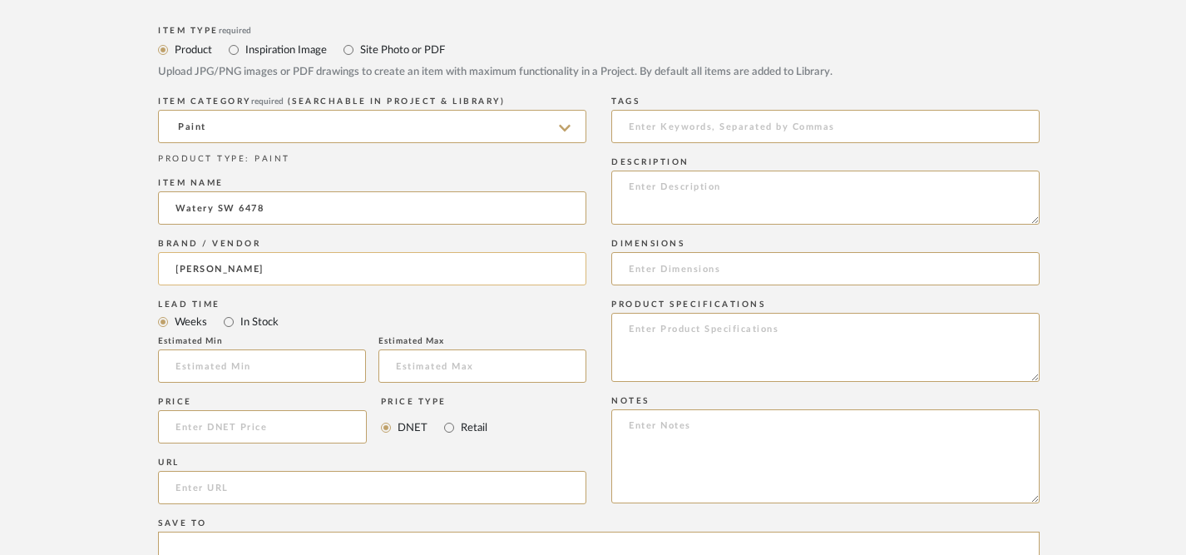
scroll to position [767, 0]
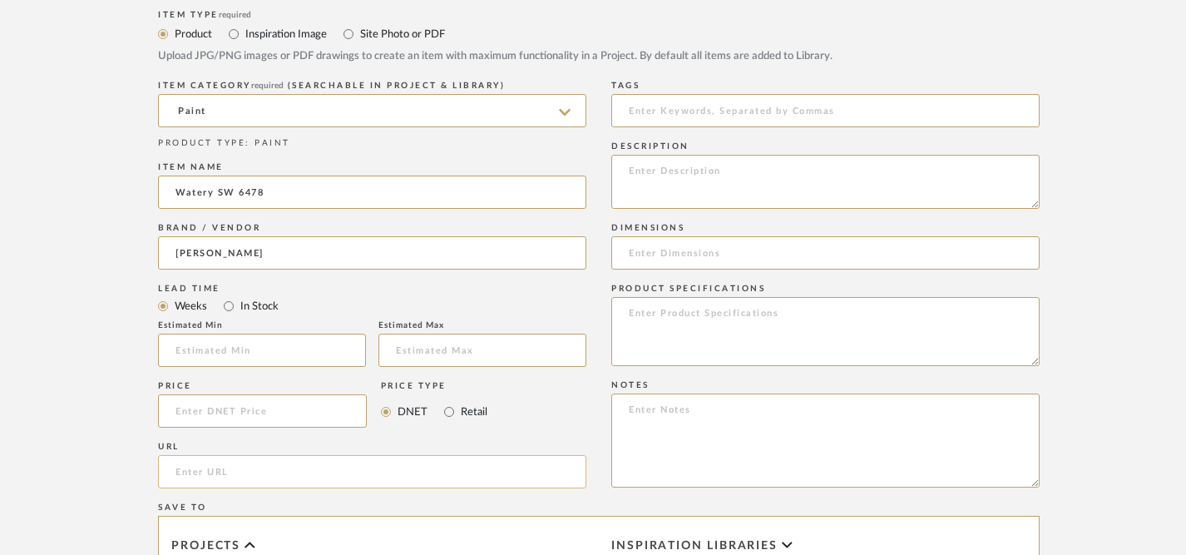
click at [412, 472] on input "url" at bounding box center [372, 471] width 428 height 33
paste input "[URL][DOMAIN_NAME][PERSON_NAME]"
type input "[URL][DOMAIN_NAME][PERSON_NAME]"
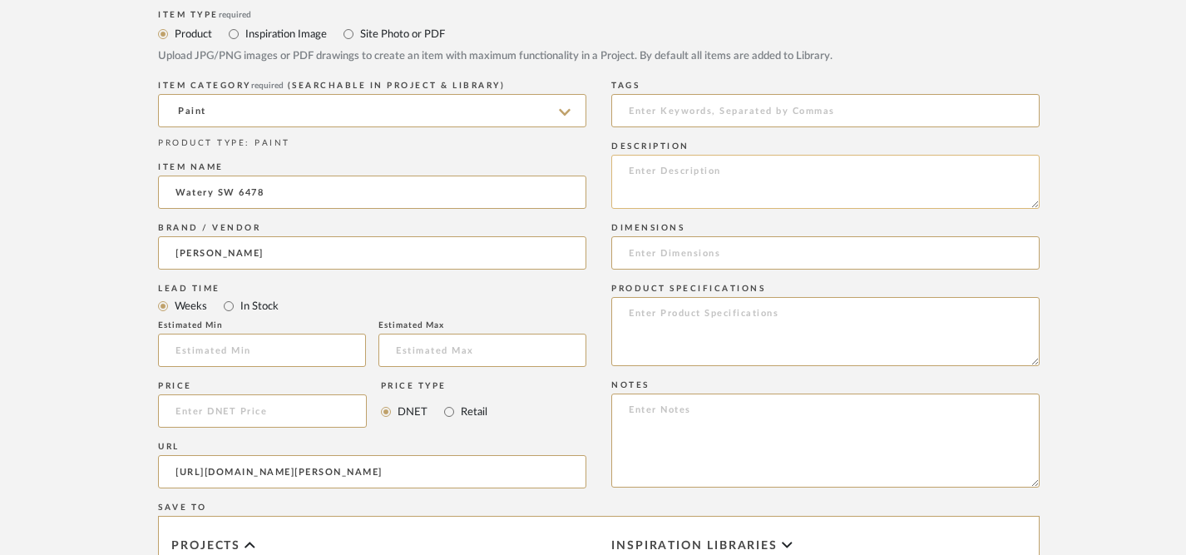
click at [785, 176] on textarea at bounding box center [825, 182] width 428 height 54
paste textarea "Warmed by undertones of green, this lively blue feels light and coastal. Bring …"
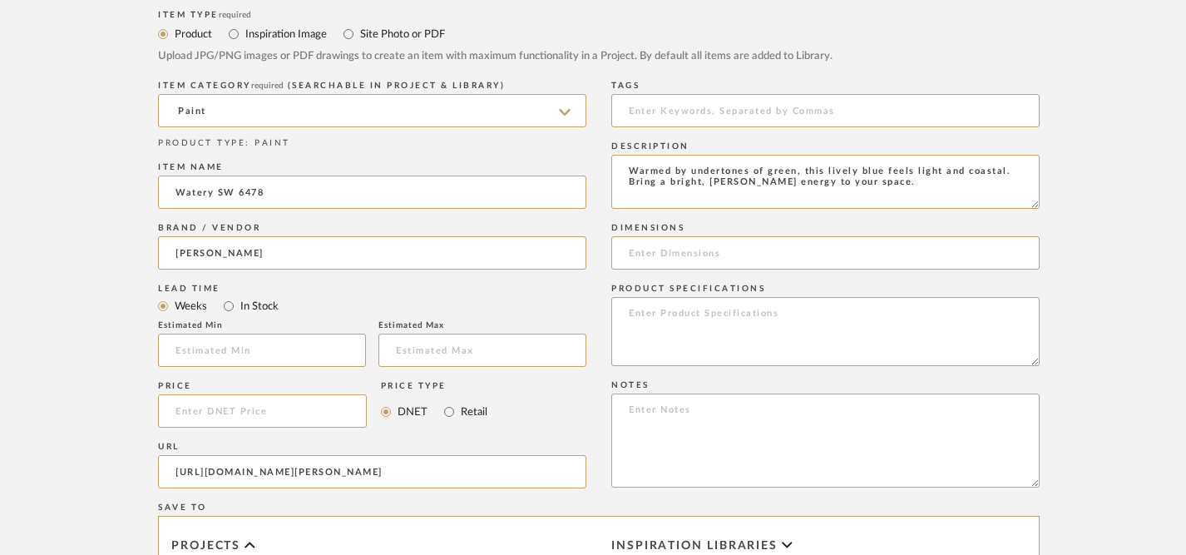
type textarea "Warmed by undertones of green, this lively blue feels light and coastal. Bring …"
click at [727, 338] on textarea at bounding box center [825, 331] width 428 height 69
paste textarea "LRV: 57 RGB: 180 / 204 / 201 Hex Value: #B4CCC9 Location Number: 170-C2 Availab…"
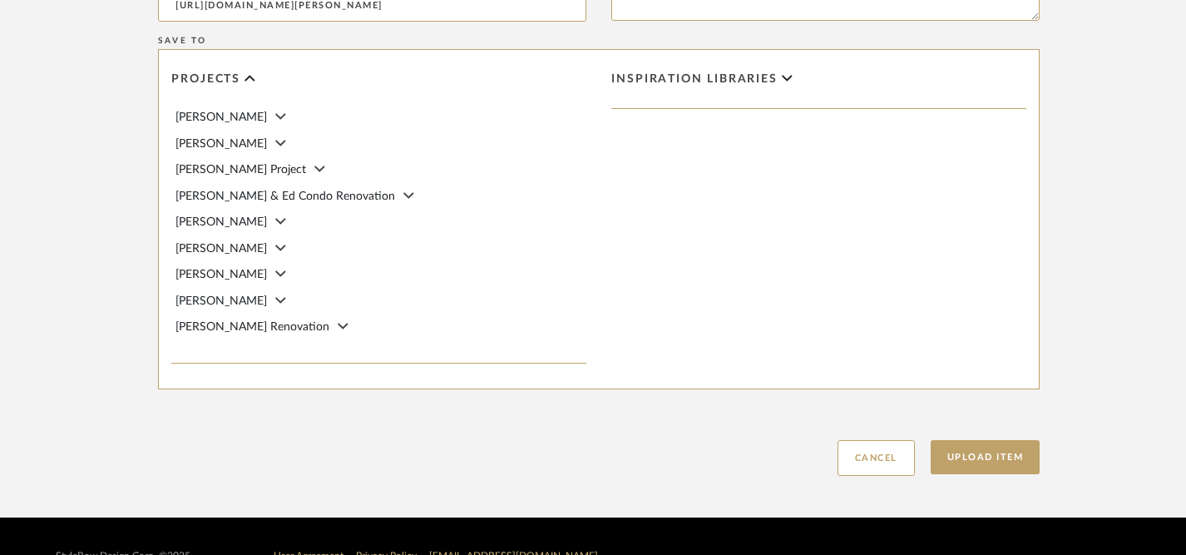
scroll to position [1274, 0]
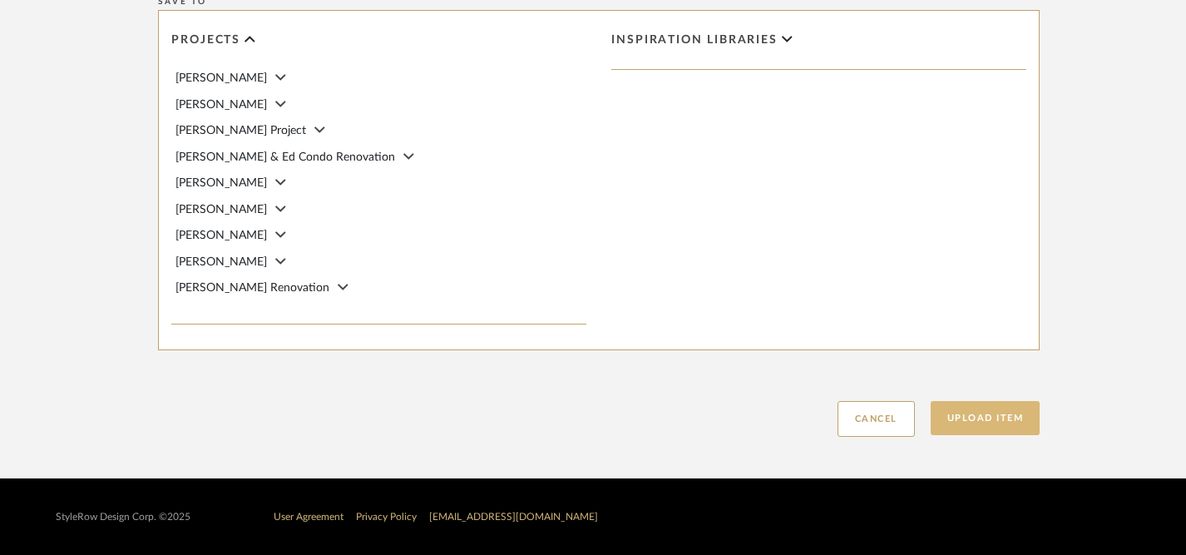
type textarea "LRV: 57 RGB: 180 / 204 / 201 Hex Value: #B4CCC9 Location Number: 170-C2 Availab…"
click at [989, 421] on button "Upload Item" at bounding box center [985, 418] width 110 height 34
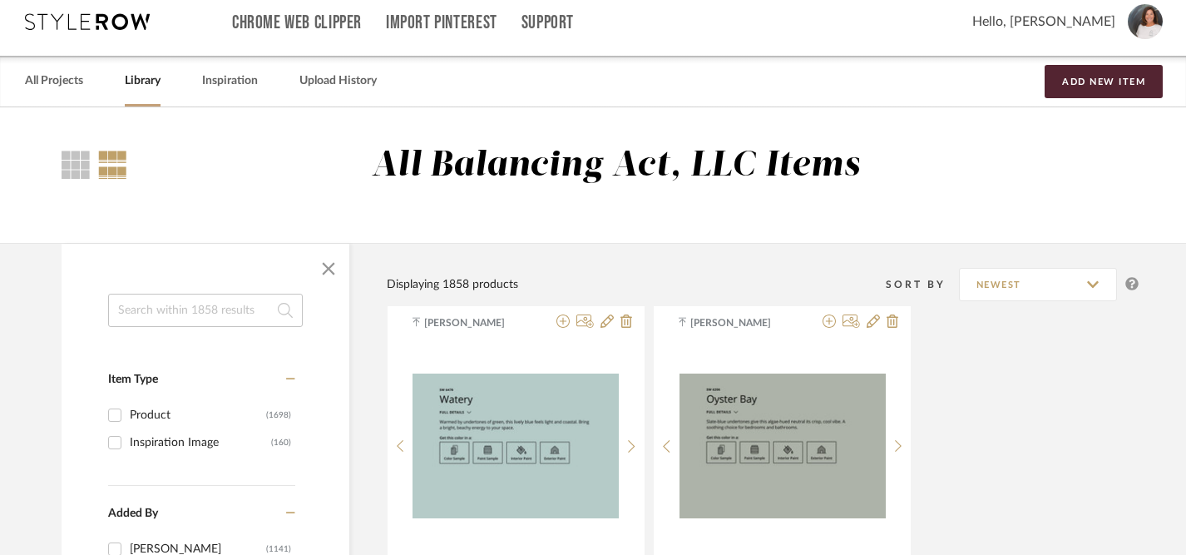
scroll to position [7, 0]
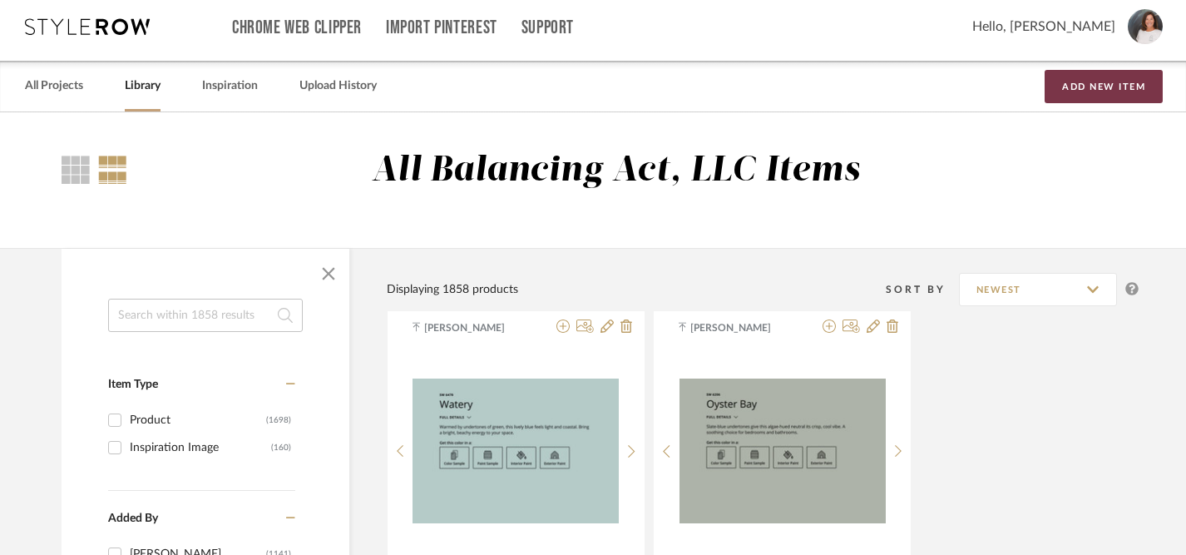
click at [1112, 86] on button "Add New Item" at bounding box center [1103, 86] width 118 height 33
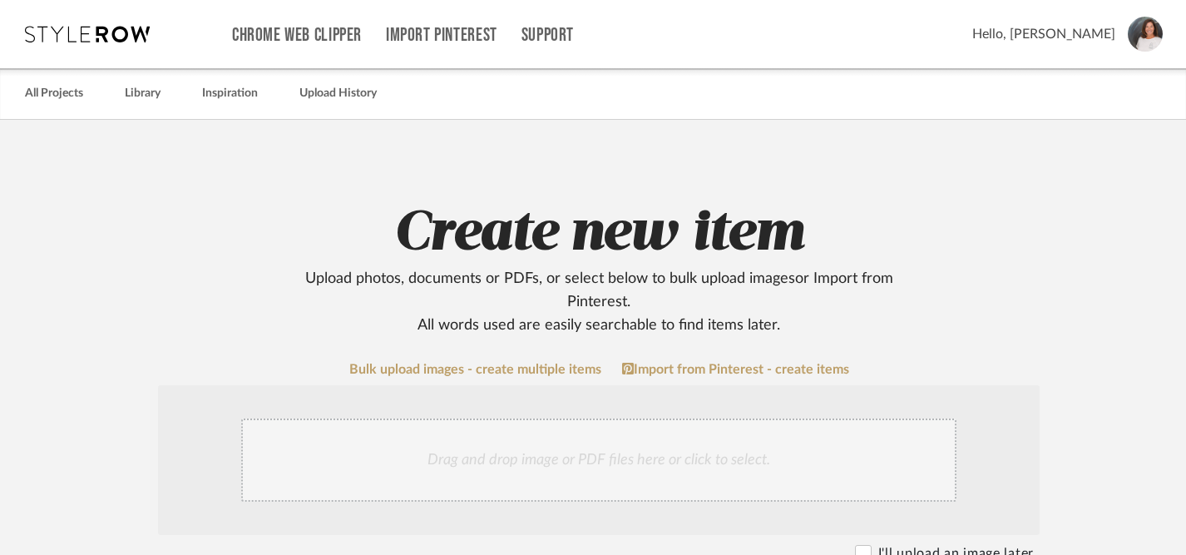
click at [618, 463] on div "Drag and drop image or PDF files here or click to select." at bounding box center [598, 459] width 715 height 83
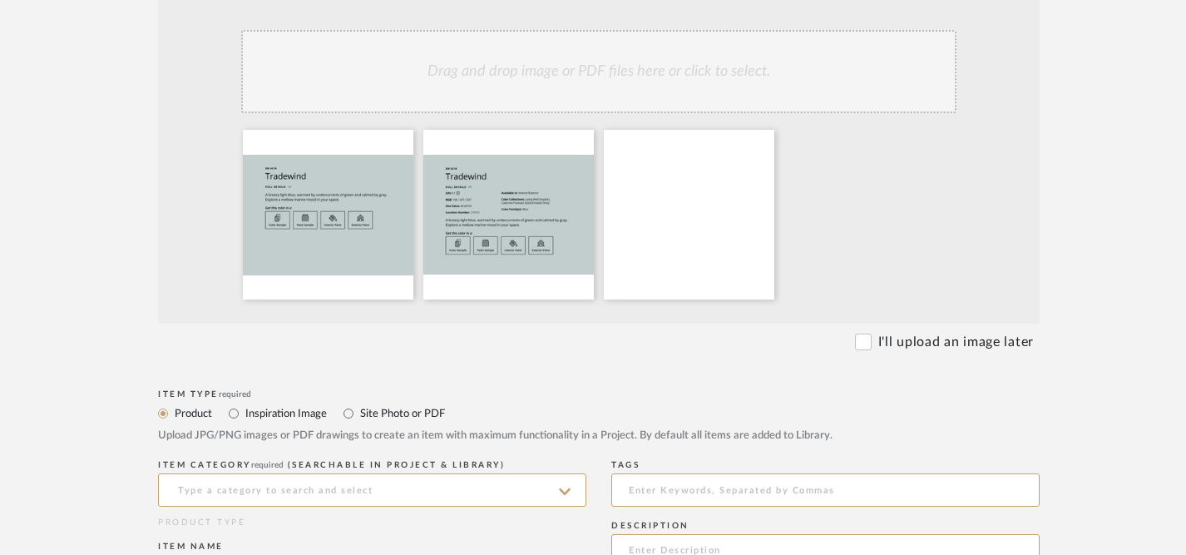
scroll to position [406, 0]
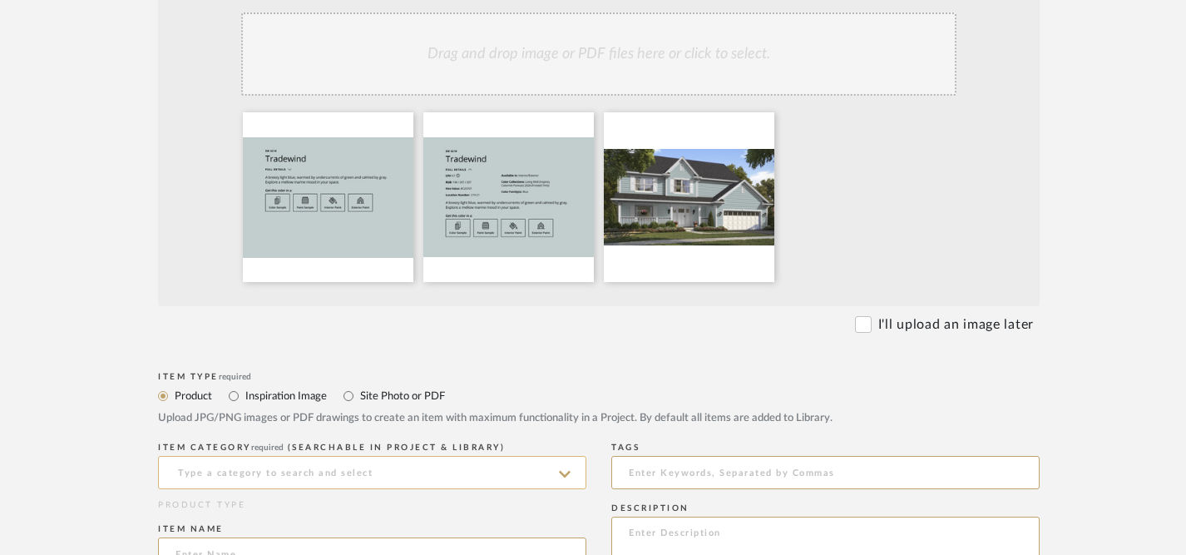
click at [376, 478] on input at bounding box center [372, 472] width 428 height 33
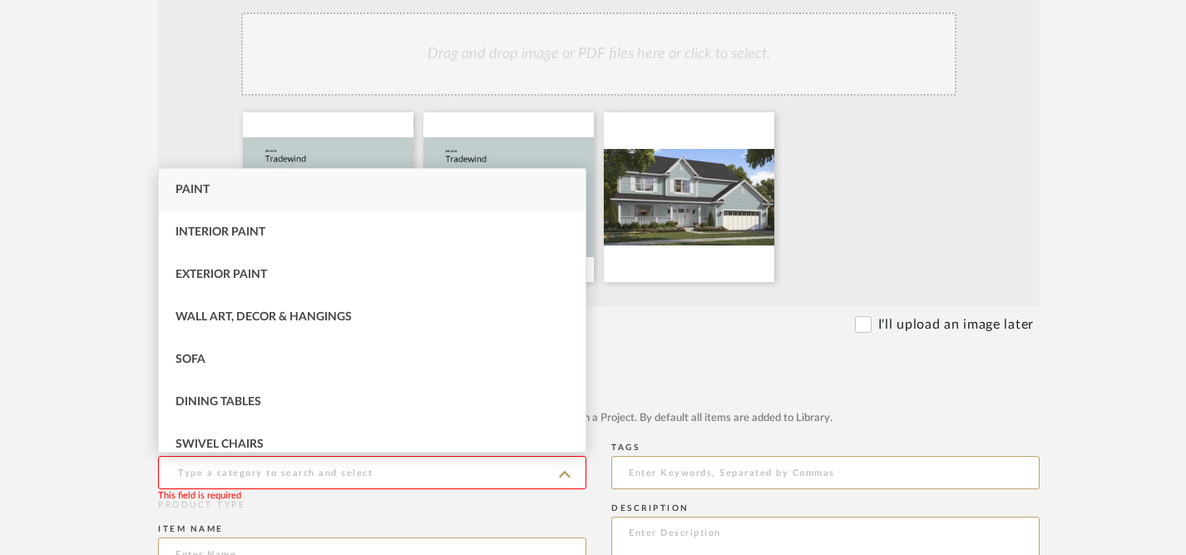
click at [200, 195] on span "Paint" at bounding box center [192, 190] width 34 height 12
type input "Paint"
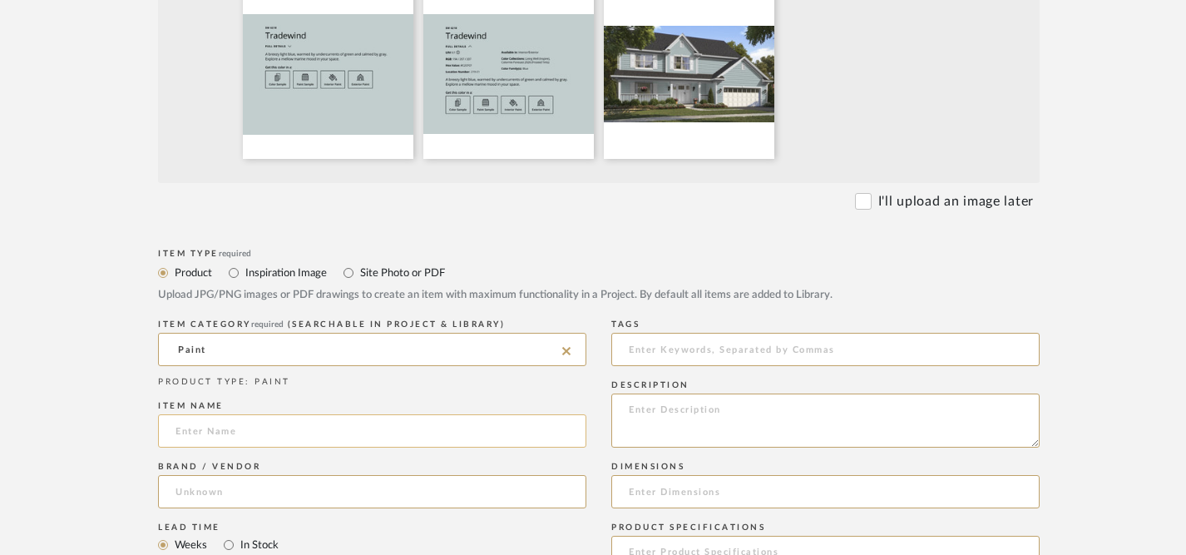
scroll to position [529, 2]
click at [378, 433] on input at bounding box center [369, 430] width 428 height 33
paste input "6218"
type input "Tradewind SW 6218"
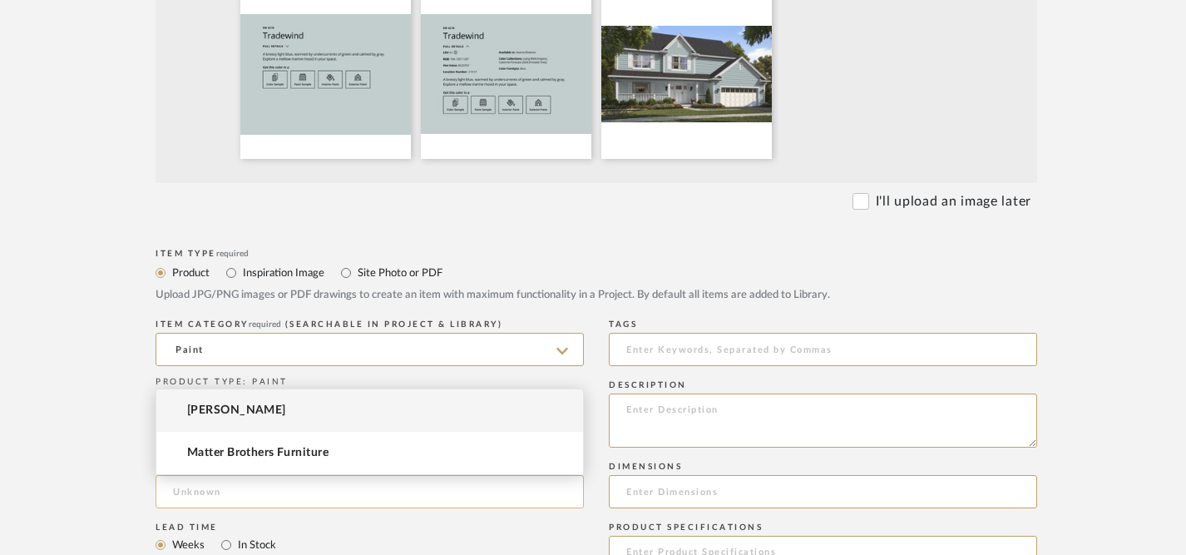
click at [382, 496] on input at bounding box center [369, 491] width 428 height 33
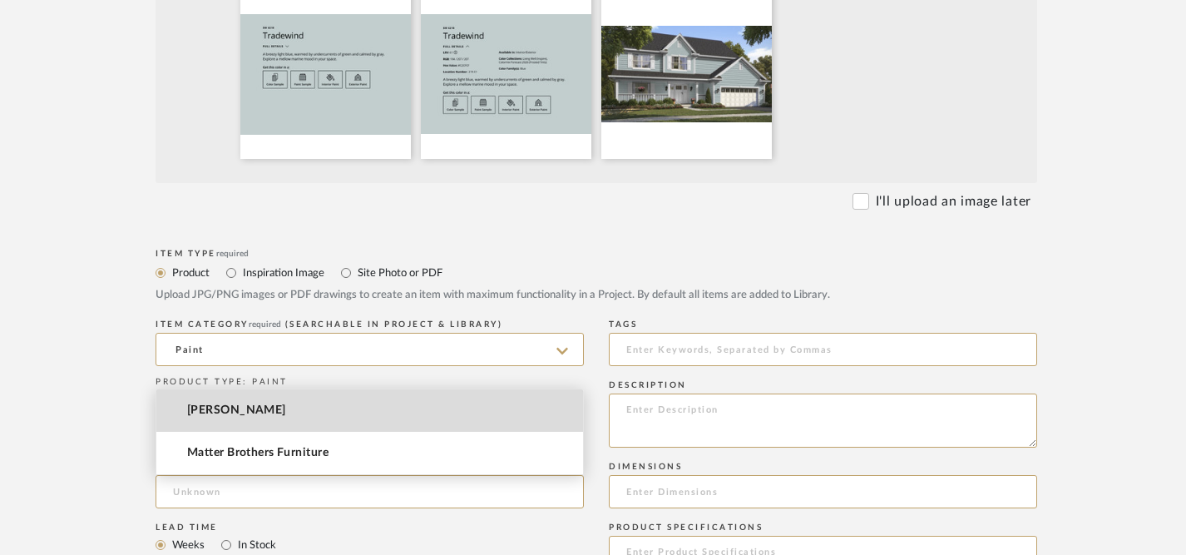
click at [307, 416] on mat-option "[PERSON_NAME]" at bounding box center [369, 410] width 427 height 42
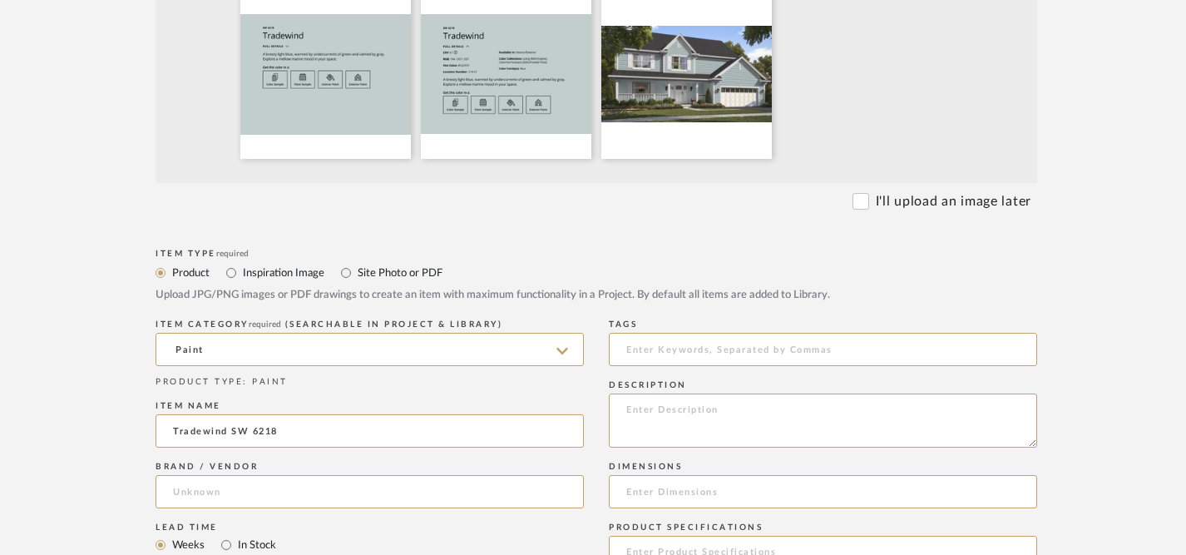
type input "[PERSON_NAME]"
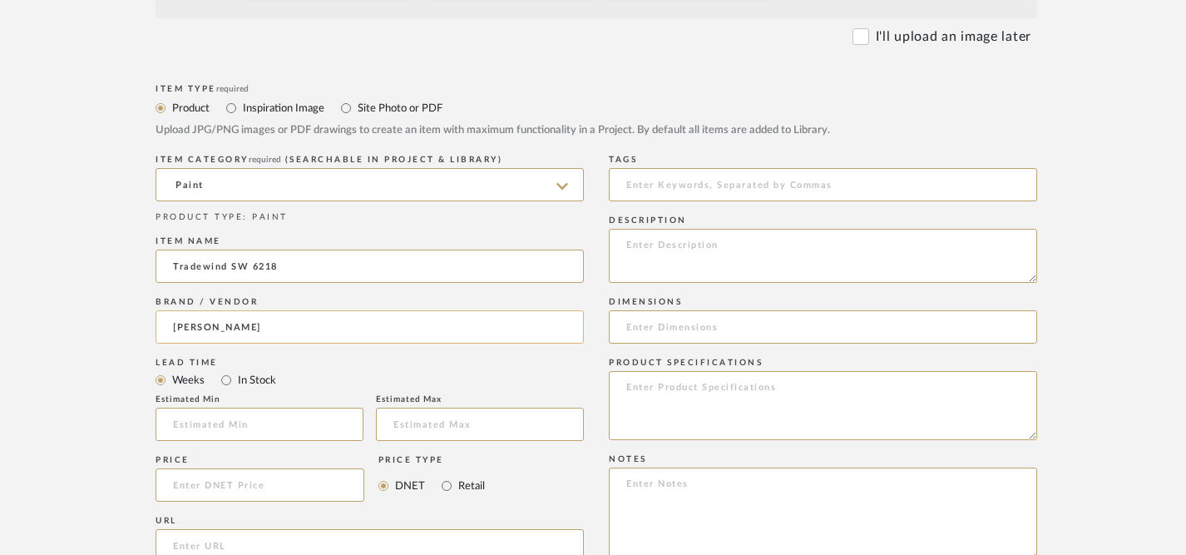
scroll to position [702, 2]
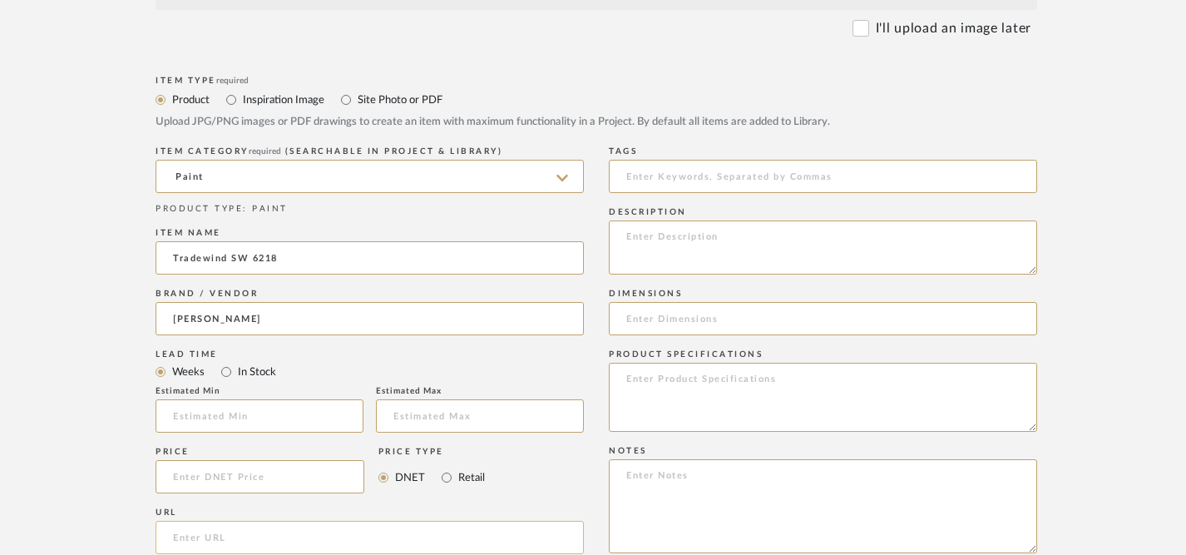
click at [259, 539] on input "url" at bounding box center [369, 536] width 428 height 33
paste input "[URL][DOMAIN_NAME][PERSON_NAME]"
type input "[URL][DOMAIN_NAME][PERSON_NAME]"
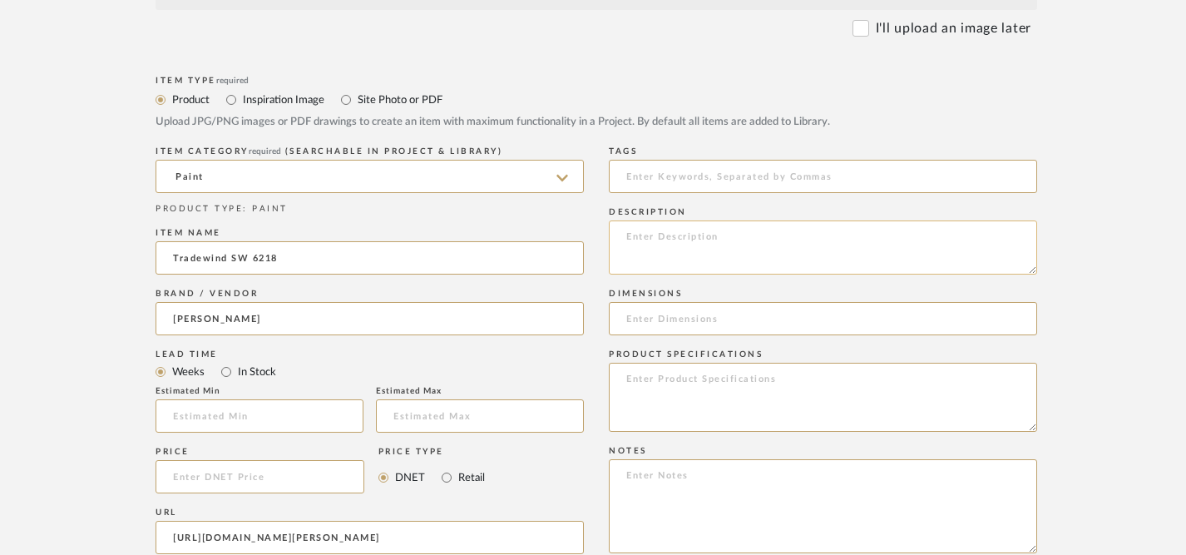
click at [698, 245] on textarea at bounding box center [823, 247] width 428 height 54
paste textarea "A breezy light blue, warmed by undercurrents of green and calmed by gray. Explo…"
type textarea "A breezy light blue, warmed by undercurrents of green and calmed by gray. Explo…"
click at [853, 373] on textarea at bounding box center [823, 396] width 428 height 69
paste textarea "LRV: 61 RGB: 194 / 207 / 207 Hex Value: #C2CFCF Location Number: 219-C1 Availab…"
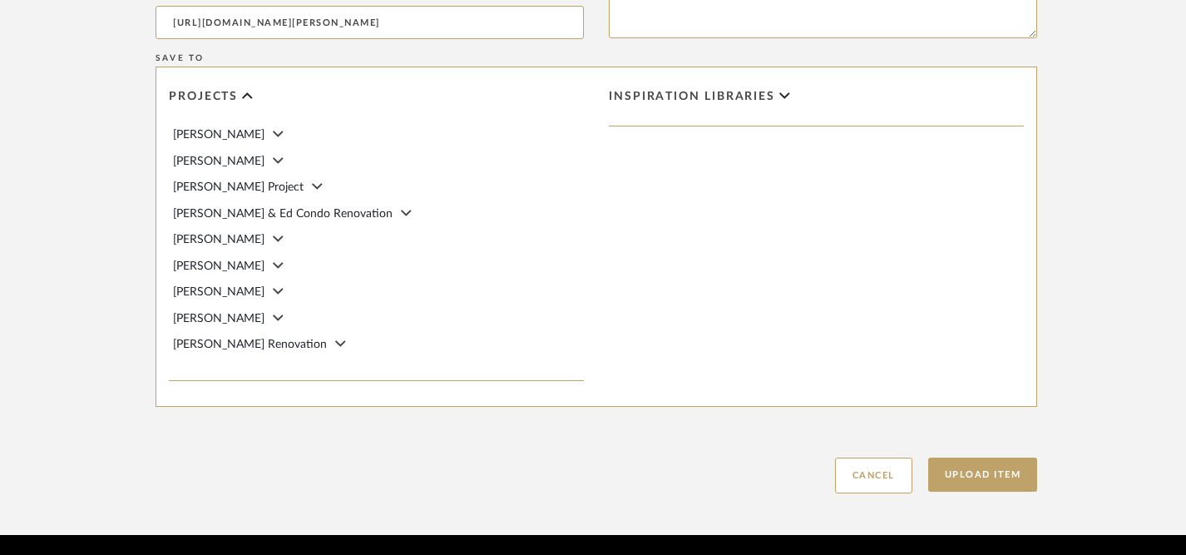
scroll to position [1274, 2]
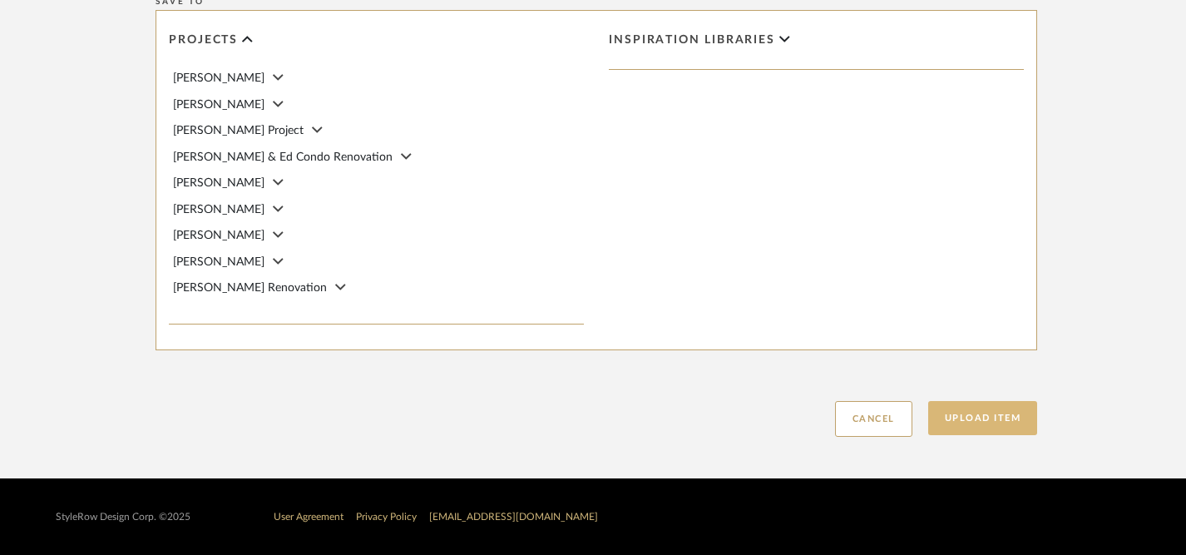
type textarea "LRV: 61 RGB: 194 / 207 / 207 Hex Value: #C2CFCF Location Number: 219-C1 Availab…"
click at [986, 421] on button "Upload Item" at bounding box center [983, 418] width 110 height 34
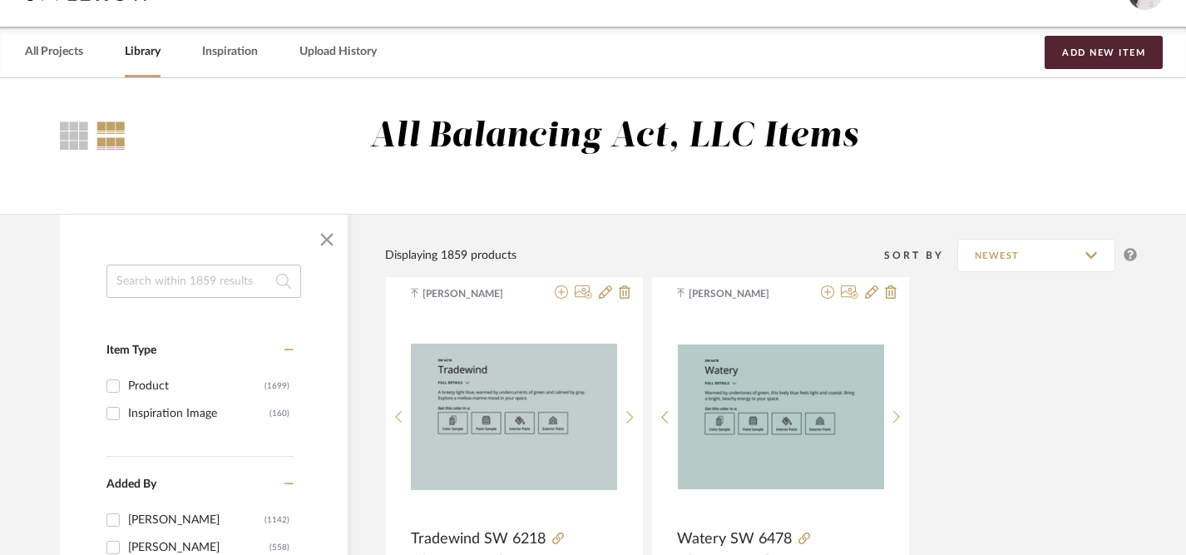
scroll to position [0, 2]
